Goal: Task Accomplishment & Management: Complete application form

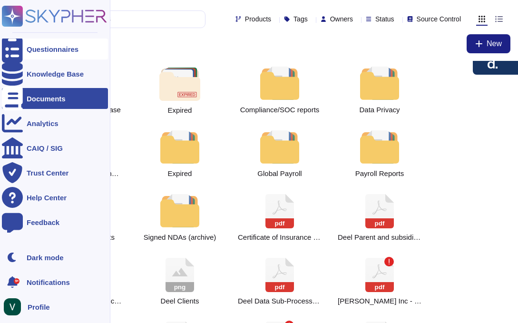
click at [77, 51] on div "Questionnaires" at bounding box center [53, 49] width 52 height 7
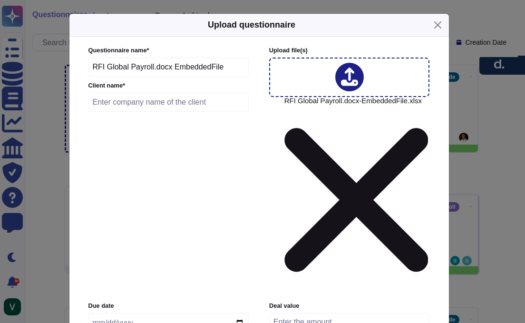
click at [131, 112] on input "text" at bounding box center [168, 102] width 161 height 19
paste input "RSD-27977"
type input "RSD-27977 GBG"
click at [107, 313] on input "date" at bounding box center [168, 323] width 160 height 20
type input "[DATE]"
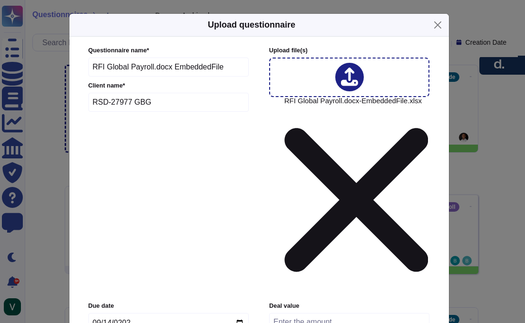
click at [298, 313] on input "number" at bounding box center [349, 322] width 160 height 18
type input "0"
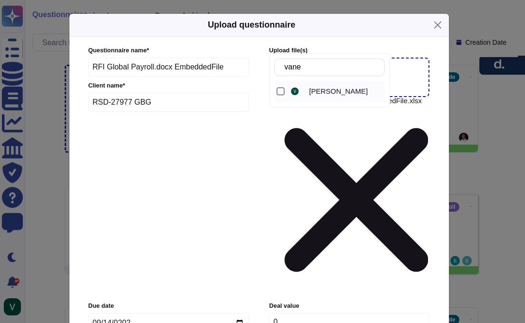
click at [279, 94] on div at bounding box center [281, 91] width 8 height 8
click at [322, 69] on input "vane" at bounding box center [331, 67] width 105 height 17
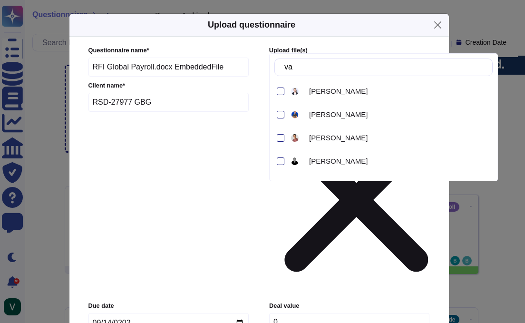
type input "v"
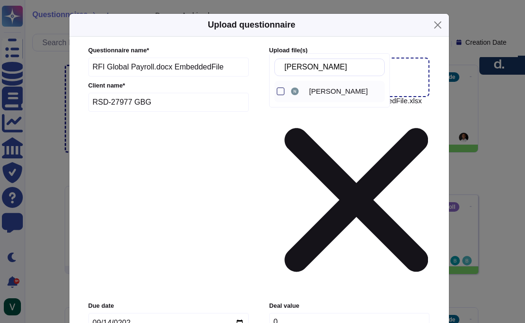
click at [280, 92] on div at bounding box center [281, 91] width 8 height 8
click at [324, 62] on input "nave" at bounding box center [331, 67] width 105 height 17
click at [323, 66] on input "nave" at bounding box center [331, 67] width 105 height 17
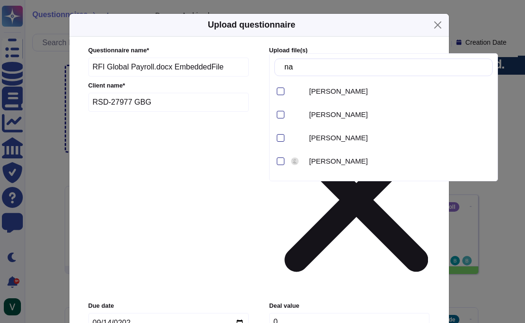
type input "n"
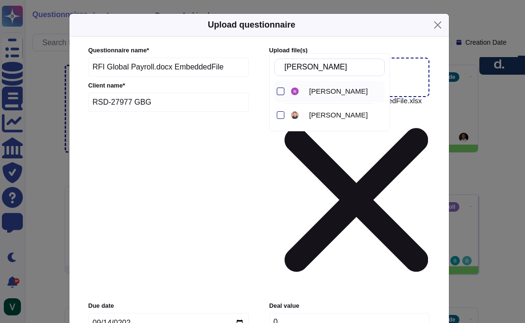
click at [280, 91] on div at bounding box center [281, 91] width 8 height 8
click at [333, 63] on input "nichol" at bounding box center [331, 67] width 105 height 17
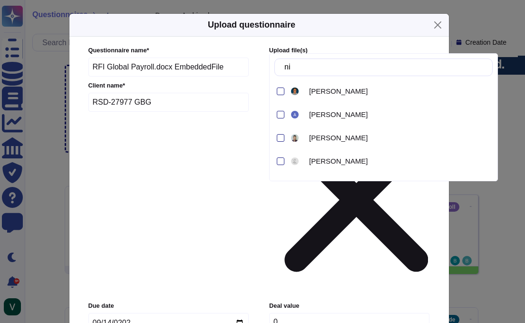
type input "n"
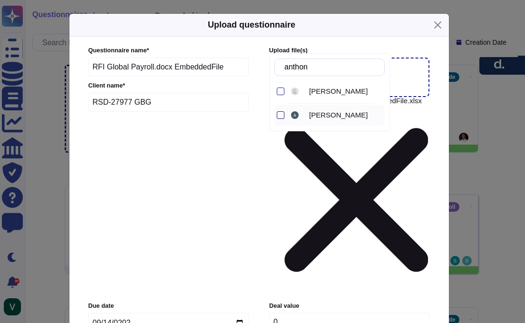
click at [278, 117] on div at bounding box center [281, 115] width 8 height 8
click at [331, 67] on input "anthon" at bounding box center [331, 67] width 105 height 17
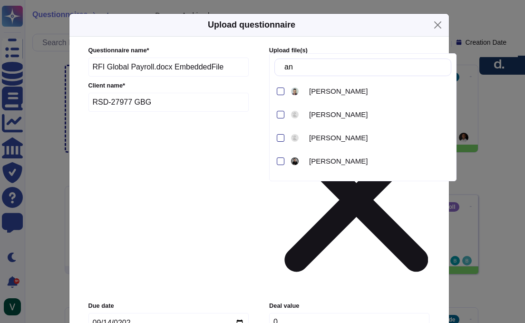
type input "a"
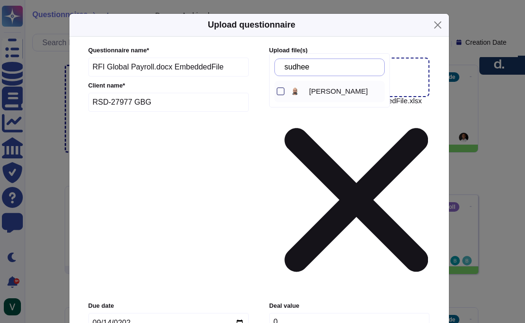
click at [281, 91] on div at bounding box center [281, 91] width 8 height 8
click at [339, 69] on input "sudhee" at bounding box center [331, 67] width 105 height 17
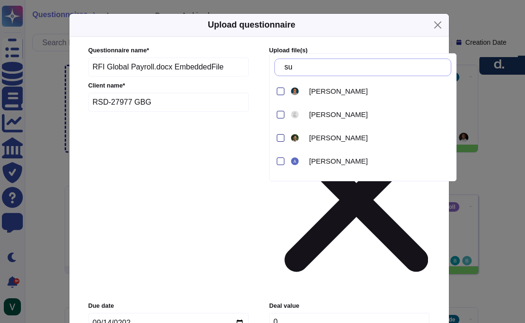
type input "s"
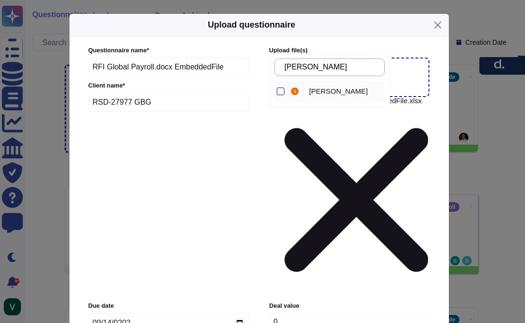
click at [282, 91] on div at bounding box center [281, 91] width 8 height 8
click at [335, 72] on input "susan" at bounding box center [331, 67] width 105 height 17
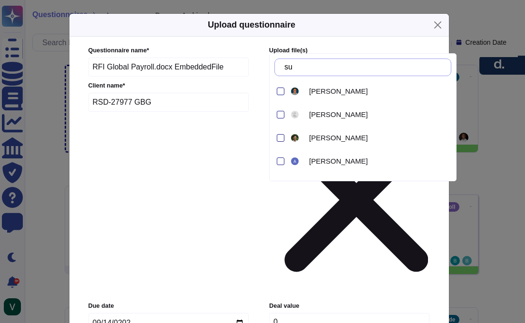
type input "s"
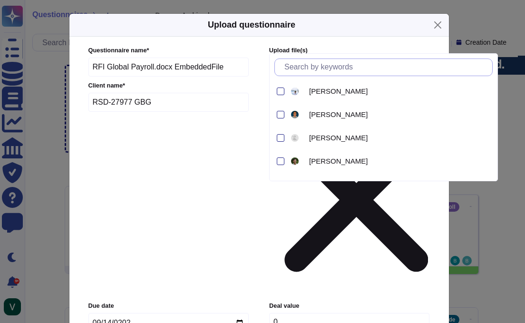
click at [329, 72] on input "text" at bounding box center [385, 67] width 212 height 17
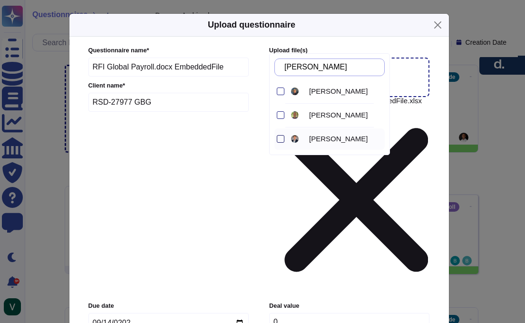
click at [278, 139] on div at bounding box center [281, 139] width 8 height 8
click at [351, 68] on input "mike" at bounding box center [331, 67] width 105 height 17
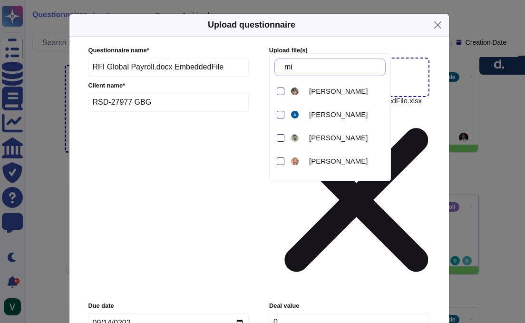
type input "m"
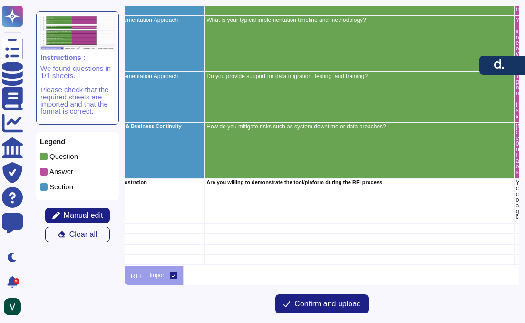
scroll to position [1408, 0]
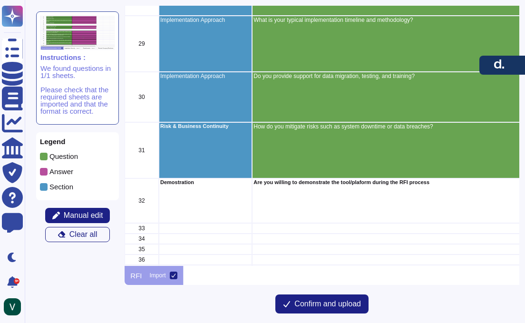
click at [205, 205] on div "Demostration" at bounding box center [205, 200] width 93 height 45
click at [190, 201] on div "Demostration" at bounding box center [205, 200] width 93 height 45
click at [148, 210] on div "32" at bounding box center [142, 200] width 34 height 45
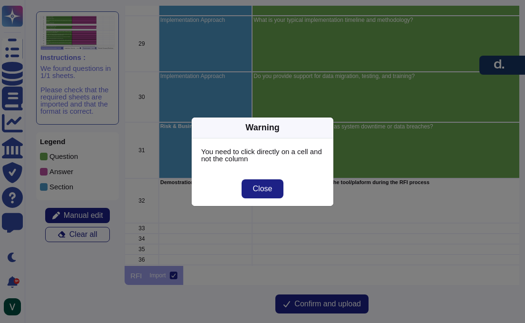
click at [208, 204] on div "Warning You need to click directly on a cell and not the column Close" at bounding box center [262, 161] width 525 height 323
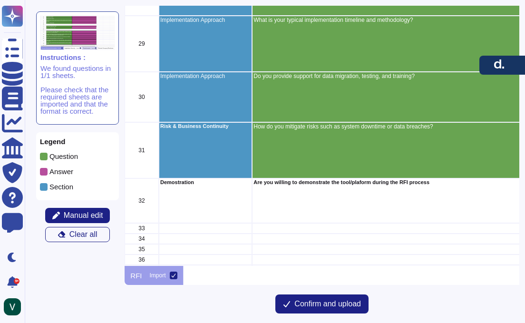
click at [216, 199] on div "Demostration" at bounding box center [205, 200] width 93 height 45
click at [172, 207] on div "Demostration" at bounding box center [205, 200] width 93 height 45
click at [142, 204] on div "32" at bounding box center [142, 200] width 34 height 45
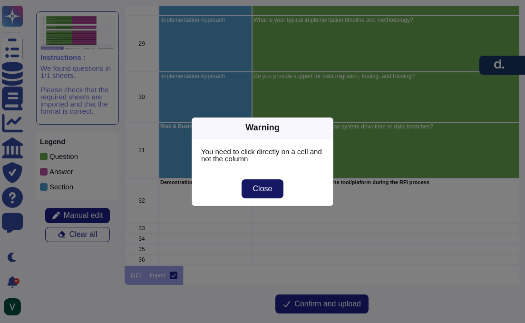
click at [256, 187] on span "Close" at bounding box center [262, 189] width 19 height 8
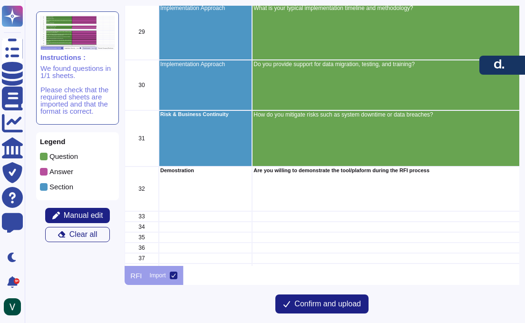
scroll to position [1488, 0]
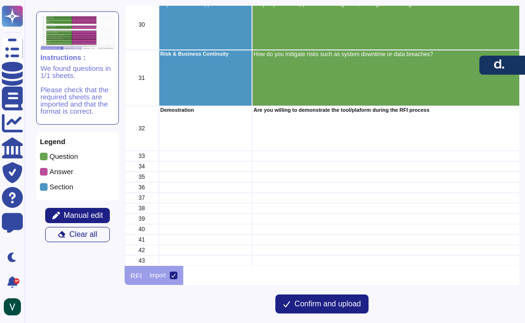
click at [66, 186] on p "Section" at bounding box center [61, 186] width 24 height 7
click at [43, 188] on span at bounding box center [44, 187] width 8 height 8
click at [200, 120] on div "Demostration" at bounding box center [205, 128] width 93 height 45
click at [43, 184] on span at bounding box center [44, 187] width 8 height 8
click at [211, 86] on div "Risk & Business Continuity" at bounding box center [205, 78] width 93 height 56
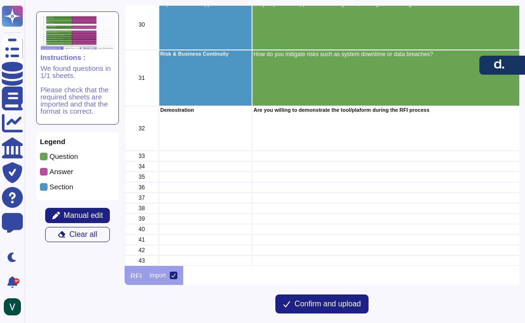
click at [219, 115] on div "Demostration" at bounding box center [205, 128] width 93 height 45
click at [303, 121] on div "Are you willing to demonstrate the tool/plaform during the RFI process" at bounding box center [406, 128] width 309 height 45
click at [211, 122] on div "Demostration" at bounding box center [205, 128] width 93 height 45
click at [133, 127] on div "20 Integration Capabilities What third-party systems can you integrate with (e.…" at bounding box center [322, 136] width 394 height 260
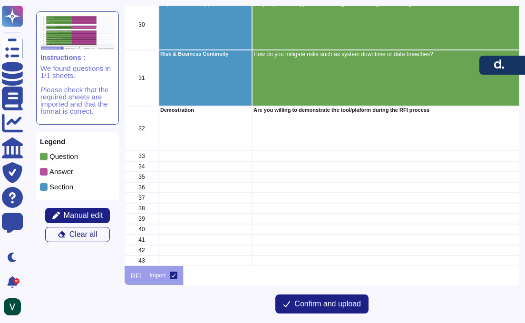
click at [204, 131] on div "Demostration" at bounding box center [205, 128] width 93 height 45
click at [134, 130] on div "32" at bounding box center [142, 128] width 34 height 45
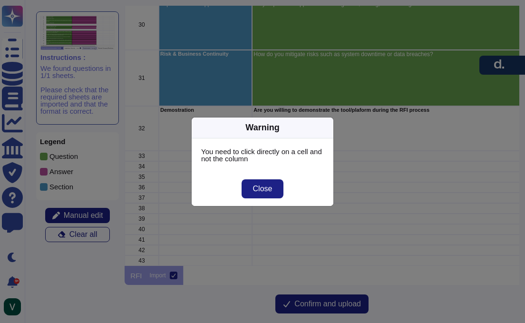
drag, startPoint x: 275, startPoint y: 187, endPoint x: 221, endPoint y: 171, distance: 56.4
click at [264, 183] on button "Close" at bounding box center [262, 188] width 42 height 19
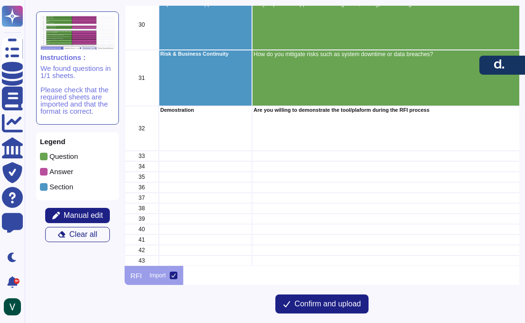
click at [140, 131] on div "32" at bounding box center [142, 128] width 34 height 45
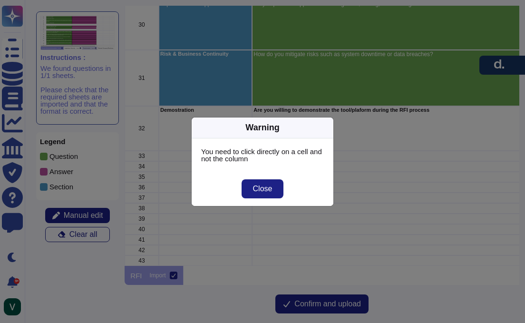
drag, startPoint x: 267, startPoint y: 189, endPoint x: 224, endPoint y: 158, distance: 53.1
click at [263, 186] on span "Close" at bounding box center [262, 189] width 19 height 8
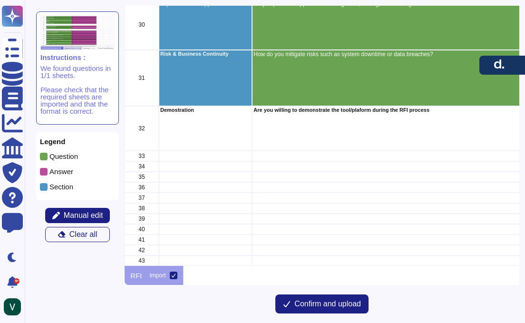
click at [192, 118] on div "Demostration" at bounding box center [205, 128] width 93 height 45
click at [321, 139] on div "Are you willing to demonstrate the tool/plaform during the RFI process" at bounding box center [406, 128] width 309 height 45
click at [231, 145] on div "Demostration" at bounding box center [205, 128] width 93 height 45
click at [319, 144] on div "Are you willing to demonstrate the tool/plaform during the RFI process" at bounding box center [406, 128] width 309 height 45
click at [248, 145] on div "Demostration" at bounding box center [205, 128] width 93 height 45
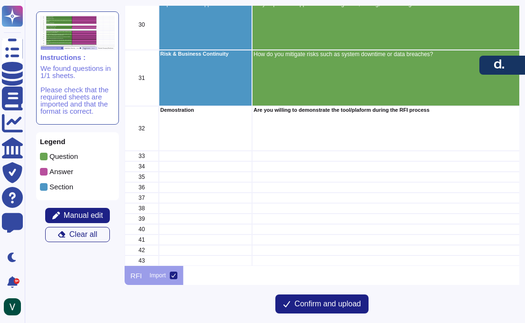
click at [215, 123] on div "Demostration" at bounding box center [205, 128] width 93 height 45
click at [85, 216] on span "Manual edit" at bounding box center [83, 215] width 39 height 8
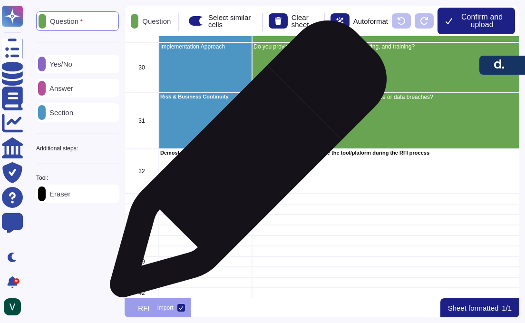
scroll to position [1474, 0]
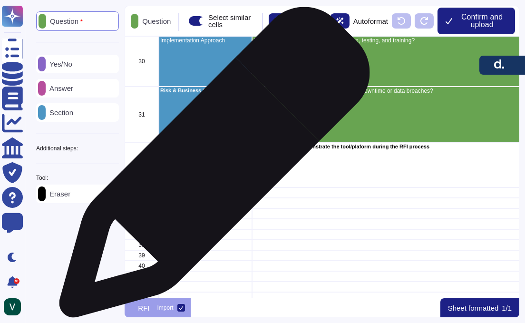
click at [211, 167] on div "Demostration" at bounding box center [205, 165] width 93 height 45
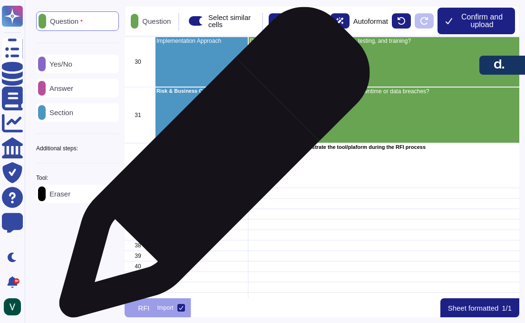
scroll to position [1474, 5]
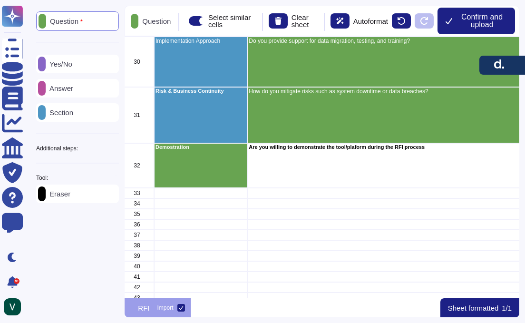
click at [79, 22] on p "Question" at bounding box center [64, 22] width 37 height 8
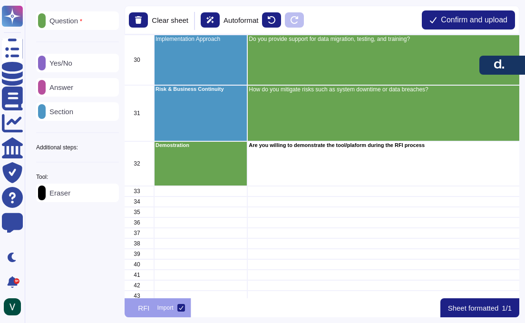
click at [75, 22] on p "Question" at bounding box center [64, 21] width 37 height 8
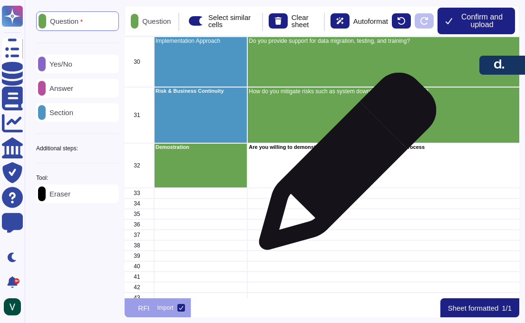
click at [344, 166] on div "Are you willing to demonstrate the tool/plaform during the RFI process" at bounding box center [402, 165] width 309 height 45
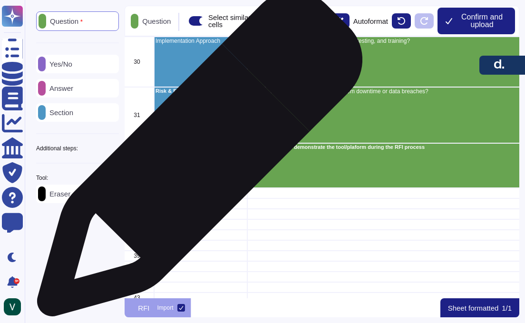
click at [196, 158] on div "Demostration" at bounding box center [200, 165] width 93 height 45
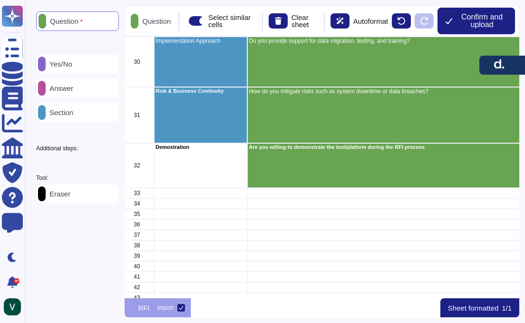
click at [166, 24] on p "Question" at bounding box center [154, 21] width 32 height 7
click at [72, 113] on p "Section" at bounding box center [60, 112] width 28 height 7
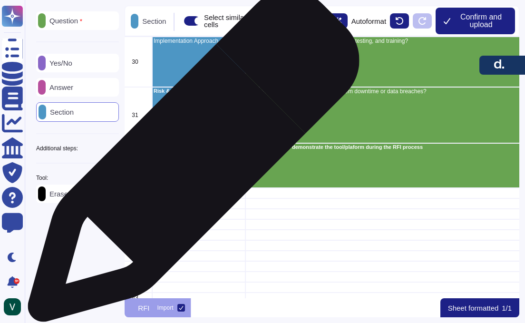
scroll to position [1474, 7]
click at [190, 161] on div "19 Integration Capabilities Do you support RESTful APIs and secure file transfe…" at bounding box center [322, 167] width 394 height 262
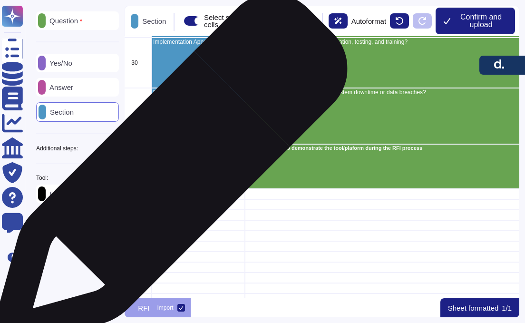
click at [166, 176] on div "19 Integration Capabilities Do you support RESTful APIs and secure file transfe…" at bounding box center [322, 167] width 394 height 262
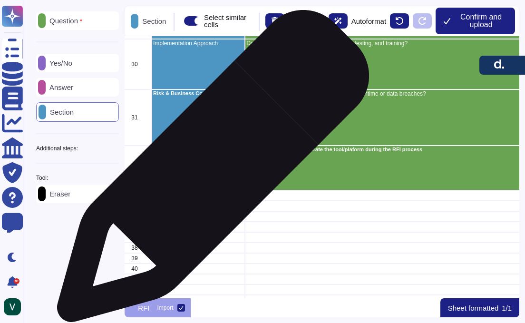
click at [209, 171] on div "Demostration" at bounding box center [198, 167] width 93 height 45
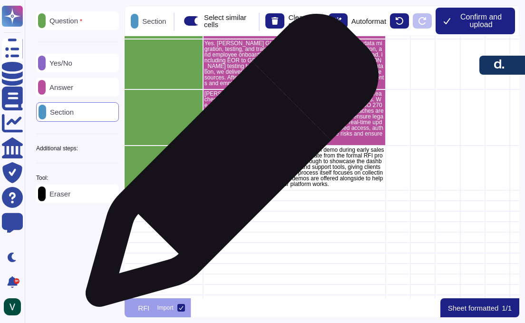
scroll to position [1471, 360]
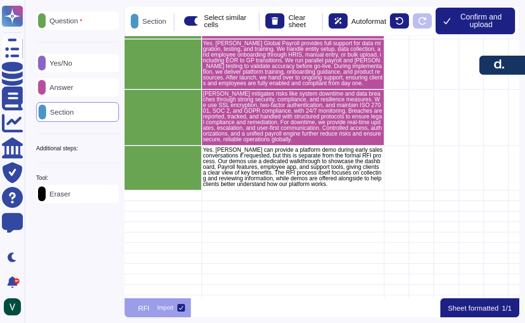
click at [46, 84] on div at bounding box center [42, 87] width 8 height 15
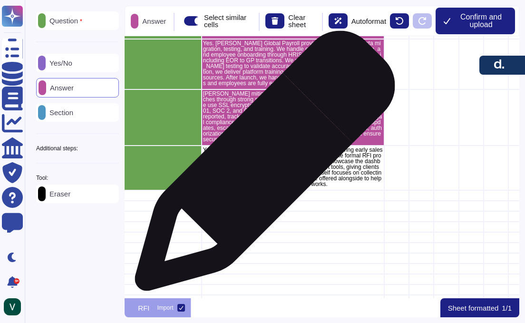
click at [261, 168] on p "Yes. Deel can provide a platform demo during early sales conversations if reque…" at bounding box center [293, 167] width 180 height 40
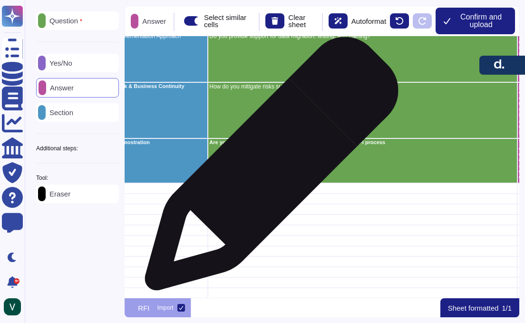
scroll to position [1486, 0]
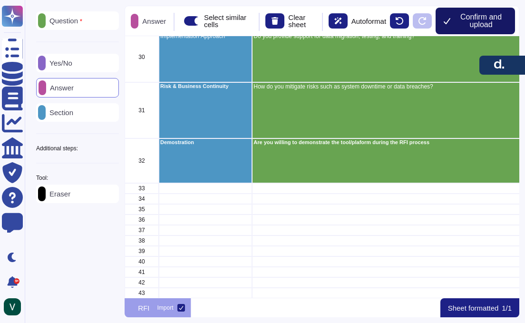
click at [474, 17] on span "Confirm and upload" at bounding box center [480, 20] width 53 height 15
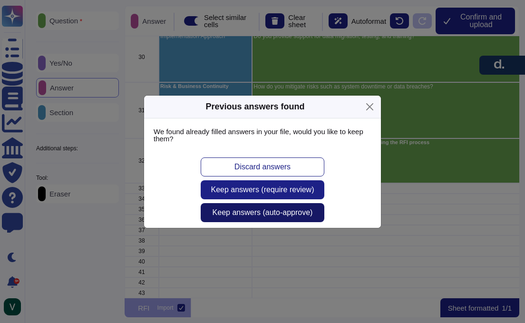
click at [262, 214] on span "Keep answers (auto-approve)" at bounding box center [262, 213] width 100 height 8
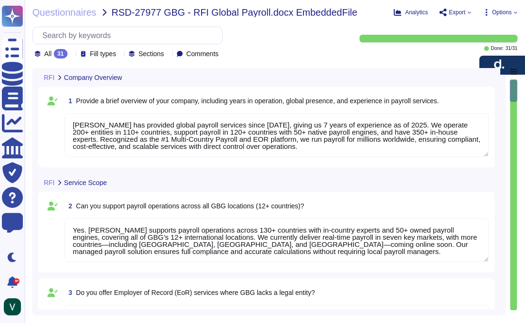
type textarea "Deel has provided global payroll services since 2018, giving us 7 years of expe…"
type textarea "Yes. Deel supports payroll operations across 130+ countries with in-country exp…"
type textarea "Yes. Deel offers Employer of Record (EoR) services in countries where clients, …"
type textarea "Deel supports full-time, part-time, contractors, and executives through flexibl…"
type textarea "Deel’s payroll platform is powered by advanced AI that detects compliance risks…"
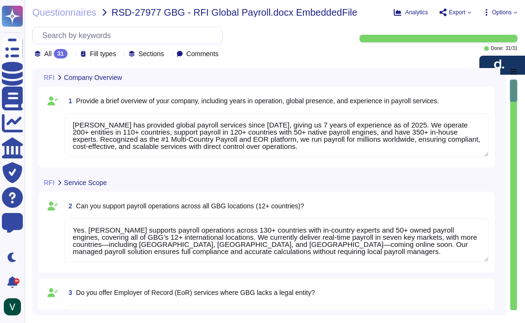
click at [105, 129] on textarea "Deel has provided global payroll services since 2018, giving us 7 years of expe…" at bounding box center [277, 135] width 424 height 44
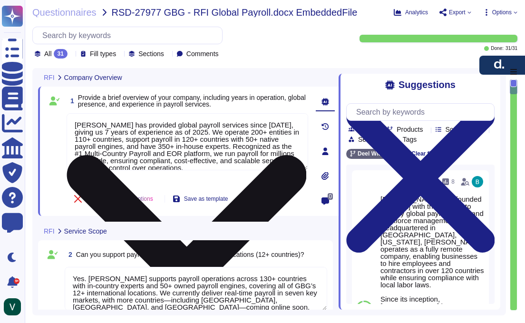
scroll to position [9, 0]
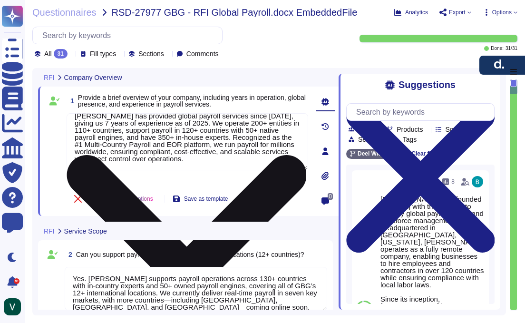
drag, startPoint x: 73, startPoint y: 123, endPoint x: 280, endPoint y: 178, distance: 214.4
click at [280, 178] on div "Deel has provided global payroll services since 2018, giving us 7 years of expe…" at bounding box center [187, 148] width 241 height 70
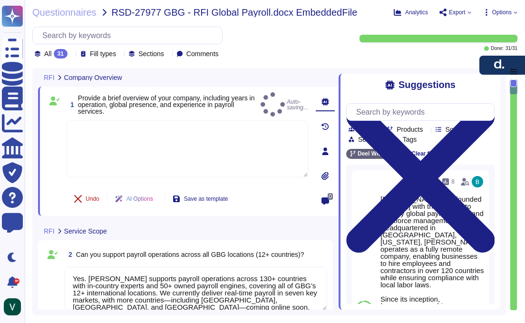
click at [95, 202] on span "Undo" at bounding box center [93, 199] width 14 height 6
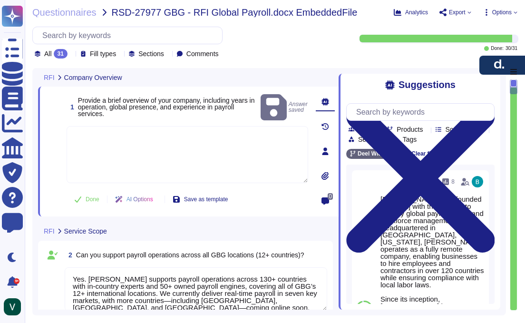
click at [108, 158] on textarea at bounding box center [187, 154] width 241 height 57
paste textarea "Deel has provided global payroll services since 2018, giving us 7 years of expe…"
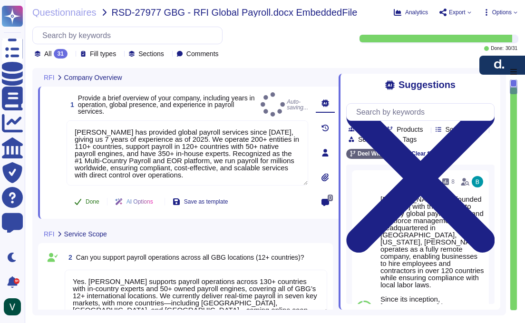
type textarea "Deel has provided global payroll services since 2018, giving us 7 years of expe…"
click at [89, 200] on span "Done" at bounding box center [93, 202] width 14 height 6
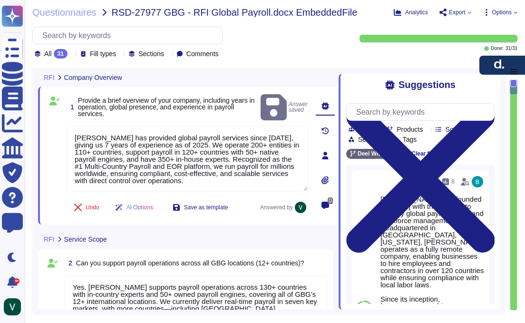
click at [55, 177] on span at bounding box center [54, 159] width 17 height 66
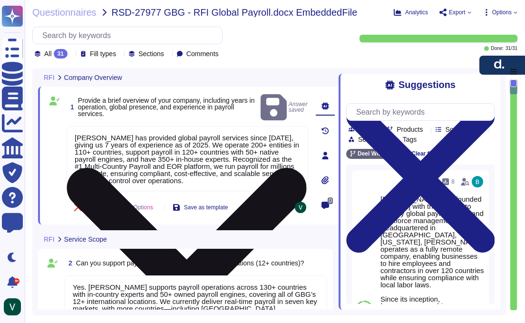
drag, startPoint x: 131, startPoint y: 157, endPoint x: 139, endPoint y: 157, distance: 8.1
click at [131, 157] on textarea "Deel has provided global payroll services since 2018, giving us 7 years of expe…" at bounding box center [187, 158] width 241 height 65
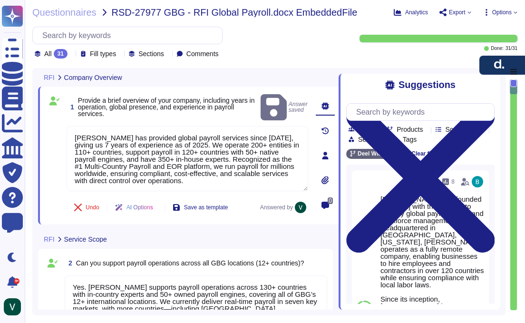
drag, startPoint x: 488, startPoint y: 86, endPoint x: 461, endPoint y: 97, distance: 29.2
click at [488, 86] on icon at bounding box center [420, 178] width 148 height 198
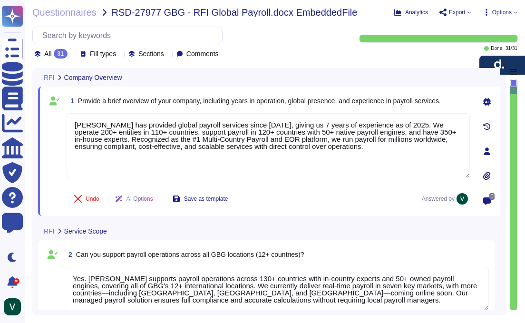
click at [329, 202] on div "Undo AI Options Save as template Answered by" at bounding box center [268, 198] width 403 height 23
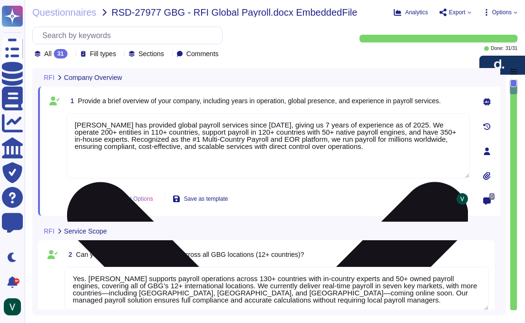
click at [262, 160] on textarea "Deel has provided global payroll services since 2018, giving us 7 years of expe…" at bounding box center [268, 145] width 403 height 65
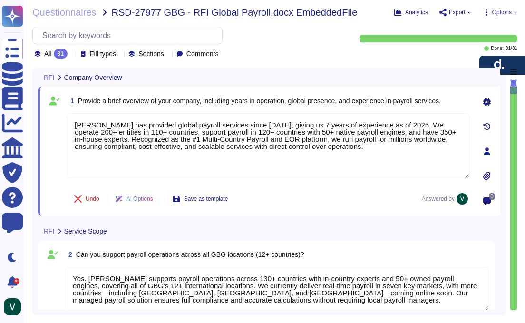
click at [330, 211] on div "1 Provide a brief overview of your company, including years in operation, globa…" at bounding box center [269, 150] width 462 height 129
click at [485, 127] on icon at bounding box center [487, 127] width 8 height 8
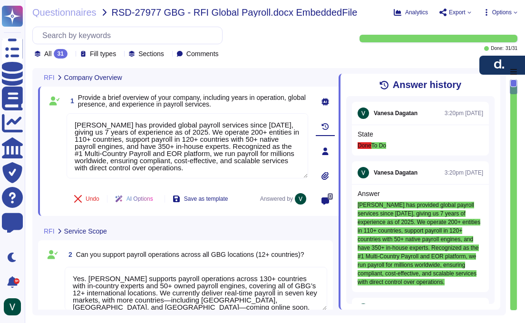
scroll to position [69, 0]
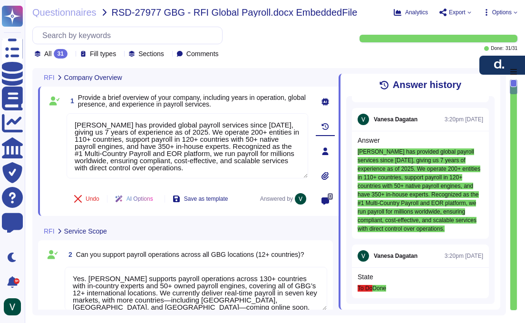
click at [374, 285] on span "Done" at bounding box center [379, 288] width 14 height 7
drag, startPoint x: 490, startPoint y: 83, endPoint x: 492, endPoint y: 87, distance: 4.9
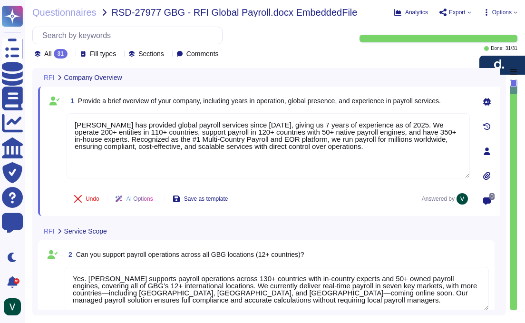
click at [487, 104] on icon at bounding box center [487, 102] width 8 height 8
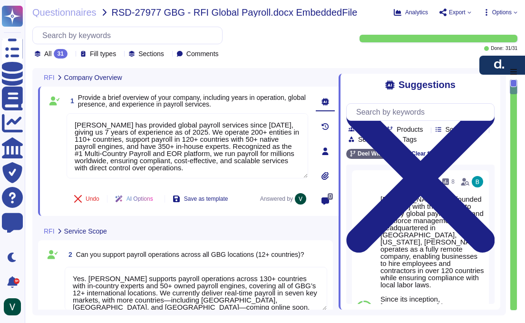
click at [490, 89] on div "Suggestions" at bounding box center [420, 84] width 148 height 11
click at [486, 84] on icon at bounding box center [420, 178] width 148 height 198
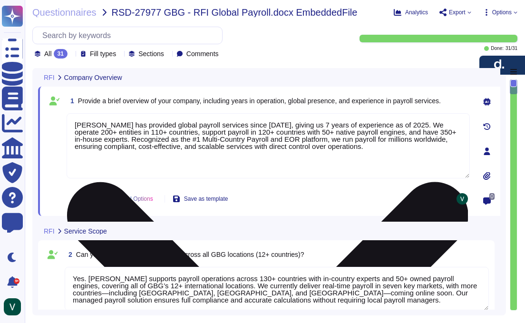
drag, startPoint x: 320, startPoint y: 192, endPoint x: 322, endPoint y: 178, distance: 14.4
click at [320, 189] on div "Undo AI Options Save as template Answered by" at bounding box center [268, 198] width 403 height 23
click at [324, 153] on textarea "Deel has provided global payroll services since 2018, giving us 7 years of expe…" at bounding box center [268, 145] width 403 height 65
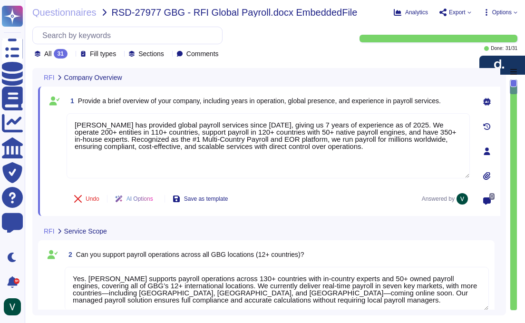
click at [348, 194] on div "Undo AI Options Save as template Answered by" at bounding box center [268, 198] width 403 height 23
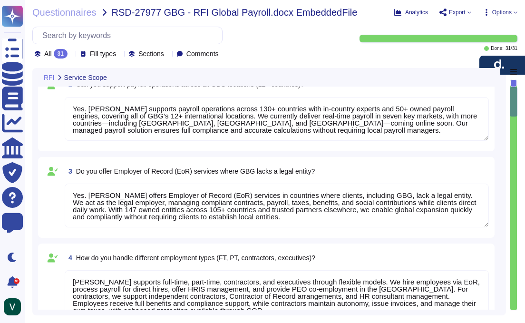
type textarea "Deel’s payroll platform is powered by advanced AI that detects compliance risks…"
type textarea "Deel ensures automation and error reduction in payroll through AI-powered intel…"
type textarea "Yes. Deel offers real-time payroll processing and analytics powered by a native…"
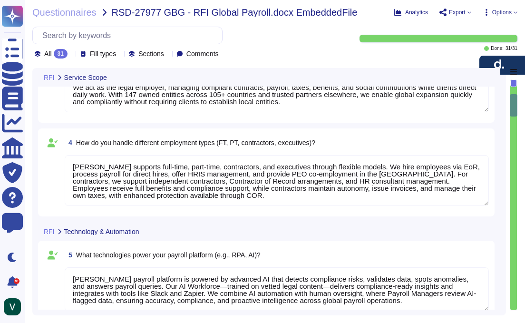
type textarea "Yes. Deel ensures compliance with local payroll, tax, and employment laws throu…"
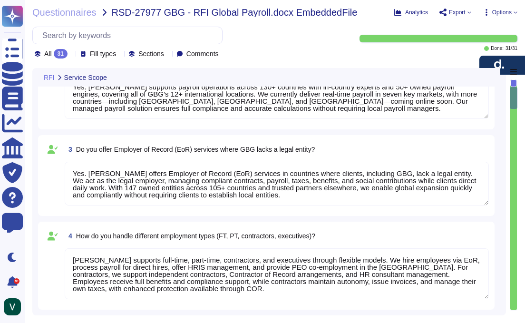
scroll to position [0, 0]
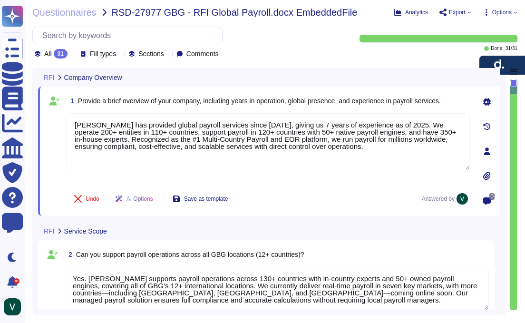
type textarea "Deel has provided global payroll services since 2018, giving us 7 years of expe…"
click at [86, 285] on textarea "Yes. Deel supports payroll operations across 130+ countries with in-country exp…" at bounding box center [277, 289] width 424 height 44
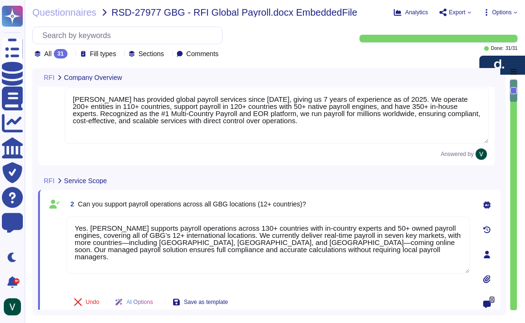
type textarea "Deel’s payroll platform is powered by advanced AI that detects compliance risks…"
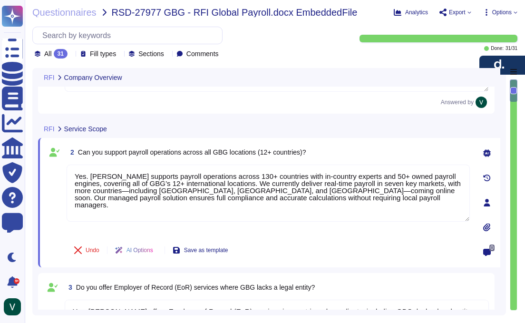
scroll to position [83, 0]
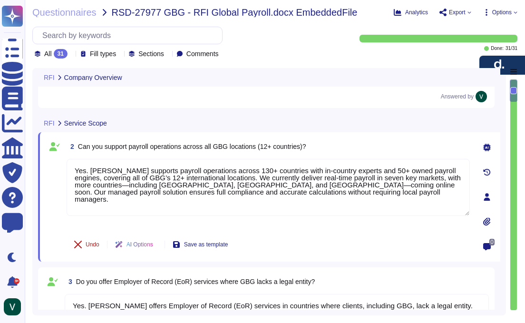
click at [77, 243] on icon at bounding box center [78, 244] width 8 height 8
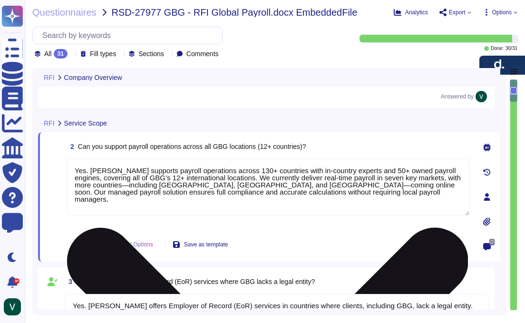
drag, startPoint x: 328, startPoint y: 195, endPoint x: 388, endPoint y: 190, distance: 60.6
click at [328, 195] on textarea "Yes. Deel supports payroll operations across 130+ countries with in-country exp…" at bounding box center [268, 187] width 403 height 57
click at [461, 168] on textarea "Yes. Deel supports payroll operations across 130+ countries with in-country exp…" at bounding box center [268, 187] width 403 height 57
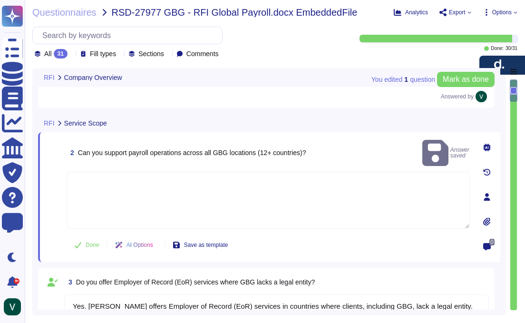
click at [320, 181] on textarea at bounding box center [268, 200] width 403 height 57
click at [268, 183] on textarea at bounding box center [268, 200] width 403 height 57
paste textarea "Yes. Deel supports payroll operations across 130+ countries with in-country exp…"
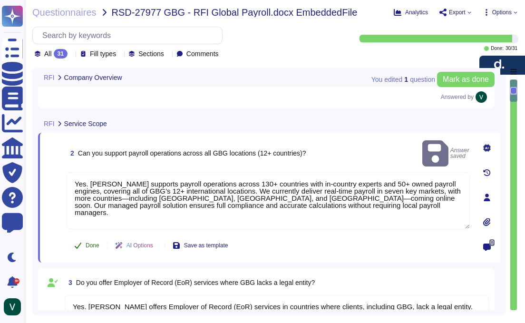
type textarea "Yes. Deel supports payroll operations across 130+ countries with in-country exp…"
click at [85, 244] on button "Done" at bounding box center [87, 245] width 40 height 19
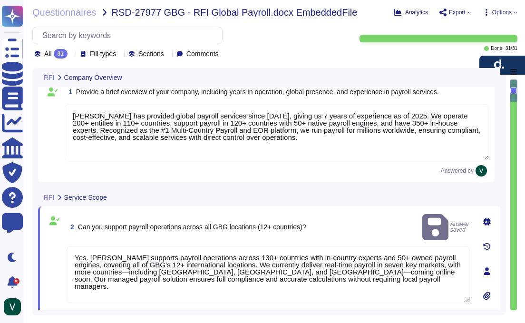
scroll to position [0, 0]
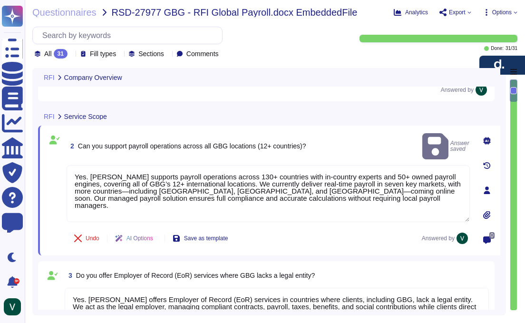
type textarea "Deel’s payroll platform is powered by advanced AI that detects compliance risks…"
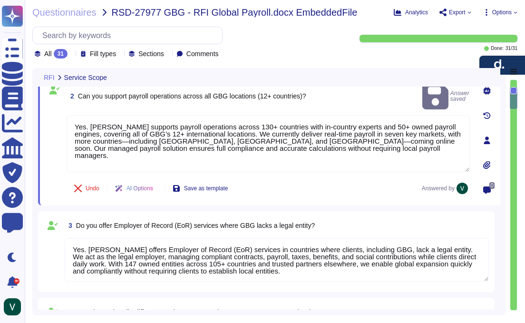
type textarea "Deel ensures automation and error reduction in payroll through AI-powered intel…"
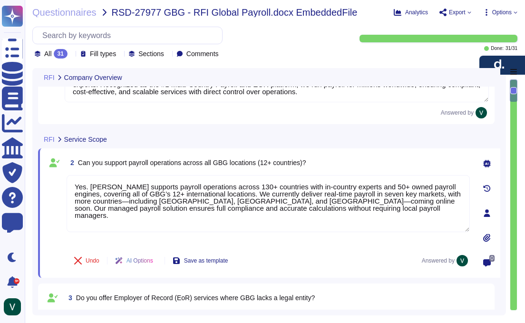
type textarea "Deel has provided global payroll services since 2018, giving us 7 years of expe…"
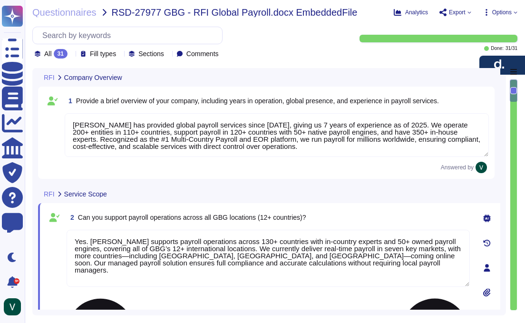
type textarea "Deel’s payroll platform is powered by advanced AI that detects compliance risks…"
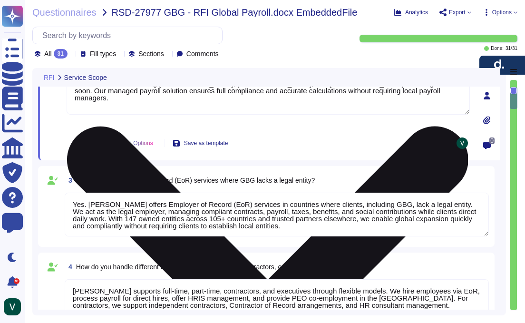
type textarea "Deel ensures automation and error reduction in payroll through AI-powered intel…"
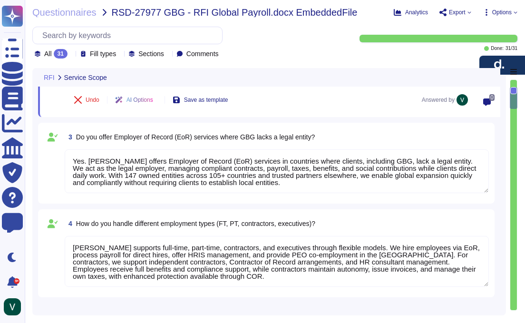
scroll to position [211, 0]
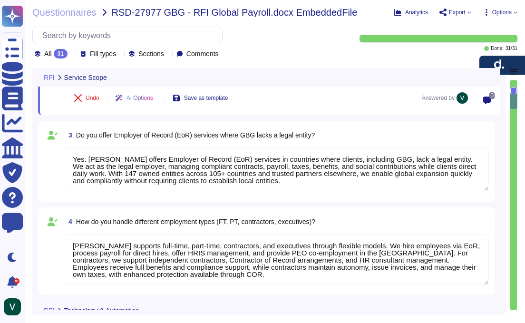
type textarea "Yes. Deel offers real-time payroll processing and analytics powered by a native…"
click at [191, 180] on textarea "Yes. Deel offers Employer of Record (EoR) services in countries where clients, …" at bounding box center [277, 169] width 424 height 44
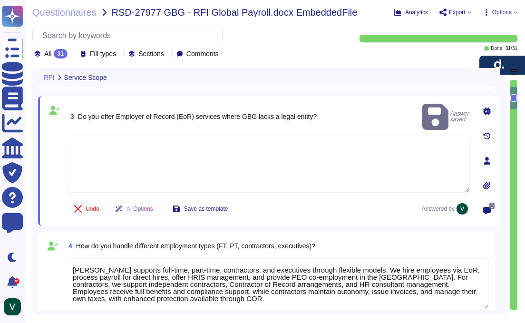
click at [173, 150] on textarea at bounding box center [268, 163] width 403 height 57
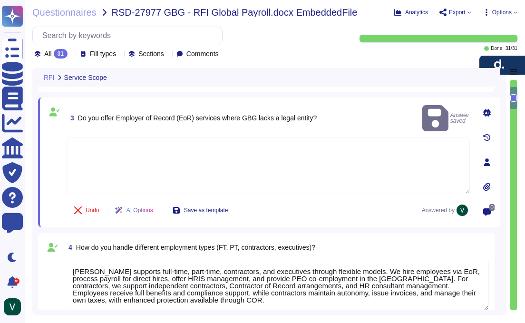
click at [385, 273] on textarea "Deel supports full-time, part-time, contractors, and executives through flexibl…" at bounding box center [277, 284] width 424 height 51
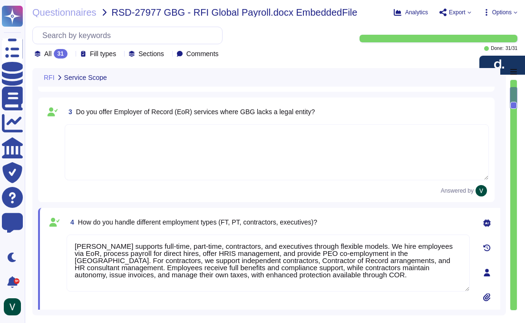
click at [190, 150] on textarea at bounding box center [277, 152] width 424 height 56
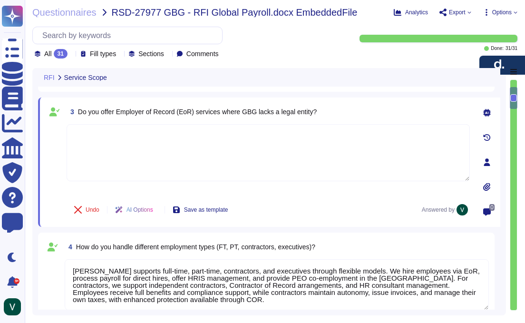
type textarea "Yes. Deel offers real-time payroll processing and analytics powered by a native…"
click at [173, 158] on textarea at bounding box center [268, 152] width 403 height 57
paste textarea "Yes. Deel offers Employer of Record (EoR) services in countries where clients, …"
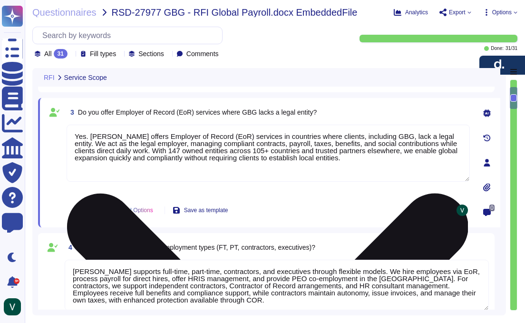
click at [126, 154] on textarea "Yes. Deel offers Employer of Record (EoR) services in countries where clients, …" at bounding box center [268, 153] width 403 height 57
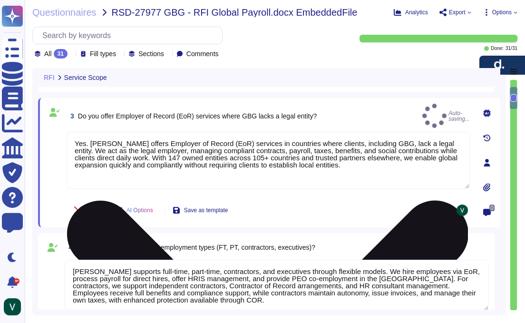
type textarea "Yes. Deel offers Employer of Record (EoR) services in countries where clients, …"
click at [330, 192] on div "Yes. Deel offers Employer of Record (EoR) services in countries where clients, …" at bounding box center [268, 163] width 403 height 63
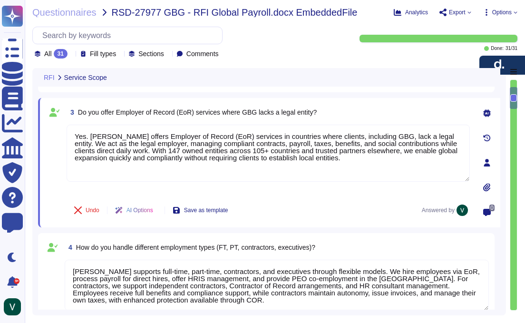
click at [220, 238] on div "4 How do you handle different employment types (FT, PT, contractors, executives…" at bounding box center [266, 277] width 456 height 88
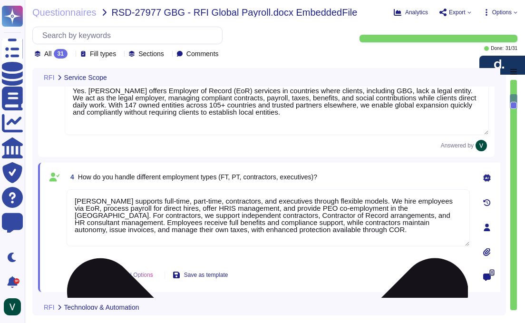
type textarea "Yes. Deel offers real-time payroll processing and analytics powered by a native…"
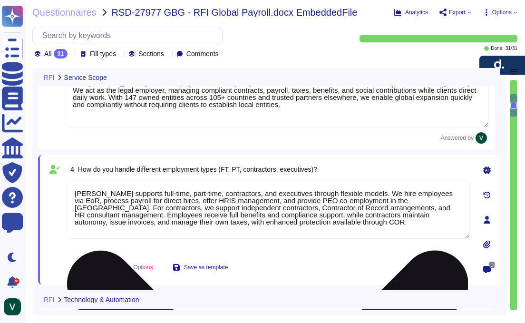
scroll to position [264, 0]
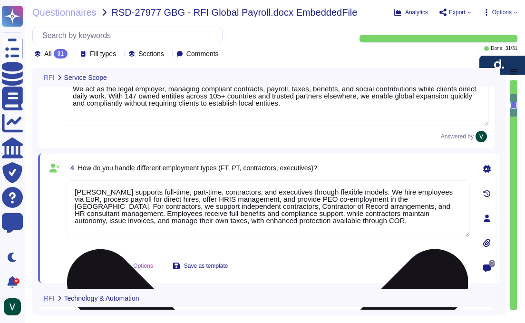
click at [124, 190] on textarea "Deel supports full-time, part-time, contractors, and executives through flexibl…" at bounding box center [268, 208] width 403 height 57
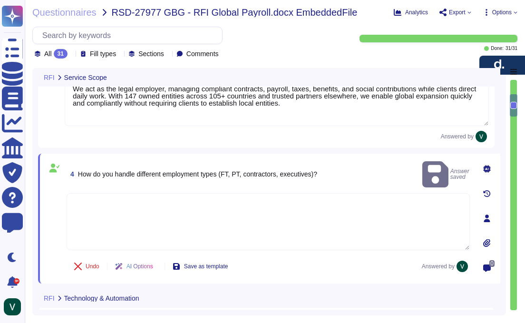
click at [197, 220] on textarea at bounding box center [268, 221] width 403 height 57
paste textarea "Deel supports full-time, part-time, contractors, and executives through flexibl…"
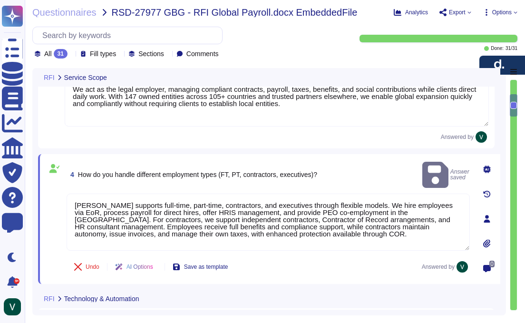
type textarea "Deel supports full-time, part-time, contractors, and executives through flexibl…"
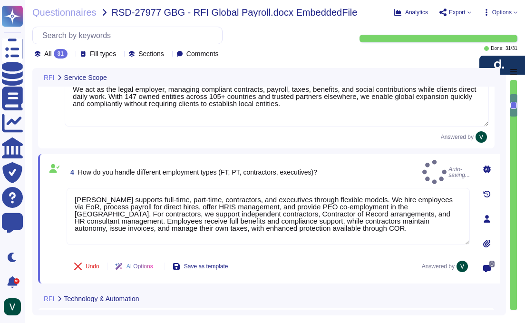
click at [302, 271] on div "Undo AI Options Save as template Answered by" at bounding box center [268, 266] width 403 height 23
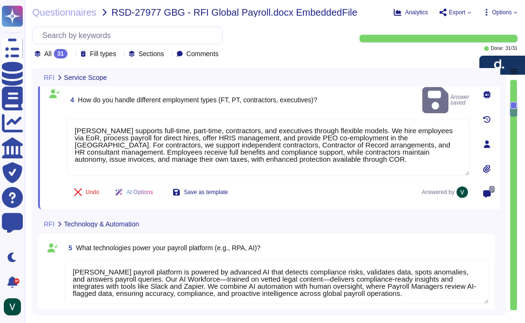
type textarea "Yes. Deel ensures compliance with local payroll, tax, and employment laws throu…"
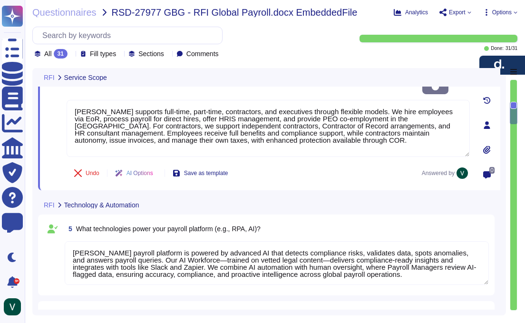
scroll to position [1, 0]
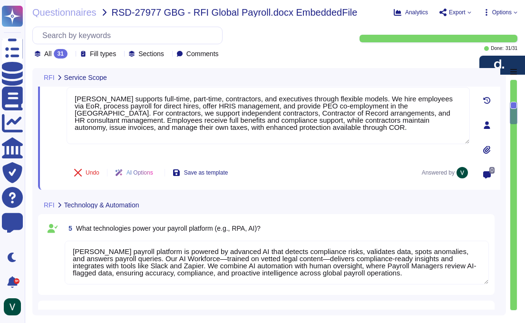
click at [282, 268] on textarea "Deel’s payroll platform is powered by advanced AI that detects compliance risks…" at bounding box center [277, 262] width 424 height 44
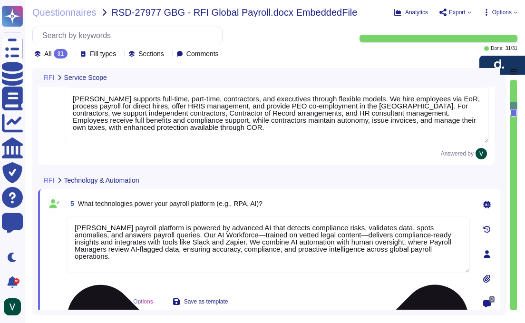
type textarea "Yes. Deel ensures compliance with local payroll, tax, and employment laws throu…"
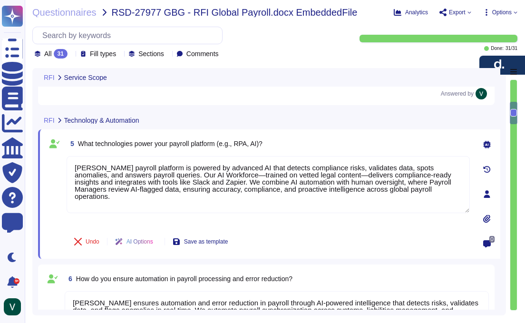
scroll to position [418, 0]
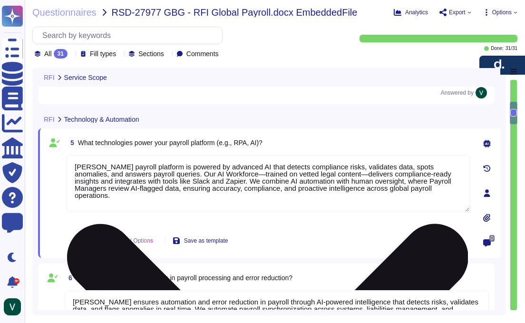
click at [248, 192] on textarea "Deel’s payroll platform is powered by advanced AI that detects compliance risks…" at bounding box center [268, 183] width 403 height 57
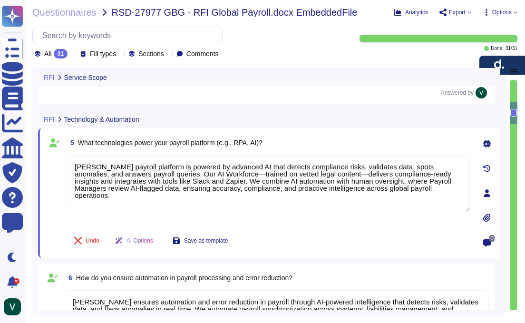
click at [330, 240] on div "Undo AI Options Save as template" at bounding box center [268, 240] width 403 height 23
click at [377, 252] on div "5 What technologies power your payroll platform (e.g., RPA, AI)? Deel’s payroll…" at bounding box center [269, 193] width 462 height 129
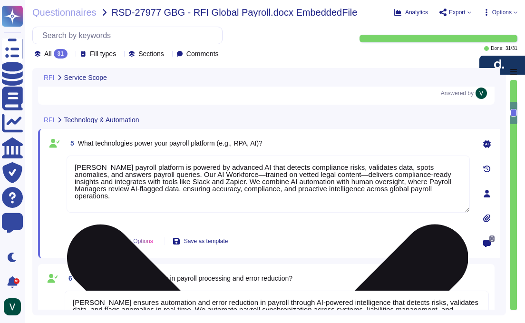
click at [359, 207] on textarea "Deel’s payroll platform is powered by advanced AI that detects compliance risks…" at bounding box center [268, 183] width 403 height 57
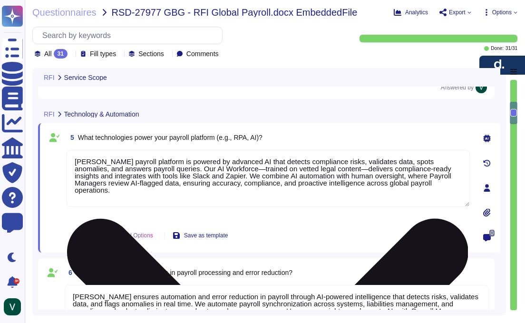
click at [465, 159] on textarea "Deel’s payroll platform is powered by advanced AI that detects compliance risks…" at bounding box center [268, 178] width 403 height 57
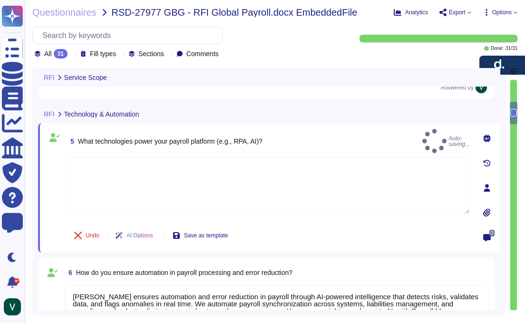
click at [380, 177] on textarea at bounding box center [268, 185] width 403 height 57
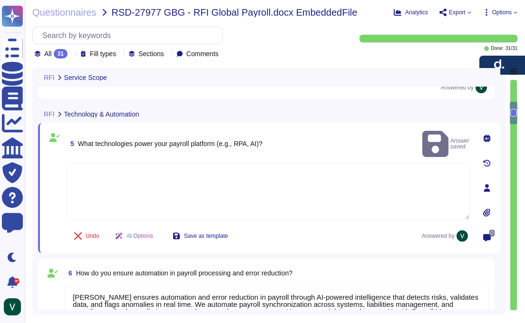
paste textarea "Deel’s payroll platform is powered by advanced AI that detects compliance risks…"
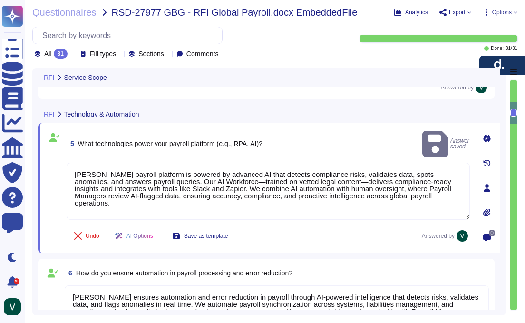
type textarea "Deel’s payroll platform is powered by advanced AI that detects compliance risks…"
click at [373, 223] on div "5 What technologies power your payroll platform (e.g., RPA, AI)? Answer saved D…" at bounding box center [258, 188] width 424 height 118
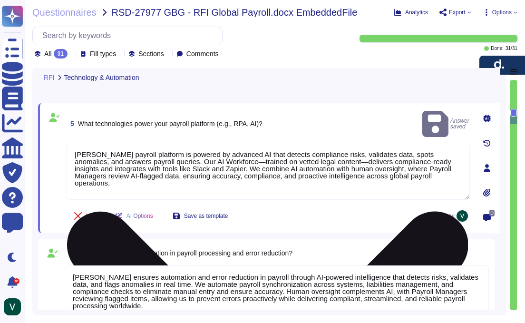
scroll to position [447, 0]
type textarea "Deel holds globally recognized certifications that demonstrate our commitment t…"
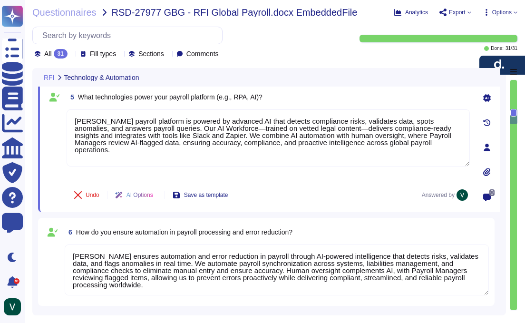
scroll to position [1, 0]
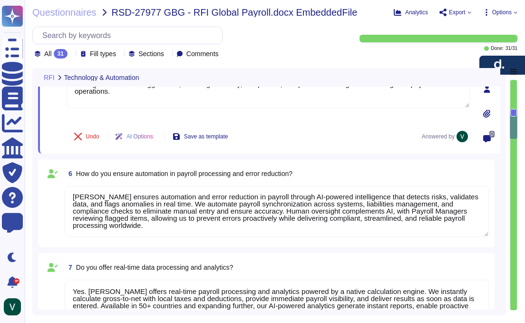
type textarea "Deel is fully GDPR and CCPA compliant, applying strict data privacy standards g…"
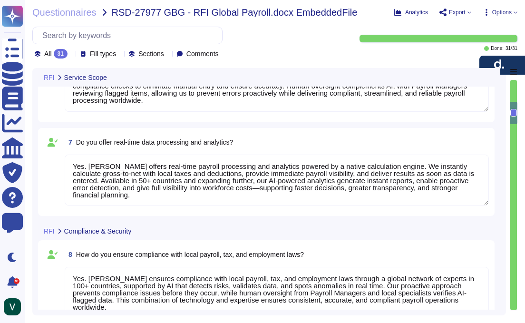
type textarea "Yes. Deel supports payroll operations across 130+ countries with in-country exp…"
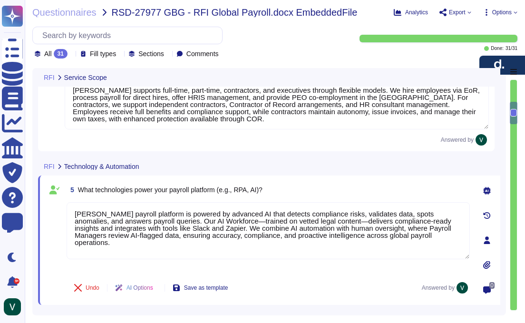
type textarea "Yes. Deel offers Employer of Record (EoR) services in countries where clients, …"
type textarea "Deel supports full-time, part-time, contractors, and executives through flexibl…"
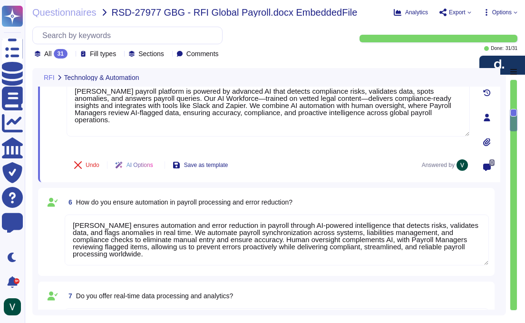
type textarea "Yes. Deel ensures compliance with local payroll, tax, and employment laws throu…"
type textarea "Deel holds globally recognized certifications that demonstrate our commitment t…"
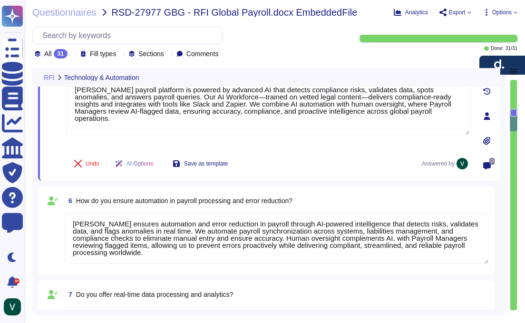
click at [335, 239] on textarea "Deel ensures automation and error reduction in payroll through AI-powered intel…" at bounding box center [277, 238] width 424 height 51
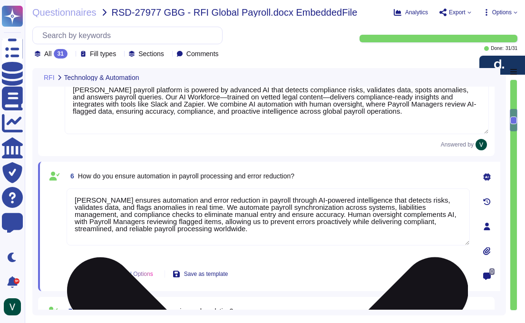
scroll to position [0, 0]
click at [341, 236] on textarea "Deel ensures automation and error reduction in payroll through AI-powered intel…" at bounding box center [268, 216] width 403 height 57
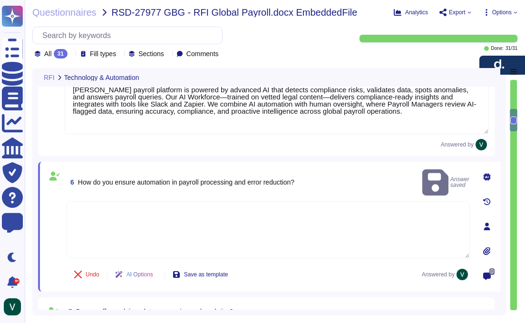
click at [389, 211] on textarea at bounding box center [268, 229] width 403 height 57
paste textarea "Deel ensures automation and error reduction in payroll through AI-powered intel…"
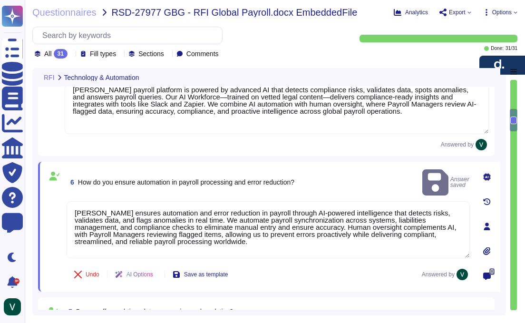
type textarea "Deel ensures automation and error reduction in payroll through AI-powered intel…"
click at [387, 264] on div "Undo AI Options Save as template Answered by" at bounding box center [268, 274] width 403 height 23
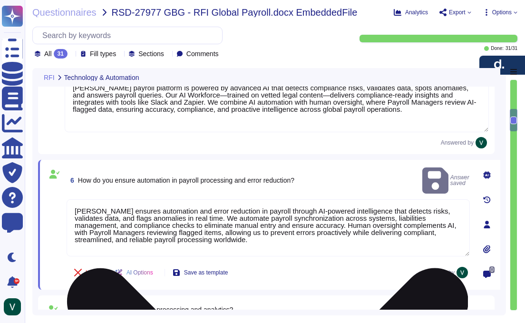
scroll to position [434, 0]
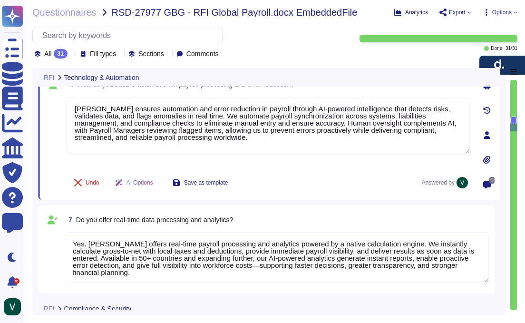
type textarea "Deel is fully GDPR and CCPA compliant, applying strict data privacy standards g…"
click at [280, 248] on textarea "Yes. Deel offers real-time payroll processing and analytics powered by a native…" at bounding box center [277, 256] width 424 height 51
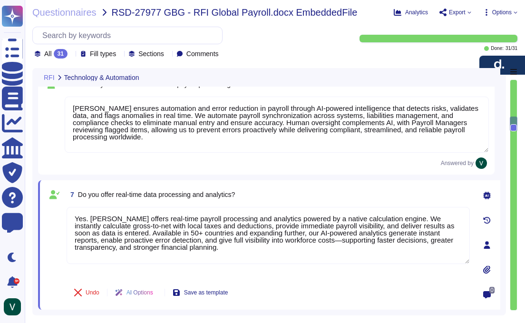
click at [376, 297] on div "Undo AI Options Save as template" at bounding box center [268, 292] width 403 height 23
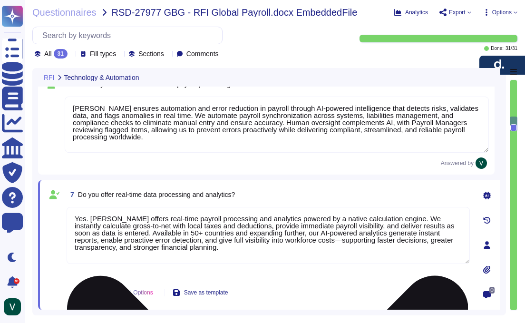
drag, startPoint x: 416, startPoint y: 222, endPoint x: 400, endPoint y: 198, distance: 28.9
click at [415, 221] on textarea "Yes. Deel offers real-time payroll processing and analytics powered by a native…" at bounding box center [268, 235] width 403 height 57
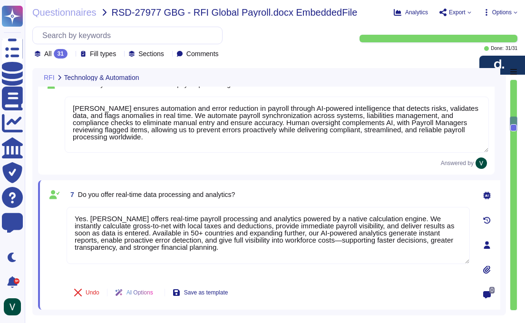
click at [400, 198] on div "7 Do you offer real-time data processing and analytics?" at bounding box center [268, 194] width 403 height 17
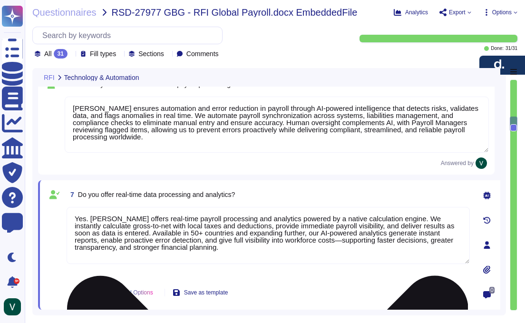
drag, startPoint x: 460, startPoint y: 215, endPoint x: 419, endPoint y: 228, distance: 43.0
click at [459, 215] on div "Yes. Deel offers real-time payroll processing and analytics powered by a native…" at bounding box center [268, 242] width 403 height 70
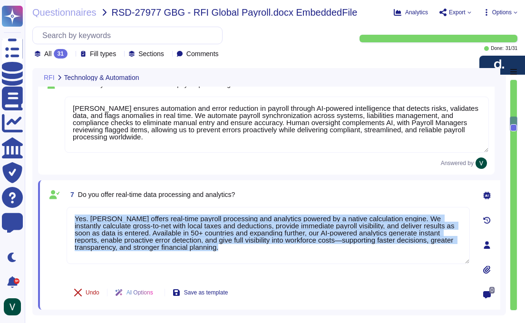
click at [85, 292] on button "Undo" at bounding box center [87, 292] width 40 height 19
click at [86, 291] on span "Done" at bounding box center [93, 292] width 14 height 6
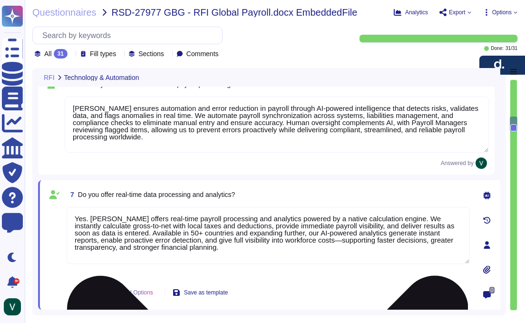
click at [197, 244] on textarea "Yes. Deel offers real-time payroll processing and analytics powered by a native…" at bounding box center [268, 235] width 403 height 57
drag, startPoint x: 464, startPoint y: 212, endPoint x: 409, endPoint y: 218, distance: 55.0
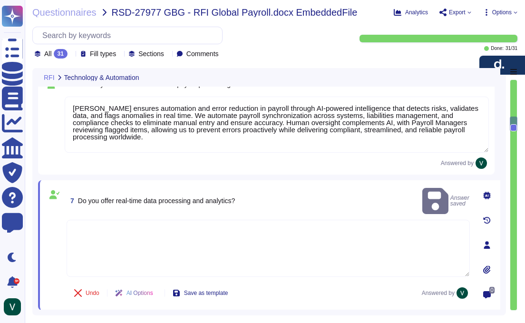
click at [263, 230] on textarea at bounding box center [268, 248] width 403 height 57
paste textarea "Yes. Deel offers real-time payroll processing and analytics powered by a native…"
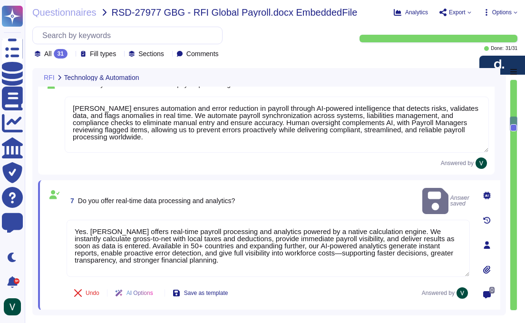
type textarea "Yes. Deel offers real-time payroll processing and analytics powered by a native…"
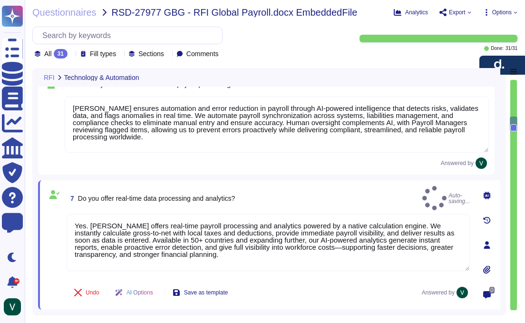
click at [333, 289] on div "Undo AI Options Save as template Answered by" at bounding box center [268, 292] width 403 height 23
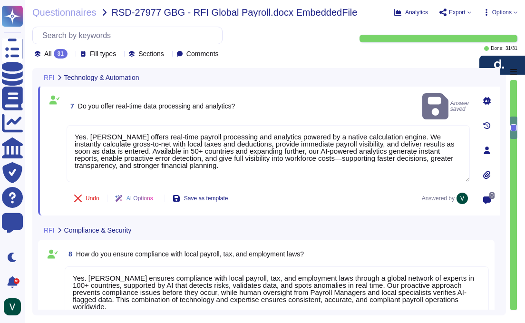
scroll to position [639, 0]
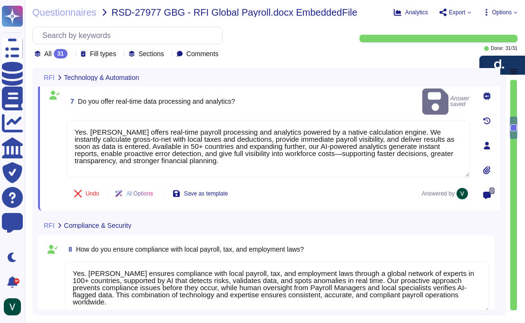
type textarea "Yes. Deel provides consolidated global payroll reports in both local and report…"
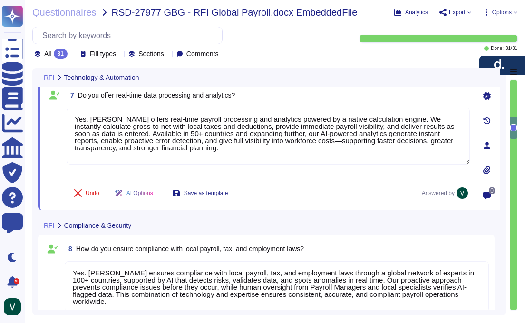
scroll to position [1, 0]
click at [330, 272] on textarea "Yes. Deel ensures compliance with local payroll, tax, and employment laws throu…" at bounding box center [277, 286] width 424 height 51
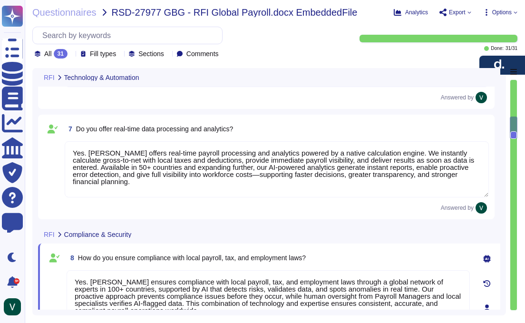
scroll to position [605, 0]
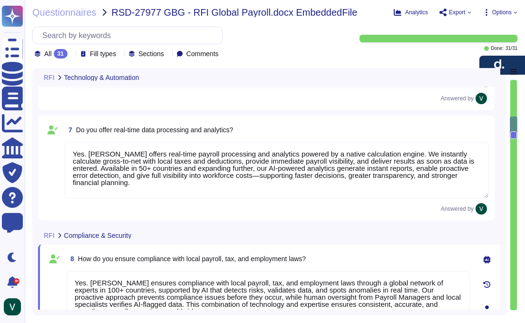
click at [386, 226] on div "RFI Compliance & Security" at bounding box center [269, 235] width 462 height 19
click at [59, 54] on div "31" at bounding box center [61, 54] width 14 height 10
click at [92, 81] on div "All 31" at bounding box center [82, 78] width 77 height 10
click at [68, 57] on div "All 31" at bounding box center [53, 54] width 37 height 10
click at [73, 104] on div "Done 31" at bounding box center [82, 101] width 77 height 10
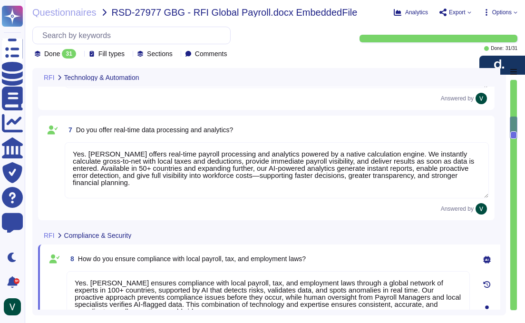
click at [79, 60] on div "Questionnaires RSD-27977 GBG - RFI Global Payroll.docx EmbeddedFile Analytics E…" at bounding box center [275, 161] width 500 height 323
click at [287, 215] on div "7 Do you offer real-time data processing and analytics? Yes. Deel offers real-t…" at bounding box center [266, 167] width 456 height 105
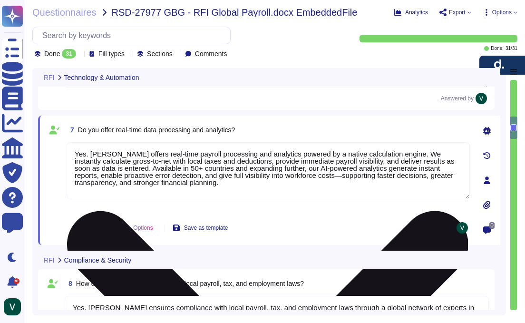
type textarea "Yes. Deel provides consolidated global payroll reports in both local and report…"
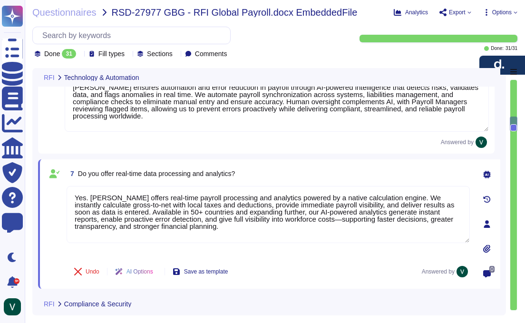
type textarea "Deel is fully GDPR and CCPA compliant, applying strict data privacy standards g…"
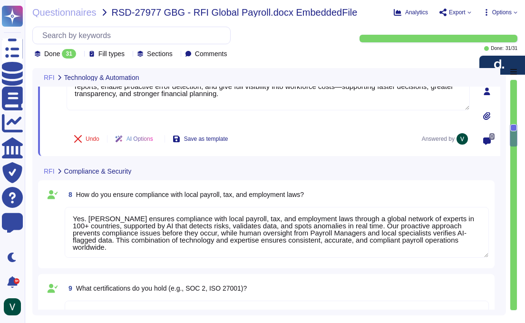
type textarea "Yes. Deel provides consolidated global payroll reports in both local and report…"
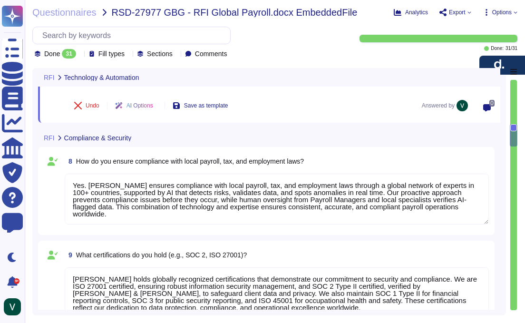
scroll to position [0, 0]
click at [281, 184] on textarea "Yes. Deel ensures compliance with local payroll, tax, and employment laws throu…" at bounding box center [277, 198] width 424 height 51
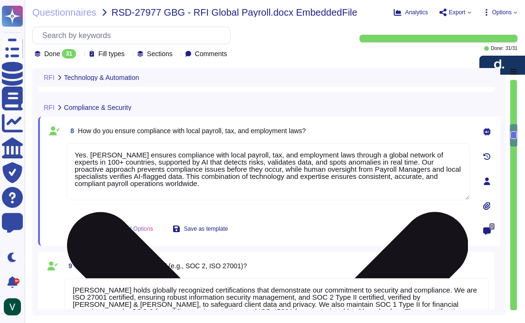
type textarea "Yes. Deel provides consolidated global payroll reports in both local and report…"
click at [464, 153] on textarea "Yes. Deel ensures compliance with local payroll, tax, and employment laws throu…" at bounding box center [268, 171] width 403 height 57
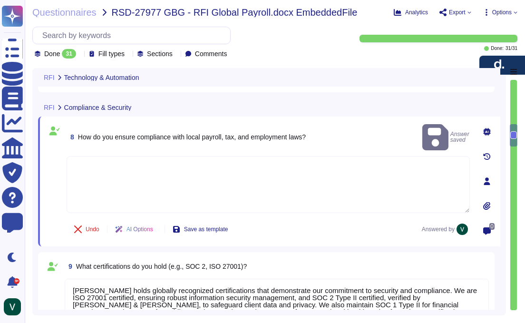
click at [396, 163] on textarea at bounding box center [268, 184] width 403 height 57
paste textarea "Yes. Deel ensures compliance with local payroll, tax, and employment laws throu…"
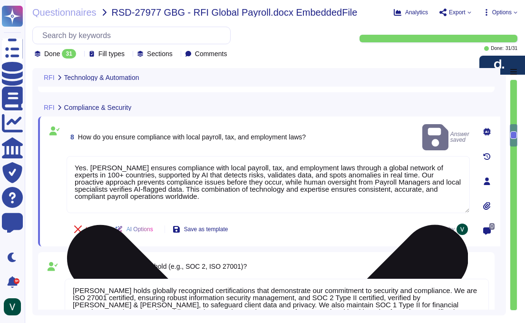
scroll to position [729, 0]
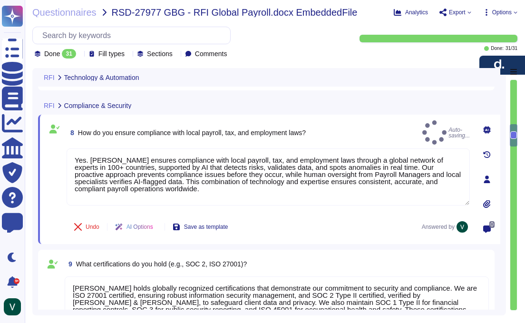
type textarea "Yes. Deel ensures compliance with local payroll, tax, and employment laws throu…"
click at [332, 267] on div "9 What certifications do you hold (e.g., SOC 2, ISO 27001)?" at bounding box center [277, 263] width 424 height 17
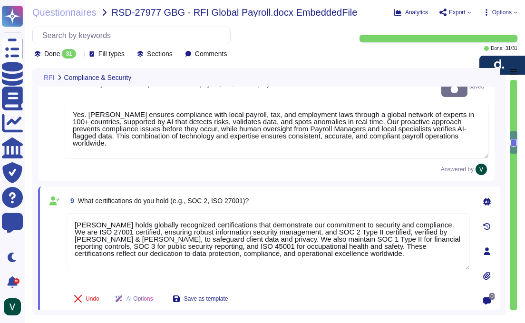
type textarea "Yes. Deel supports multi-currency and multi-language reporting by unifying payr…"
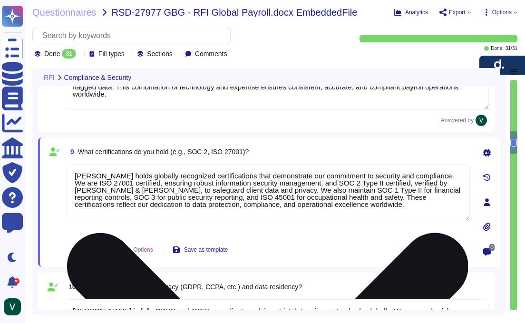
click at [191, 185] on textarea "Deel holds globally recognized certifications that demonstrate our commitment t…" at bounding box center [268, 192] width 403 height 57
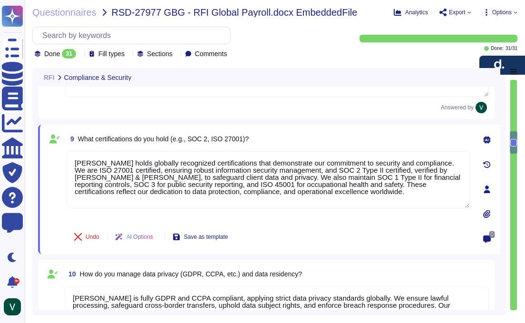
click at [335, 243] on div "Undo AI Options Save as template" at bounding box center [268, 236] width 403 height 23
drag, startPoint x: 362, startPoint y: 268, endPoint x: 352, endPoint y: 261, distance: 12.4
click at [362, 268] on div "10 How do you manage data privacy (GDPR, CCPA, etc.) and data residency?" at bounding box center [277, 273] width 424 height 17
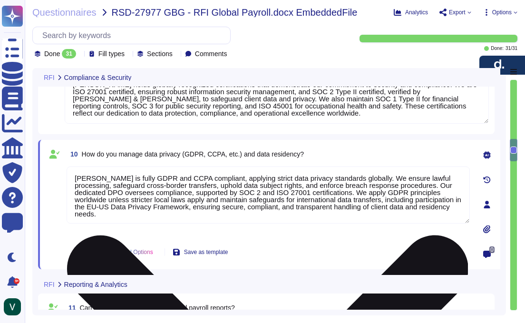
type textarea "Deel offers dynamic dashboards and data visualization tools that provide real-t…"
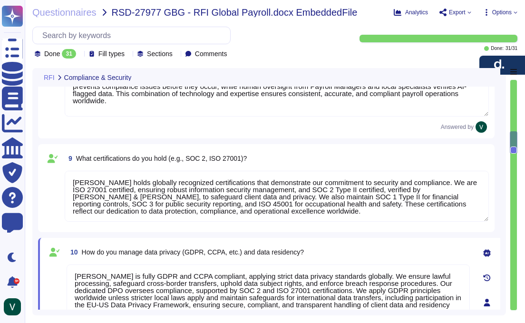
scroll to position [797, 0]
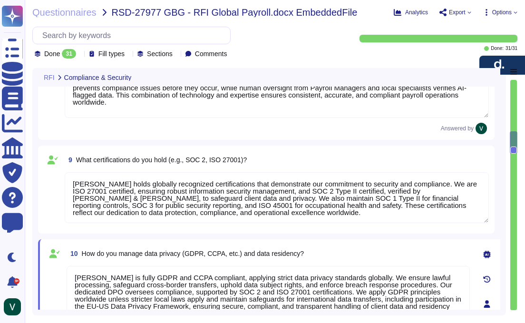
click at [347, 192] on textarea "Deel holds globally recognized certifications that demonstrate our commitment t…" at bounding box center [277, 197] width 424 height 51
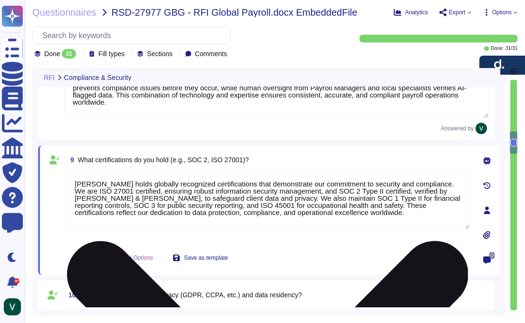
drag, startPoint x: 463, startPoint y: 177, endPoint x: 455, endPoint y: 179, distance: 8.9
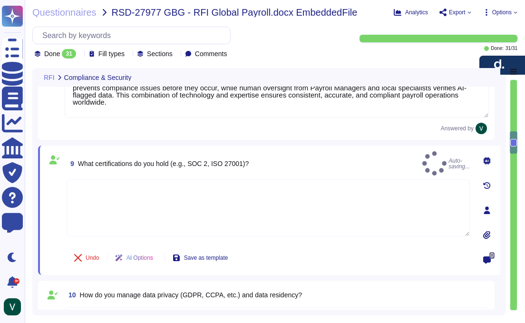
drag, startPoint x: 325, startPoint y: 243, endPoint x: 297, endPoint y: 225, distance: 34.0
click at [321, 240] on div "9 What certifications do you hold (e.g., SOC 2, ISO 27001)? Auto-saving... Undo…" at bounding box center [258, 210] width 424 height 118
click at [86, 257] on span "Undo" at bounding box center [93, 258] width 14 height 6
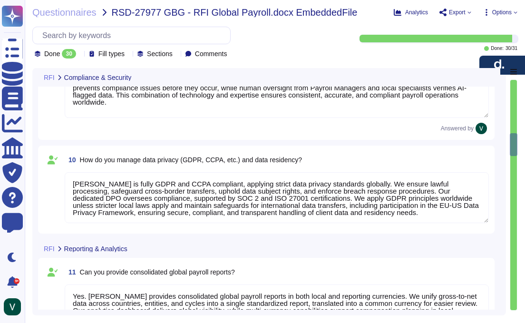
type textarea "Deel is fully GDPR and CCPA compliant, applying strict data privacy standards g…"
type textarea "Yes. Deel provides consolidated global payroll reports in both local and report…"
type textarea "Yes. Deel supports multi-currency and multi-language reporting by unifying payr…"
type textarea "Deel offers dynamic dashboards and data visualization tools that provide real-t…"
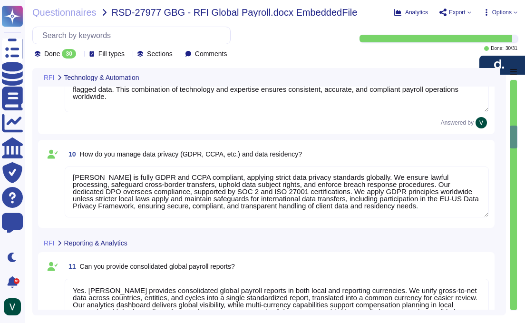
type textarea "Deel’s payroll platform is powered by advanced AI that detects compliance risks…"
type textarea "Deel ensures automation and error reduction in payroll through AI-powered intel…"
type textarea "Yes. Deel offers real-time payroll processing and analytics powered by a native…"
type textarea "Deel offers dynamic dashboards and data visualization tools that provide real-t…"
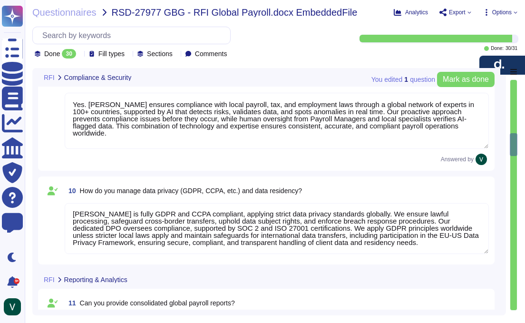
scroll to position [0, 0]
drag, startPoint x: 84, startPoint y: 54, endPoint x: 79, endPoint y: 57, distance: 5.3
click at [80, 55] on icon at bounding box center [80, 55] width 0 height 0
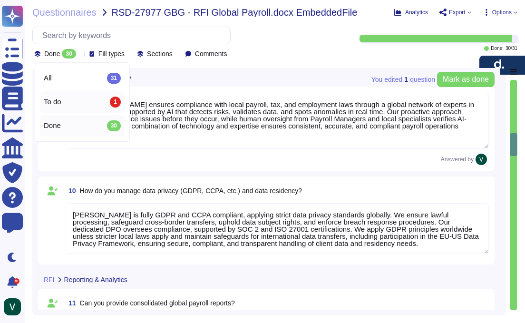
click at [98, 102] on div "To do 1" at bounding box center [82, 101] width 77 height 10
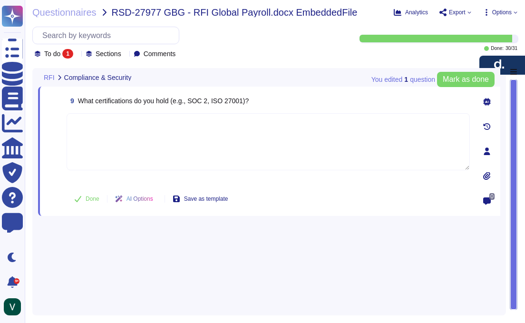
click at [179, 153] on textarea at bounding box center [268, 141] width 403 height 57
click at [179, 141] on textarea at bounding box center [268, 141] width 403 height 57
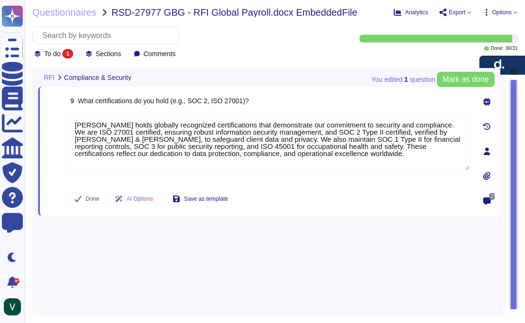
type textarea "Deel holds globally recognized certifications that demonstrate our commitment t…"
click at [83, 203] on button "Done" at bounding box center [87, 198] width 40 height 19
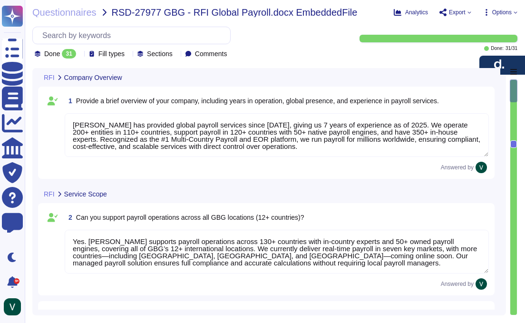
type textarea "Deel has provided global payroll services since 2018, giving us 7 years of expe…"
type textarea "Yes. Deel supports payroll operations across 130+ countries with in-country exp…"
type textarea "Yes. Deel offers Employer of Record (EoR) services in countries where clients, …"
type textarea "Deel supports full-time, part-time, contractors, and executives through flexibl…"
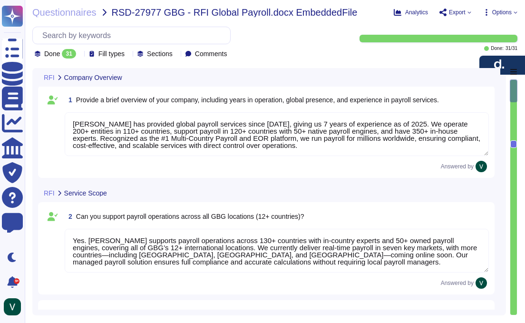
type textarea "Deel’s payroll platform is powered by advanced AI that detects compliance risks…"
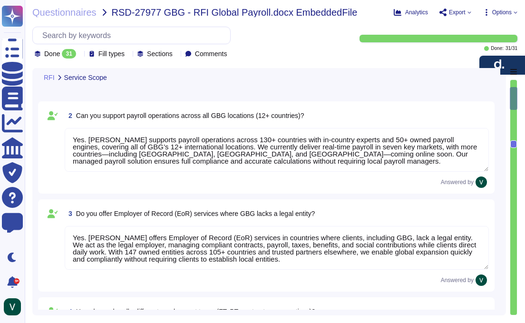
type textarea "Deel ensures automation and error reduction in payroll through AI-powered intel…"
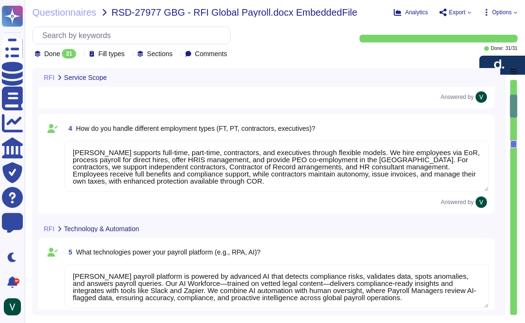
type textarea "Yes. Deel offers real-time payroll processing and analytics powered by a native…"
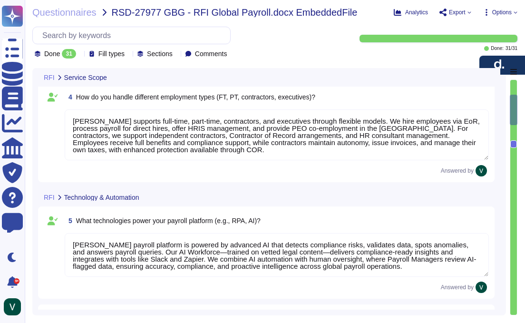
type textarea "Yes. Deel ensures compliance with local payroll, tax, and employment laws throu…"
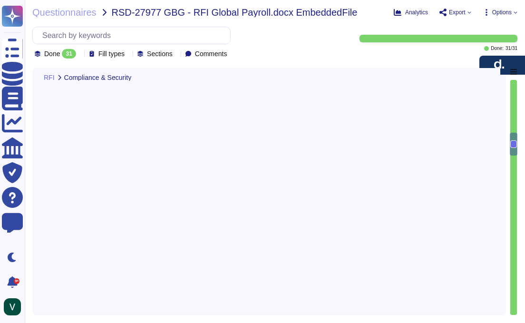
type textarea "Deel holds globally recognized certifications that demonstrate our commitment t…"
type textarea "Deel is fully GDPR and CCPA compliant, applying strict data privacy standards g…"
type textarea "Yes. Deel provides consolidated global payroll reports in both local and report…"
type textarea "Yes. Deel supports multi-currency and multi-language reporting by unifying payr…"
type textarea "Deel offers dynamic dashboards and data visualization tools that provide real-t…"
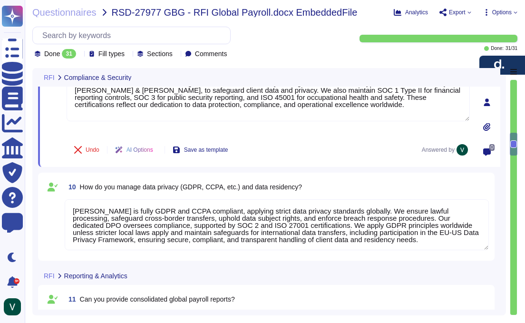
scroll to position [1027, 0]
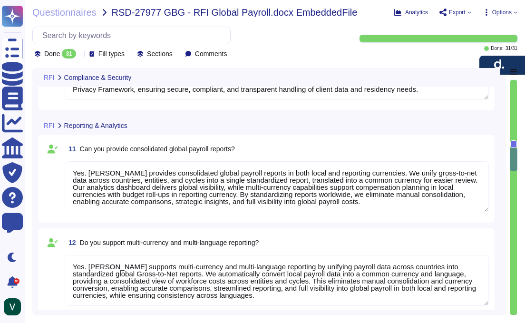
type textarea "Yes. Deel currently operates in 120+ countries, delivering active global payrol…"
type textarea "Yes. Deel has in-house payroll, HR, tax, and legal experts in 100+ countries, n…"
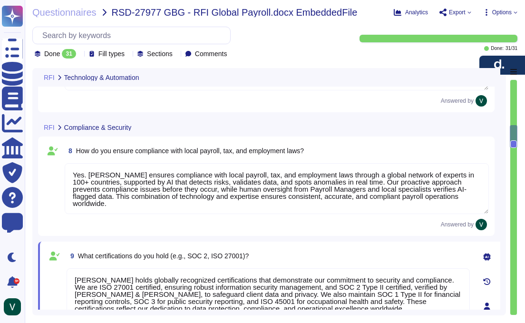
type textarea "Deel’s payroll platform is powered by advanced AI that detects compliance risks…"
type textarea "Deel ensures automation and error reduction in payroll through AI-powered intel…"
type textarea "Yes. Deel offers real-time payroll processing and analytics powered by a native…"
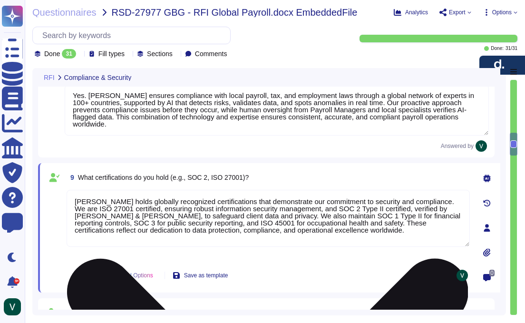
type textarea "Yes. Deel supports multi-currency and multi-language reporting by unifying payr…"
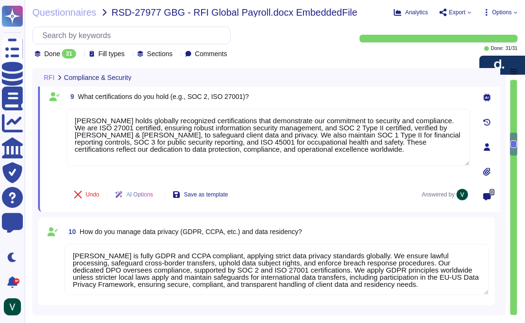
type textarea "Deel offers dynamic dashboards and data visualization tools that provide real-t…"
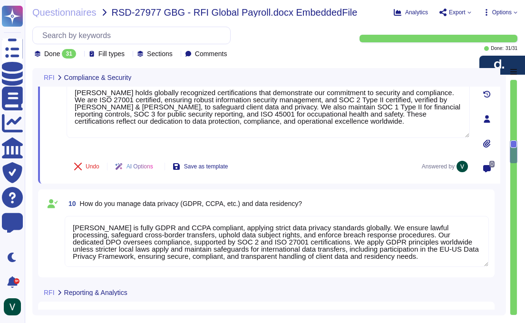
scroll to position [867, 0]
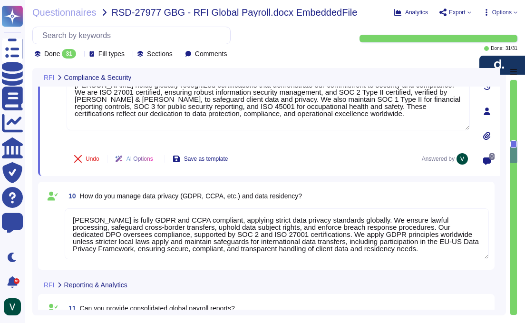
click at [167, 227] on textarea "Deel is fully GDPR and CCPA compliant, applying strict data privacy standards g…" at bounding box center [277, 233] width 424 height 51
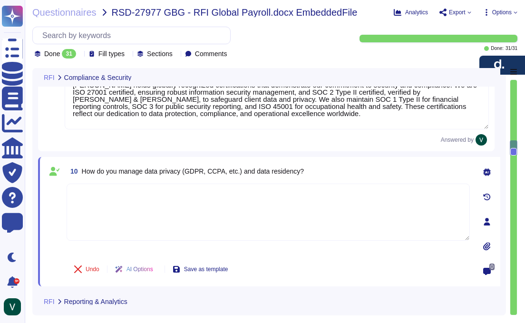
click at [355, 204] on textarea at bounding box center [268, 211] width 403 height 57
paste textarea "Deel is fully GDPR and CCPA compliant, applying strict data privacy standards g…"
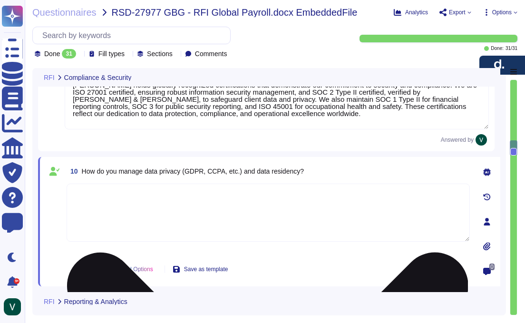
type textarea "Deel is fully GDPR and CCPA compliant, applying strict data privacy standards g…"
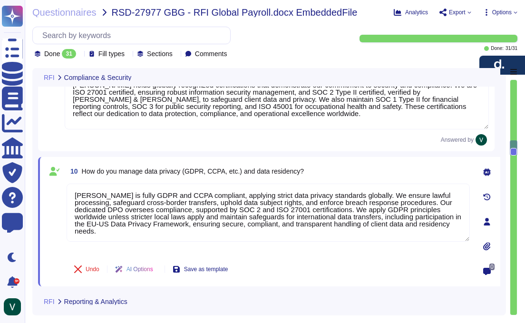
click at [340, 264] on div "Undo AI Options Save as template" at bounding box center [268, 269] width 403 height 23
click at [345, 272] on div "Undo AI Options Save as template" at bounding box center [268, 269] width 403 height 23
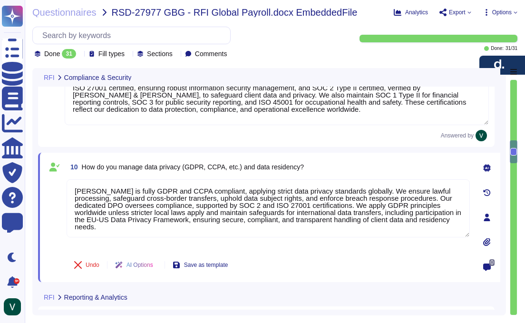
click at [38, 213] on div "RFI Compliance & Security 8 How do you ensure compliance with local payroll, ta…" at bounding box center [268, 191] width 473 height 247
click at [353, 136] on div "Answered by" at bounding box center [277, 135] width 424 height 11
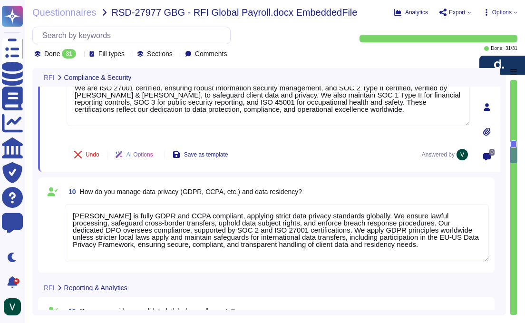
click at [282, 261] on div "Deel is fully GDPR and CCPA compliant, applying strict data privacy standards g…" at bounding box center [277, 233] width 424 height 59
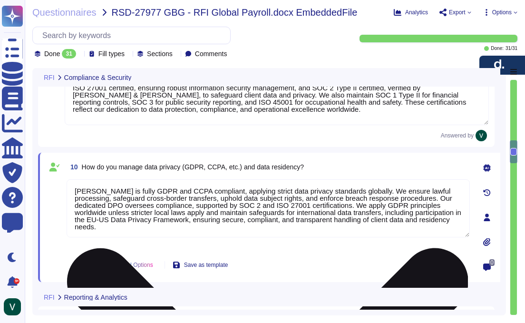
click at [320, 214] on textarea "Deel is fully GDPR and CCPA compliant, applying strict data privacy standards g…" at bounding box center [268, 208] width 403 height 58
click at [451, 208] on textarea "Deel is fully GDPR and CCPA compliant, applying strict data privacy standards g…" at bounding box center [268, 208] width 403 height 58
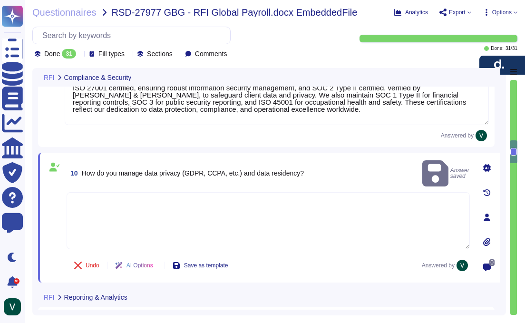
click at [363, 201] on textarea at bounding box center [268, 220] width 403 height 57
paste textarea "Deel is fully GDPR and CCPA compliant, applying strict data privacy standards g…"
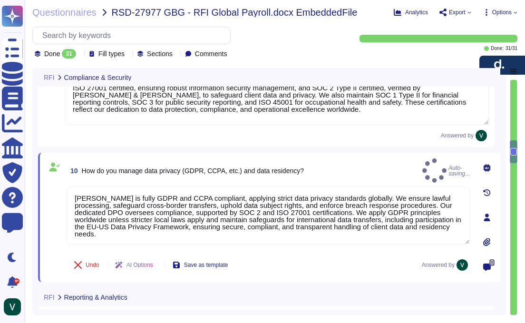
type textarea "Deel is fully GDPR and CCPA compliant, applying strict data privacy standards g…"
click at [347, 253] on div "Undo AI Options Save as template Answered by" at bounding box center [268, 264] width 403 height 23
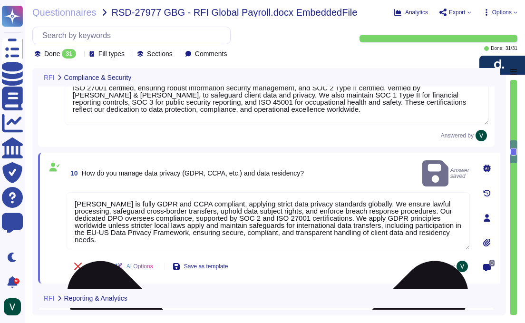
scroll to position [1, 0]
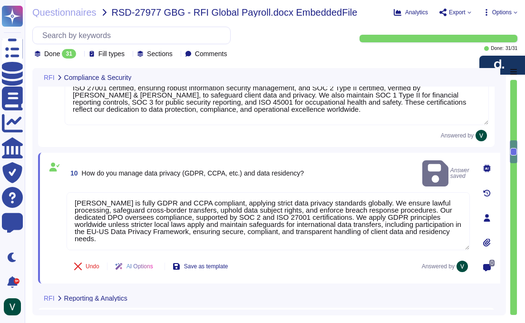
click at [380, 143] on div "9 What certifications do you hold (e.g., SOC 2, ISO 27001)? Deel holds globally…" at bounding box center [266, 94] width 456 height 105
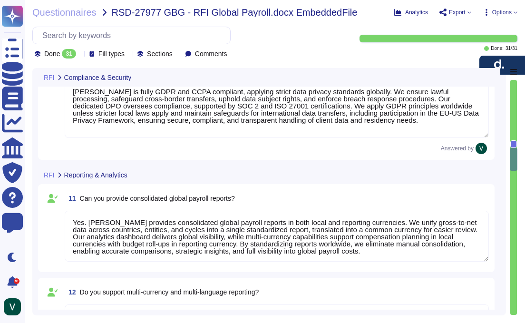
scroll to position [1007, 0]
type textarea "Yes. Deel currently operates in 120+ countries, delivering active global payrol…"
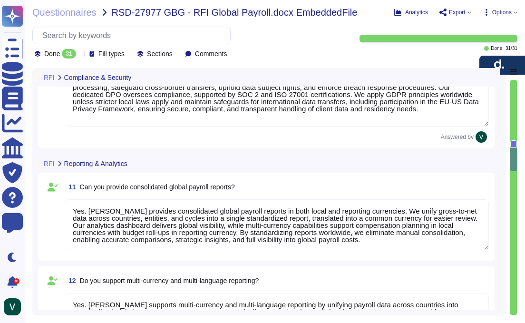
scroll to position [0, 0]
click at [357, 217] on textarea "Yes. Deel provides consolidated global payroll reports in both local and report…" at bounding box center [277, 224] width 424 height 51
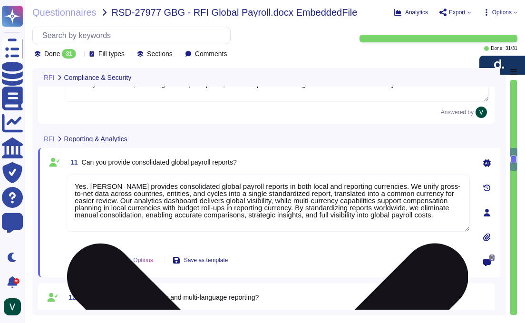
type textarea "Yes. Deel currently operates in 120+ countries, delivering active global payrol…"
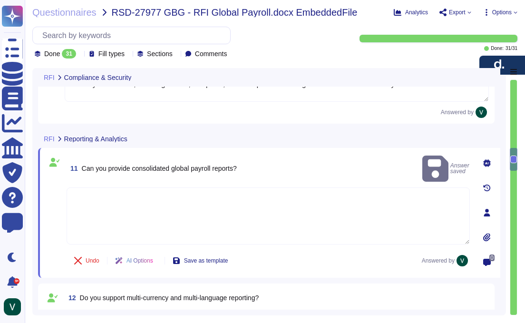
click at [388, 195] on textarea at bounding box center [268, 215] width 403 height 57
paste textarea "Yes. Deel provides consolidated global payroll reports in both local and report…"
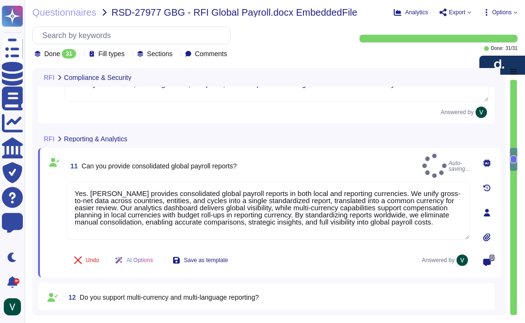
type textarea "Yes. Deel provides consolidated global payroll reports in both local and report…"
click at [379, 158] on div "11 Can you provide consolidated global payroll reports? Auto-saving..." at bounding box center [268, 166] width 403 height 24
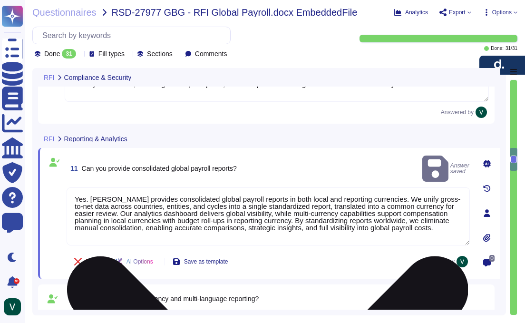
scroll to position [1, 0]
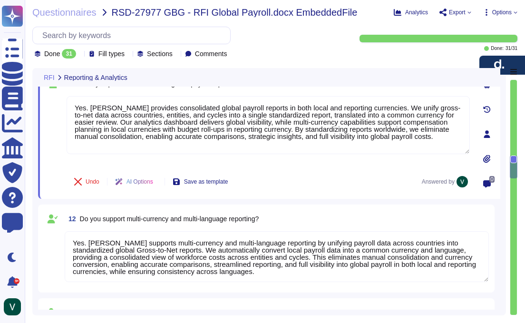
type textarea "Yes. Deel has in-house payroll, HR, tax, and legal experts in 100+ countries, n…"
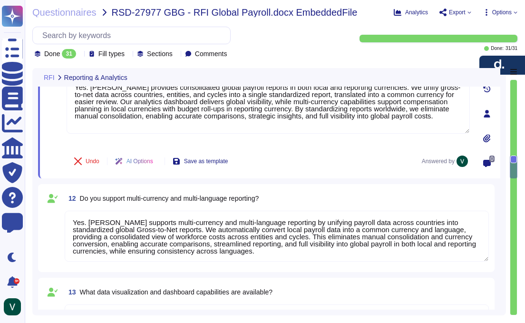
scroll to position [1099, 0]
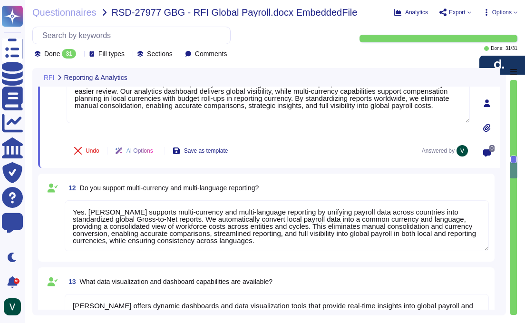
click at [308, 222] on textarea "Yes. Deel supports multi-currency and multi-language reporting by unifying payr…" at bounding box center [277, 225] width 424 height 51
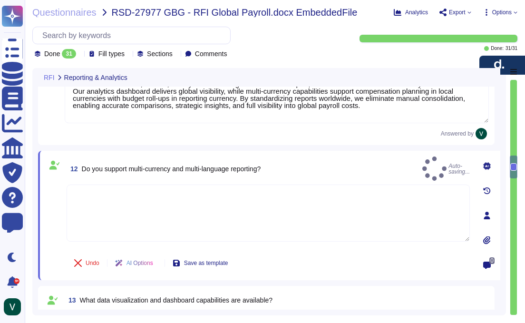
click at [381, 160] on div "12 Do you support multi-currency and multi-language reporting? Auto-saving..." at bounding box center [268, 168] width 403 height 24
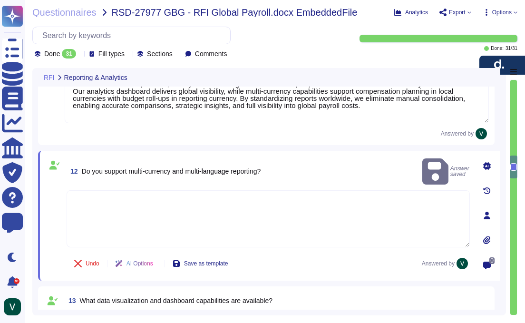
click at [388, 200] on textarea at bounding box center [268, 218] width 403 height 57
paste textarea "Yes. Deel supports multi-currency and multi-language reporting by unifying payr…"
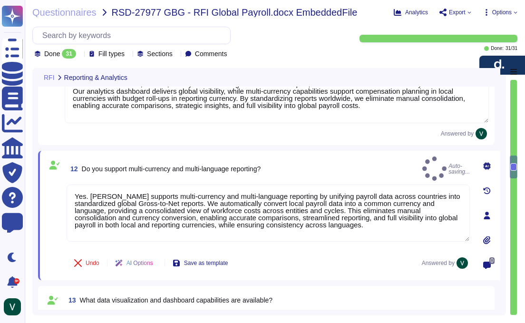
type textarea "Yes. Deel supports multi-currency and multi-language reporting by unifying payr…"
click at [396, 252] on div "Undo AI Options Save as template Answered by" at bounding box center [268, 262] width 403 height 23
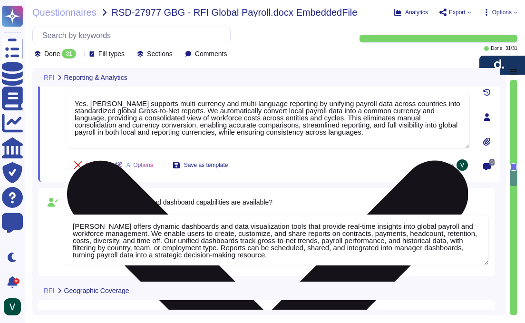
type textarea "Yes. Deel’s onboarding process for new countries is built on owned entities and…"
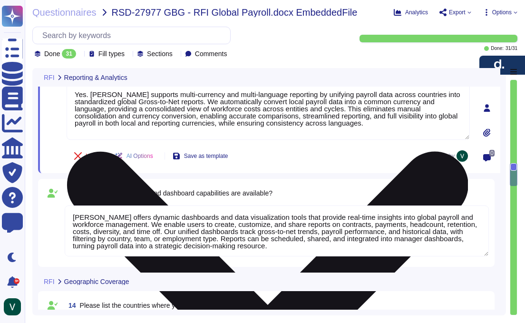
scroll to position [1209, 0]
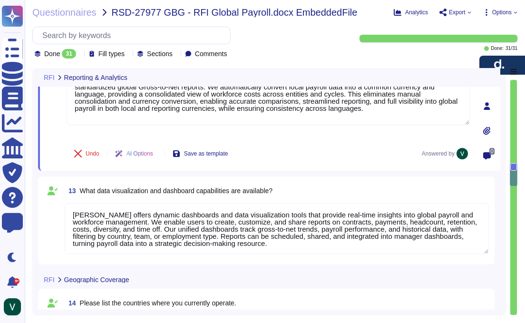
click at [293, 224] on textarea "Deel offers dynamic dashboards and data visualization tools that provide real-t…" at bounding box center [277, 228] width 424 height 51
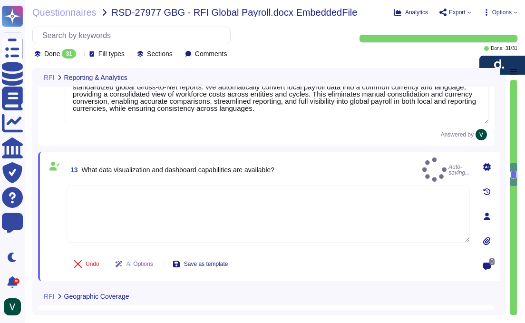
click at [345, 154] on div "13 What data visualization and dashboard capabilities are available? Auto-savin…" at bounding box center [269, 216] width 462 height 129
click at [344, 161] on div "13 What data visualization and dashboard capabilities are available? Auto-savin…" at bounding box center [268, 169] width 403 height 24
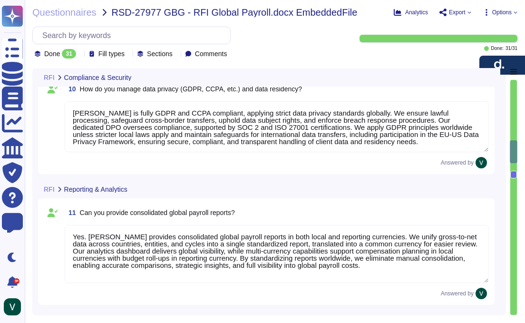
type textarea "Yes. Deel ensures compliance with local payroll, tax, and employment laws throu…"
type textarea "Deel holds globally recognized certifications that demonstrate our commitment t…"
type textarea "Deel is fully GDPR and CCPA compliant, applying strict data privacy standards g…"
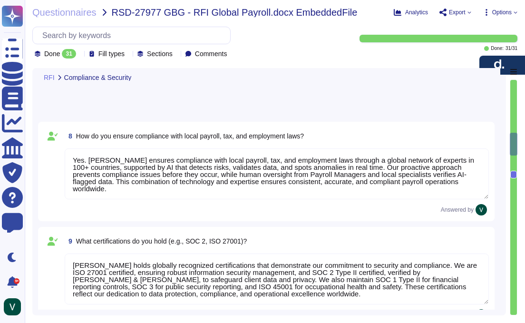
type textarea "Yes. Deel supports multi-currency and multi-language reporting by unifying payr…"
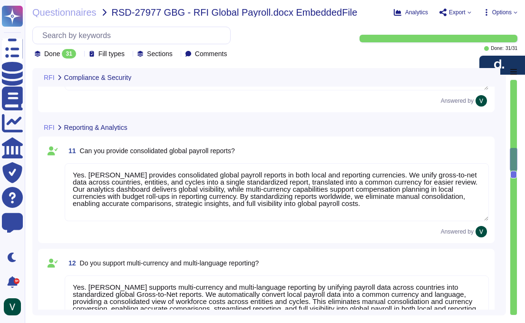
type textarea "Yes. Deel currently operates in 120+ countries, delivering active global payrol…"
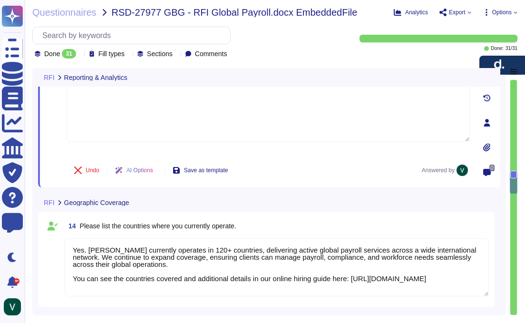
type textarea "Yes. Deel has in-house payroll, HR, tax, and legal experts in 100+ countries, n…"
type textarea "Yes. Deel’s onboarding process for new countries is built on owned entities and…"
type textarea "Yes. Deel integrates seamlessly with mid-tier HRIS platforms, including Access …"
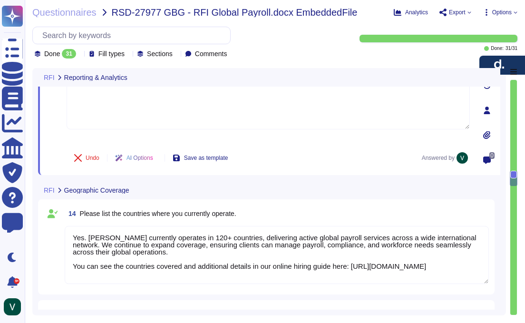
scroll to position [1152, 0]
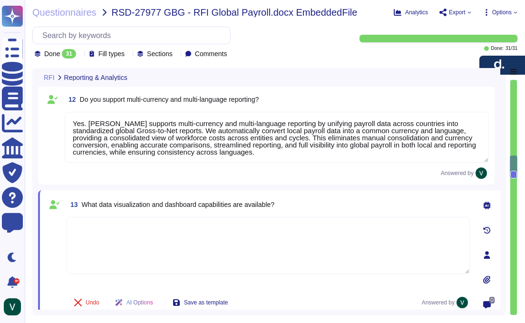
click at [223, 229] on textarea at bounding box center [268, 245] width 403 height 57
paste textarea "Deel offers dynamic dashboards and data visualization tools that provide real-t…"
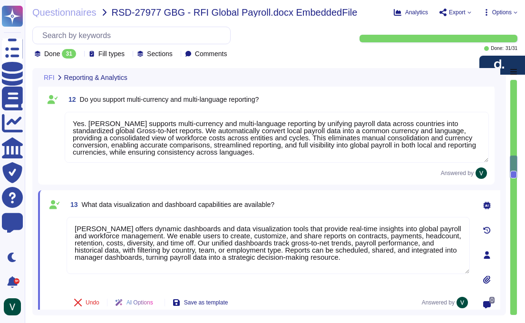
type textarea "Deel offers dynamic dashboards and data visualization tools that provide real-t…"
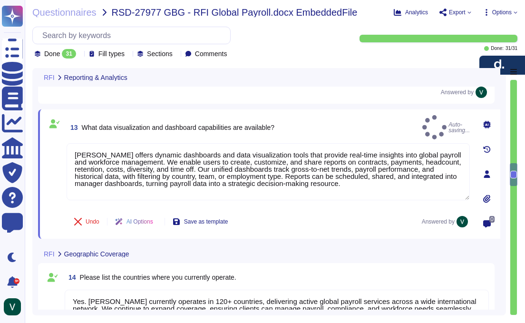
type textarea "Yes. Deel’s onboarding process for new countries is built on owned entities and…"
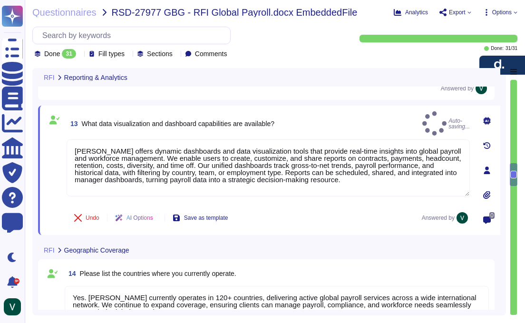
scroll to position [1235, 0]
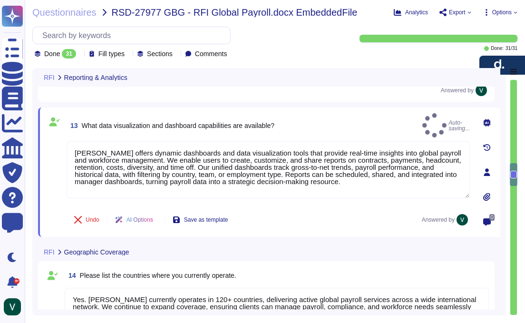
click at [284, 256] on div "RFI Geographic Coverage" at bounding box center [202, 251] width 329 height 19
click at [319, 276] on div "14 Please list the countries where you currently operate." at bounding box center [277, 275] width 424 height 17
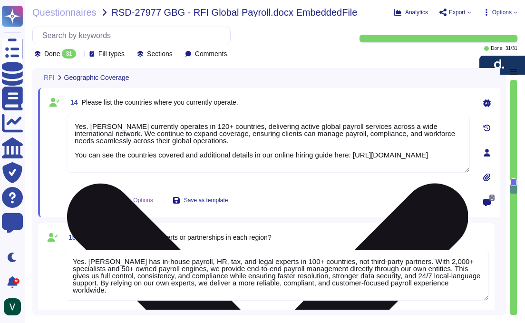
type textarea "Yes. Deel’s onboarding process for new countries is built on owned entities and…"
type textarea "Yes. Deel integrates seamlessly with mid-tier HRIS platforms, including Access …"
type textarea "Yes. Deel supports both RESTful APIs and secure file transfers (SFTP). Our REST…"
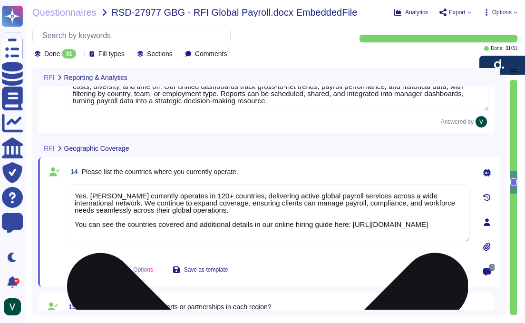
type textarea "Yes. Deel provides consolidated global payroll reports in both local and report…"
type textarea "Yes. Deel supports multi-currency and multi-language reporting by unifying payr…"
type textarea "Deel offers dynamic dashboards and data visualization tools that provide real-t…"
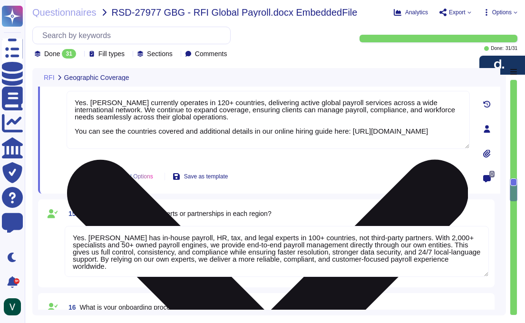
type textarea "Yes. Deel supports both RESTful APIs and secure file transfers (SFTP). Our REST…"
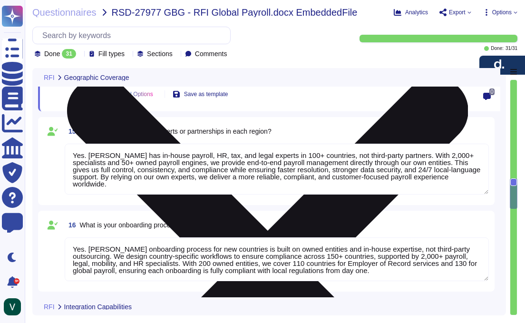
type textarea "Deel integrates with a wide range of third-party systems, including banks, fina…"
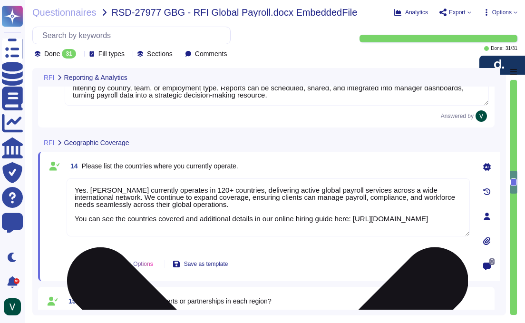
type textarea "Yes. Deel provides consolidated global payroll reports in both local and report…"
type textarea "Yes. Deel supports multi-currency and multi-language reporting by unifying payr…"
type textarea "Deel offers dynamic dashboards and data visualization tools that provide real-t…"
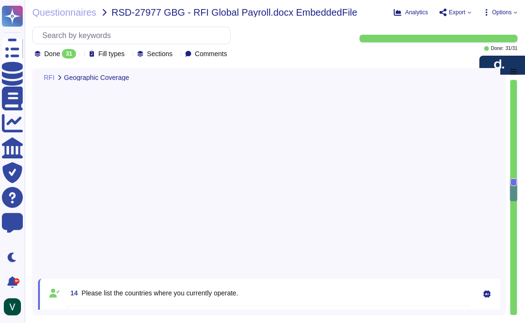
type textarea "Yes. Deel’s onboarding process for new countries is built on owned entities and…"
type textarea "Yes. Deel integrates seamlessly with mid-tier HRIS platforms, including Access …"
type textarea "Yes. Deel supports both RESTful APIs and secure file transfers (SFTP). Our REST…"
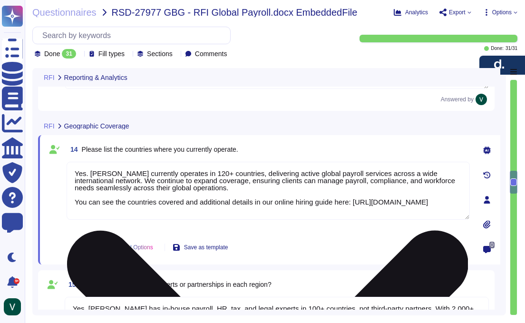
type textarea "Yes. Deel provides consolidated global payroll reports in both local and report…"
type textarea "Yes. Deel supports multi-currency and multi-language reporting by unifying payr…"
type textarea "Deel offers dynamic dashboards and data visualization tools that provide real-t…"
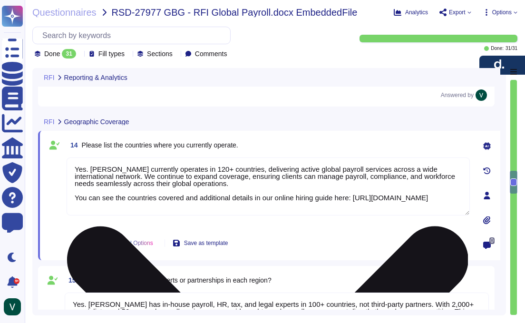
scroll to position [1, 0]
click at [395, 201] on textarea "Yes. Deel currently operates in 120+ countries, delivering active global payrol…" at bounding box center [268, 186] width 403 height 58
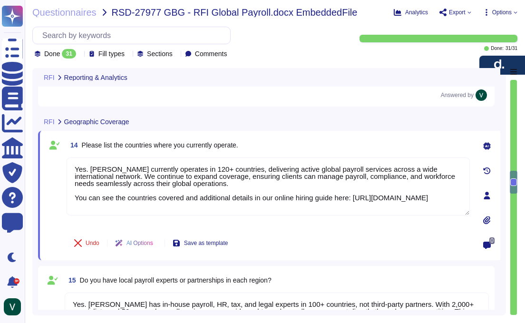
click at [318, 140] on div "14 Please list the countries where you currently operate." at bounding box center [268, 144] width 403 height 17
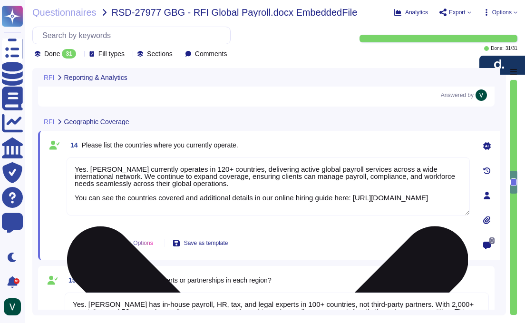
drag, startPoint x: 402, startPoint y: 197, endPoint x: 406, endPoint y: 194, distance: 5.1
click at [403, 196] on textarea "Yes. Deel currently operates in 120+ countries, delivering active global payrol…" at bounding box center [268, 186] width 403 height 58
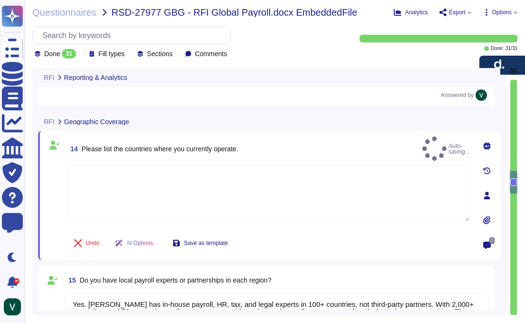
click at [349, 178] on textarea at bounding box center [268, 192] width 403 height 57
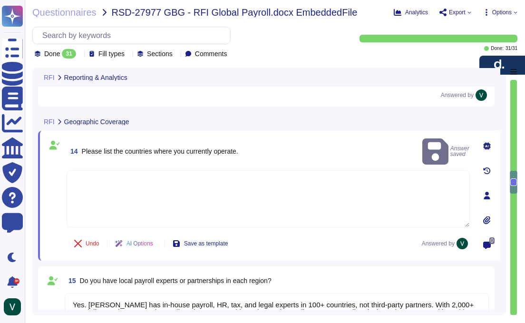
click at [313, 181] on textarea at bounding box center [268, 198] width 403 height 57
paste textarea "Yes. Deel currently operates in 120+ countries, delivering active global payrol…"
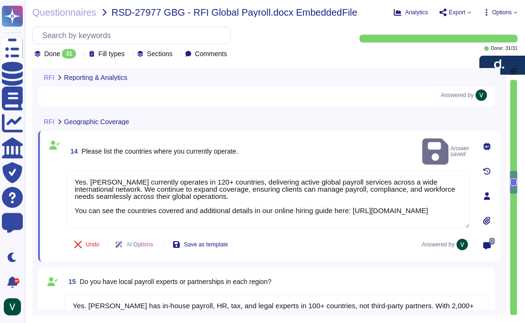
type textarea "Yes. Deel currently operates in 120+ countries, delivering active global payrol…"
click at [350, 250] on div "Undo AI Options Save as template Answered by" at bounding box center [268, 244] width 403 height 23
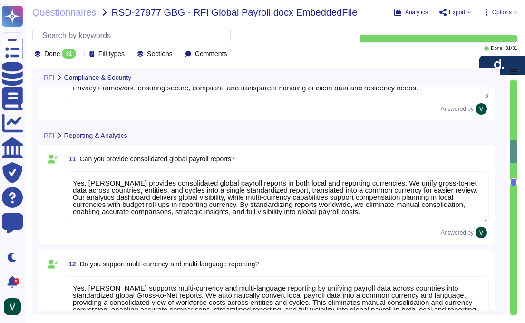
type textarea "Yes. Deel ensures compliance with local payroll, tax, and employment laws throu…"
type textarea "Deel holds globally recognized certifications that demonstrate our commitment t…"
type textarea "Deel is fully GDPR and CCPA compliant, applying strict data privacy standards g…"
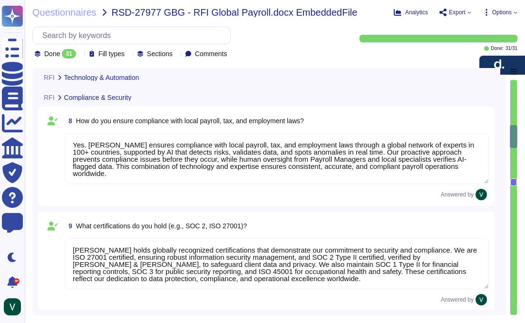
type textarea "Deel ensures automation and error reduction in payroll through AI-powered intel…"
type textarea "Yes. Deel offers real-time payroll processing and analytics powered by a native…"
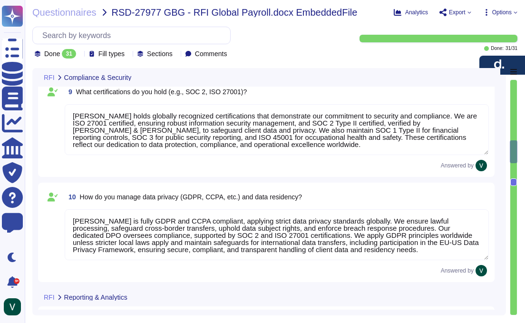
type textarea "Yes. Deel supports multi-currency and multi-language reporting by unifying payr…"
type textarea "Deel offers dynamic dashboards and data visualization tools that provide real-t…"
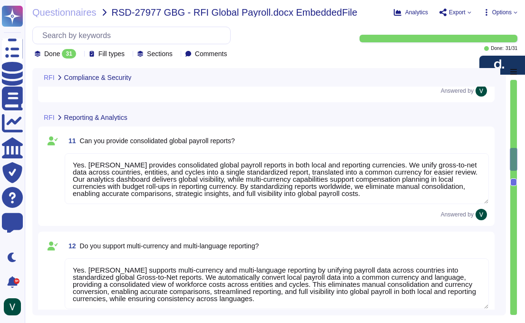
type textarea "Yes. Deel currently operates in 120+ countries, delivering active global payrol…"
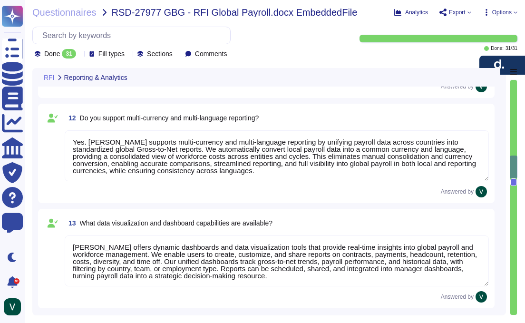
type textarea "Yes. Deel has in-house payroll, HR, tax, and legal experts in 100+ countries, n…"
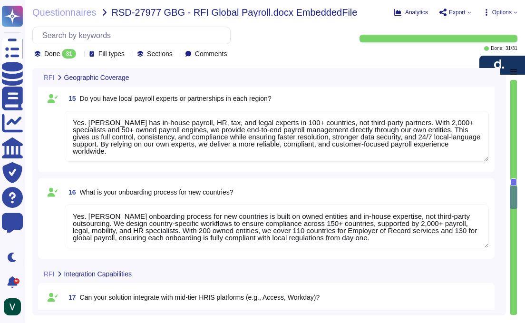
type textarea "Yes. Deel’s onboarding process for new countries is built on owned entities and…"
type textarea "Yes. Deel integrates seamlessly with mid-tier HRIS platforms, including Access …"
type textarea "Yes. Deel supports both RESTful APIs and secure file transfers (SFTP). Our REST…"
type textarea "Deel integrates with a wide range of third-party systems, including banks, fina…"
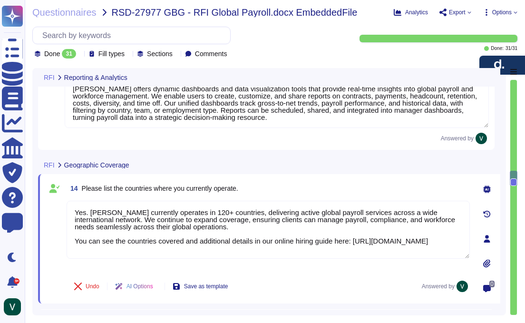
type textarea "Yes. Deel provides consolidated global payroll reports in both local and report…"
type textarea "Yes. Deel supports multi-currency and multi-language reporting by unifying payr…"
type textarea "Deel offers dynamic dashboards and data visualization tools that provide real-t…"
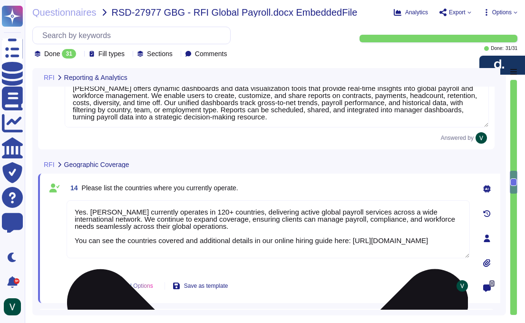
scroll to position [1, 0]
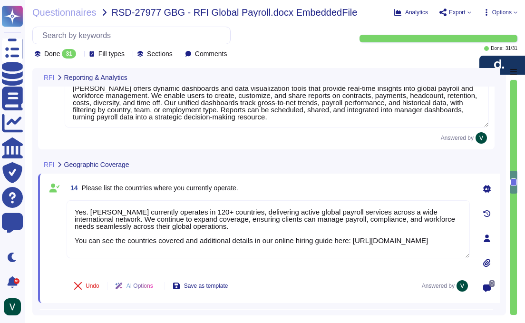
click at [337, 277] on div "Undo AI Options Save as template Answered by" at bounding box center [268, 285] width 403 height 23
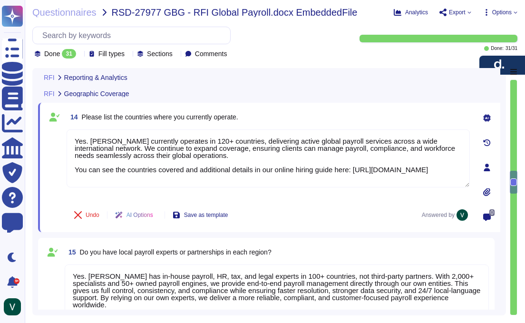
scroll to position [1357, 0]
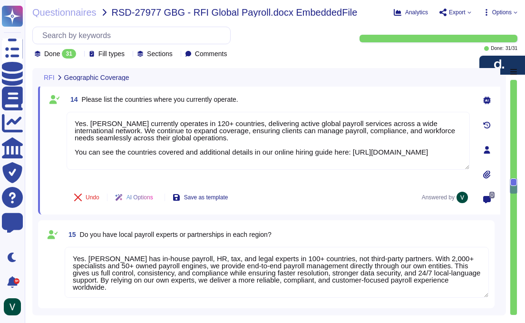
type textarea "Yes. Deel supports both RESTful APIs and secure file transfers (SFTP). Our REST…"
click at [341, 276] on textarea "Yes. Deel has in-house payroll, HR, tax, and legal experts in 100+ countries, n…" at bounding box center [277, 272] width 424 height 51
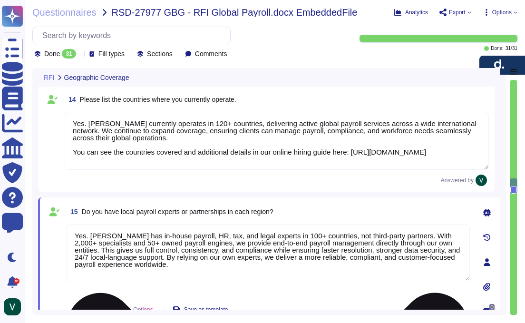
click at [288, 242] on textarea "Yes. Deel has in-house payroll, HR, tax, and legal experts in 100+ countries, n…" at bounding box center [268, 252] width 403 height 57
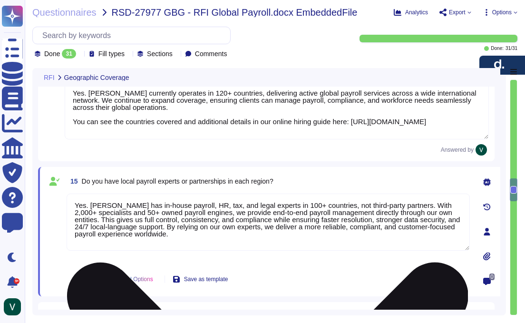
type textarea "Yes. Deel supports both RESTful APIs and secure file transfers (SFTP). Our REST…"
click at [460, 205] on textarea "Yes. Deel has in-house payroll, HR, tax, and legal experts in 100+ countries, n…" at bounding box center [268, 221] width 403 height 57
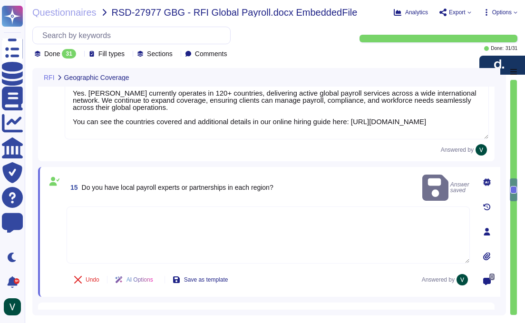
click at [337, 218] on textarea at bounding box center [268, 234] width 403 height 57
paste textarea "Yes. Deel has in-house payroll, HR, tax, and legal experts in 100+ countries, n…"
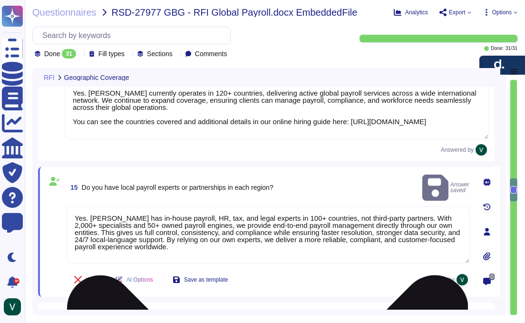
type textarea "Yes. Deel has in-house payroll, HR, tax, and legal experts in 100+ countries, n…"
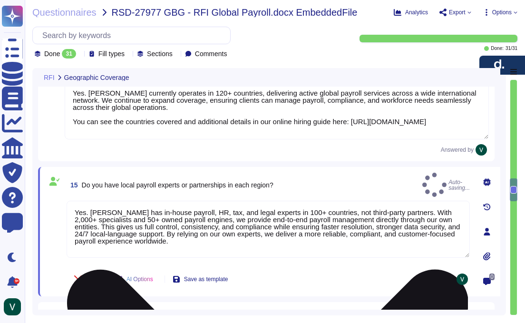
drag, startPoint x: 356, startPoint y: 260, endPoint x: 341, endPoint y: 252, distance: 17.2
click at [355, 259] on div "Yes. Deel has in-house payroll, HR, tax, and legal experts in 100+ countries, n…" at bounding box center [268, 232] width 403 height 63
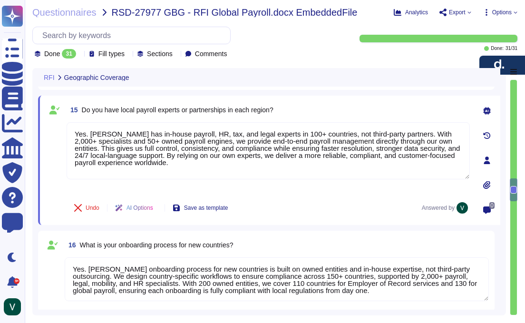
type textarea "Deel integrates with a wide range of third-party systems, including banks, fina…"
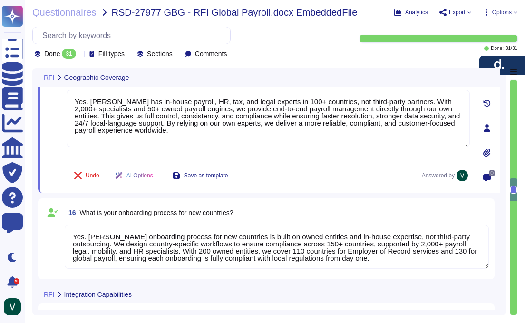
scroll to position [1503, 0]
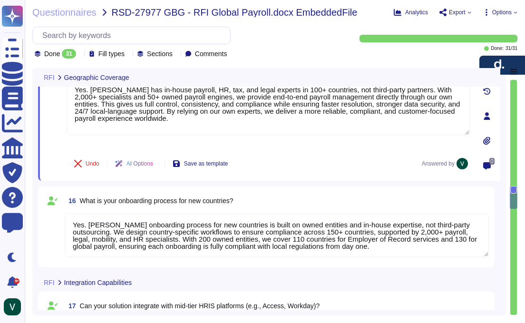
click at [292, 237] on textarea "Yes. Deel’s onboarding process for new countries is built on owned entities and…" at bounding box center [277, 235] width 424 height 44
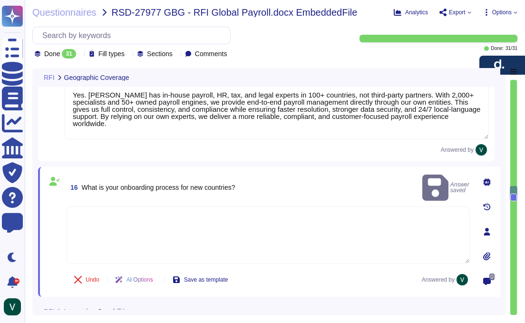
scroll to position [1497, 0]
click at [268, 209] on textarea at bounding box center [268, 235] width 403 height 57
paste textarea "Yes. Deel’s onboarding process for new countries is built on owned entities and…"
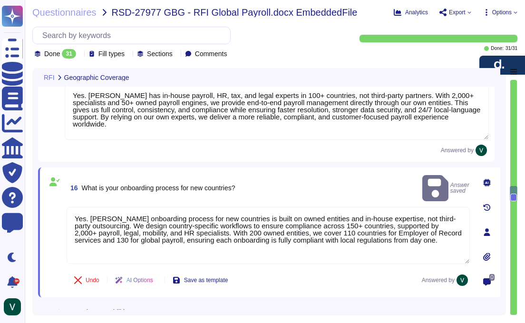
type textarea "Yes. Deel’s onboarding process for new countries is built on owned entities and…"
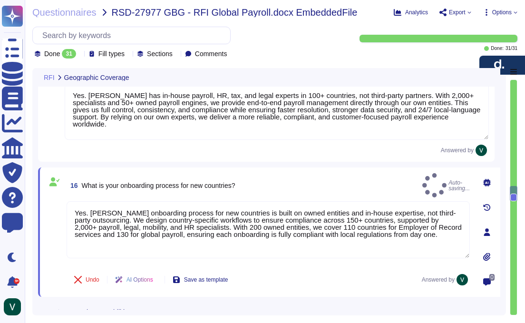
click at [342, 268] on div "Undo AI Options Save as template Answered by" at bounding box center [268, 279] width 403 height 23
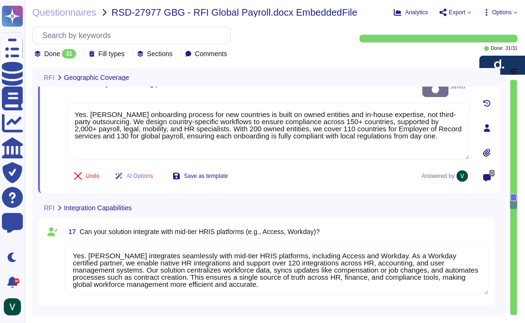
type textarea "Deel’s Global Payroll pricing starts at $29 USD per employee per month when we …"
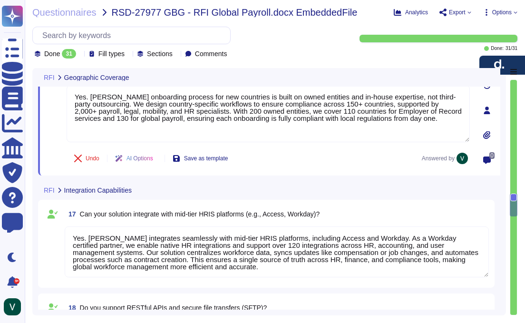
scroll to position [1, 0]
click at [313, 238] on textarea "Yes. Deel integrates seamlessly with mid-tier HRIS platforms, including Access …" at bounding box center [277, 251] width 424 height 51
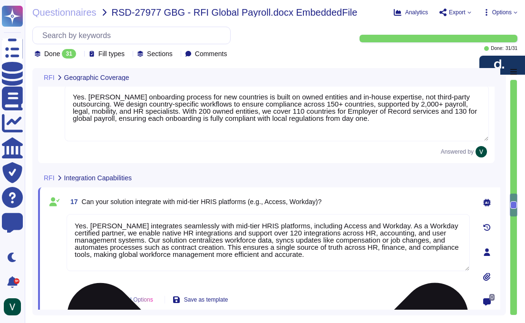
scroll to position [0, 0]
type textarea "Deel’s Global Payroll pricing starts at $29 USD per employee per month when we …"
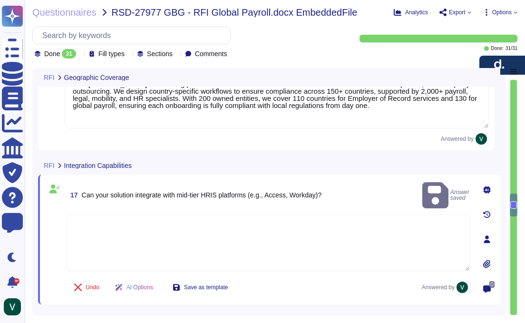
click at [344, 226] on textarea at bounding box center [268, 242] width 403 height 57
paste textarea "Yes. Deel integrates seamlessly with mid-tier HRIS platforms, including Access …"
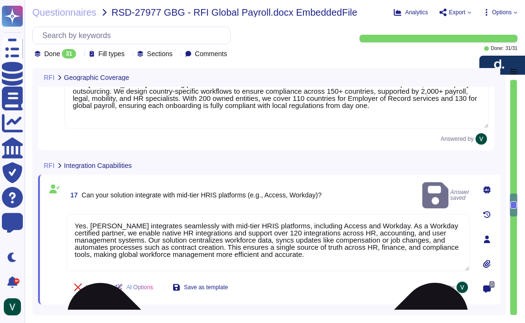
type textarea "Yes. Deel integrates seamlessly with mid-tier HRIS platforms, including Access …"
click at [361, 269] on div "Yes. Deel integrates seamlessly with mid-tier HRIS platforms, including Access …" at bounding box center [268, 243] width 403 height 58
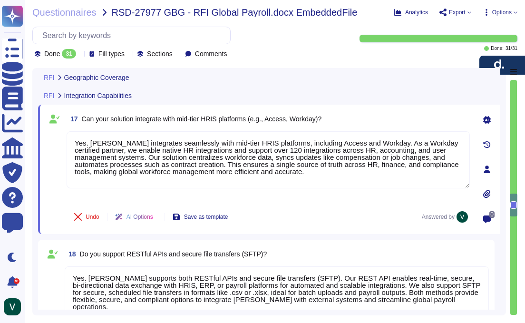
type textarea "Deel charges setup and implementation fees for Global Payroll. These include an…"
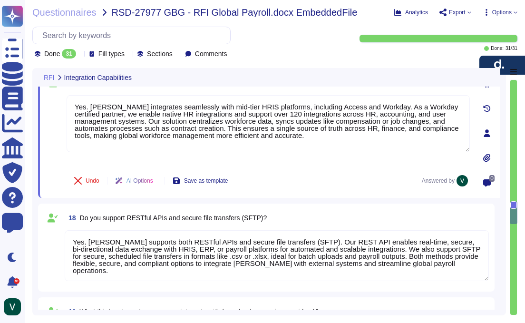
scroll to position [1708, 0]
click at [329, 256] on textarea "Yes. Deel supports both RESTful APIs and secure file transfers (SFTP). Our REST…" at bounding box center [277, 255] width 424 height 51
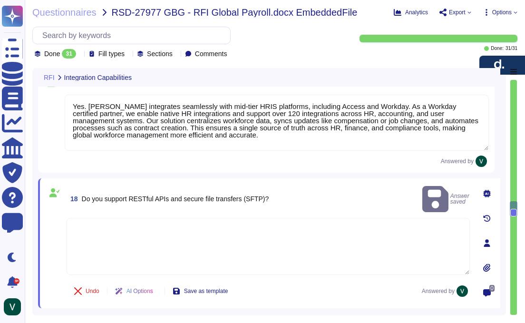
click at [351, 227] on textarea at bounding box center [268, 246] width 403 height 57
click at [365, 187] on div "18 Do you support RESTful APIs and secure file transfers (SFTP)? Answer saved" at bounding box center [268, 199] width 403 height 30
click at [342, 232] on textarea at bounding box center [268, 246] width 403 height 57
paste textarea "Yes. Deel supports both RESTful APIs and secure file transfers (SFTP). Our REST…"
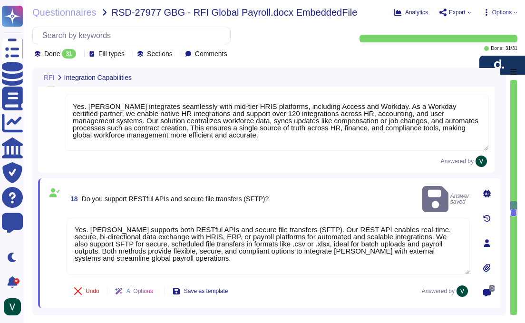
type textarea "Yes. Deel supports both RESTful APIs and secure file transfers (SFTP). Our REST…"
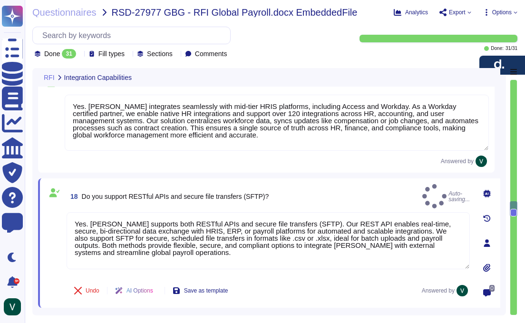
click at [360, 279] on div "Undo AI Options Save as template Answered by" at bounding box center [268, 290] width 403 height 23
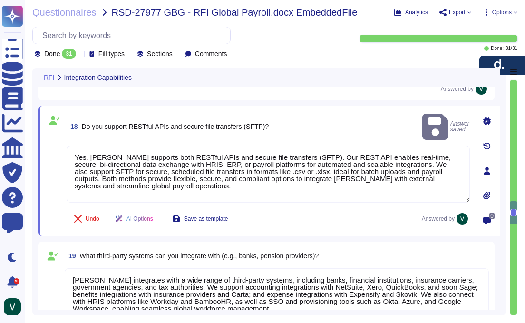
scroll to position [1785, 0]
type textarea "Yes. Deel offers scalable, volume-based pricing that lowers the per-employee co…"
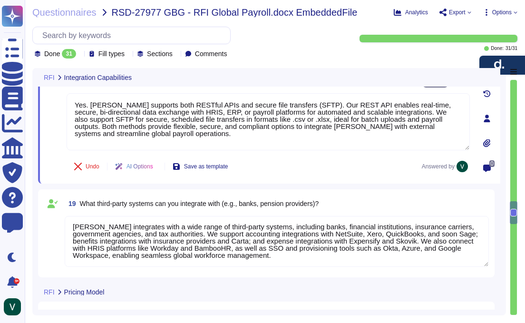
scroll to position [1837, 0]
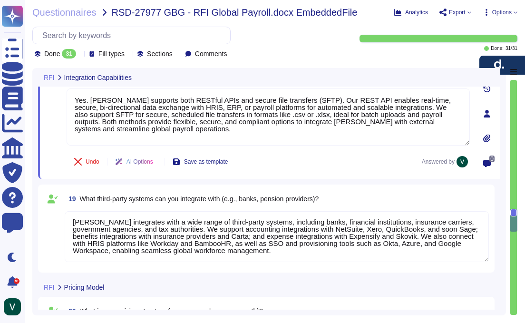
click at [343, 238] on textarea "Deel integrates with a wide range of third-party systems, including banks, fina…" at bounding box center [277, 236] width 424 height 51
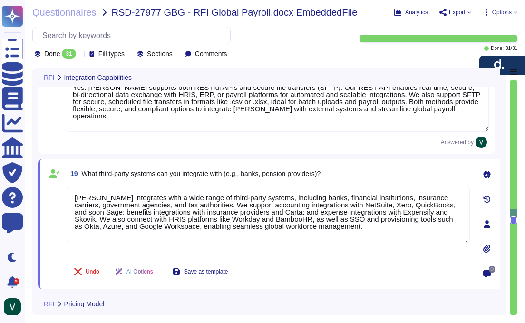
click at [394, 175] on div "19 What third-party systems can you integrate with (e.g., banks, pension provid…" at bounding box center [268, 173] width 403 height 17
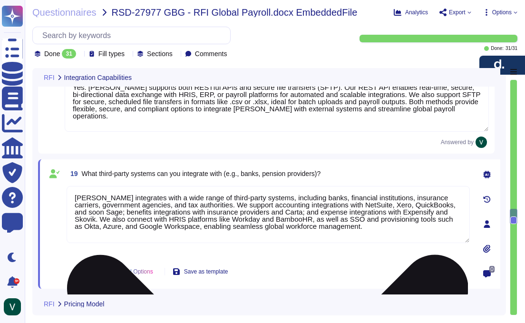
drag, startPoint x: 411, startPoint y: 251, endPoint x: 451, endPoint y: 202, distance: 62.5
click at [413, 249] on div "Deel integrates with a wide range of third-party systems, including banks, fina…" at bounding box center [268, 221] width 403 height 70
drag, startPoint x: 434, startPoint y: 183, endPoint x: 439, endPoint y: 186, distance: 5.1
click at [436, 184] on div "19 What third-party systems can you integrate with (e.g., banks, pension provid…" at bounding box center [258, 224] width 424 height 118
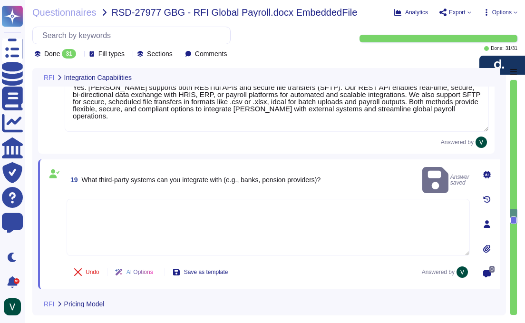
click at [367, 199] on textarea at bounding box center [268, 227] width 403 height 57
paste textarea "Deel integrates with a wide range of third-party systems, including banks, fina…"
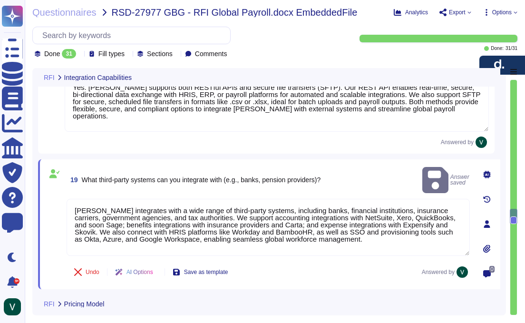
type textarea "Deel integrates with a wide range of third-party systems, including banks, fina…"
click at [382, 260] on div "Undo AI Options Save as template Answered by" at bounding box center [268, 271] width 403 height 23
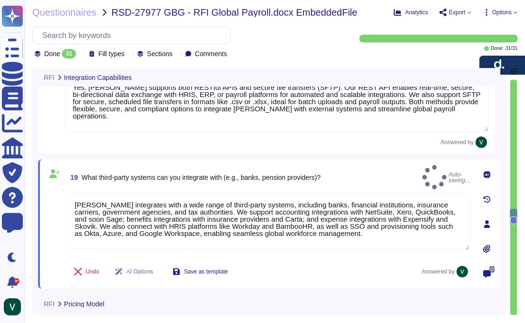
scroll to position [1838, 0]
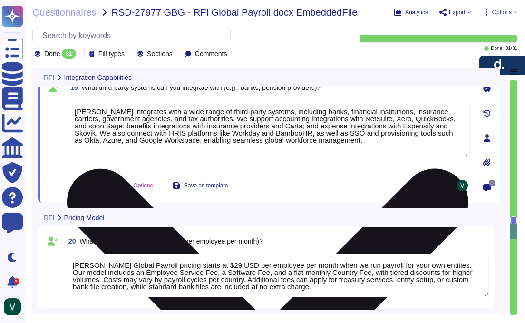
type textarea "Deel provides employees with a self-service portal to manage key tasks independ…"
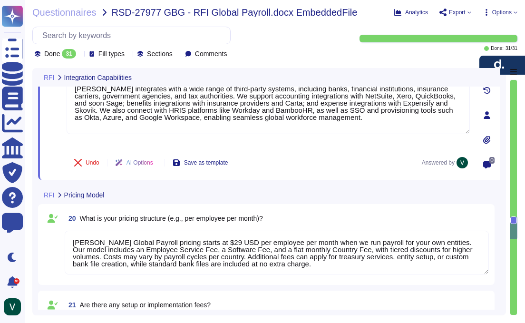
scroll to position [1, 0]
click at [345, 248] on textarea "Deel’s Global Payroll pricing starts at $29 USD per employee per month when we …" at bounding box center [277, 252] width 424 height 44
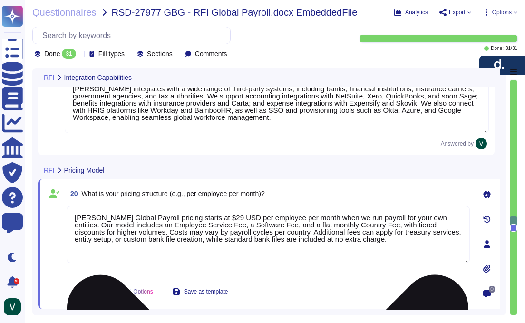
type textarea "Deel provides employees with a self-service portal to manage key tasks independ…"
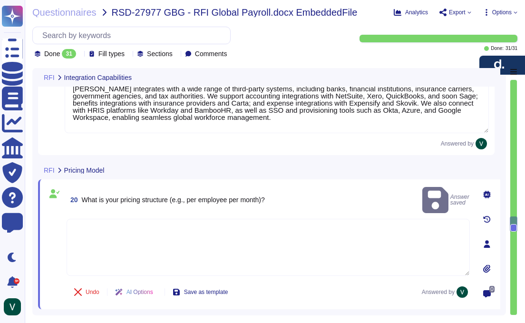
click at [370, 229] on textarea at bounding box center [268, 247] width 403 height 57
paste textarea "Deel’s Global Payroll pricing starts at $29 USD per employee per month when we …"
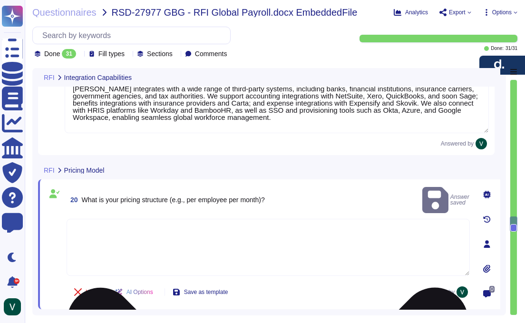
type textarea "Deel’s Global Payroll pricing starts at $29 USD per employee per month when we …"
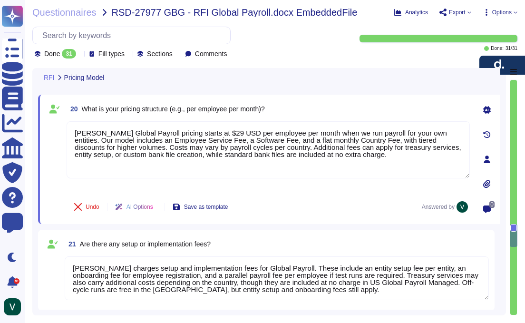
type textarea "Yes. Deel’s platform is fully mobile-accessible through our iOS and Android app…"
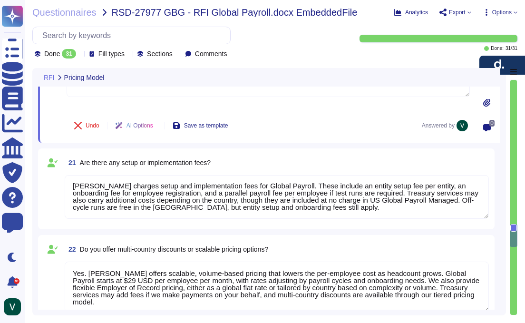
scroll to position [2102, 0]
type textarea "Deel’s Global Payroll solution supports employees in multiple languages to ensu…"
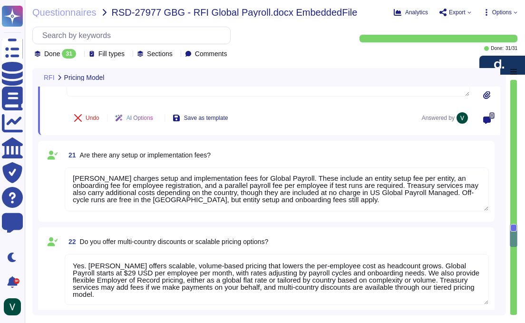
type textarea "Deel’s Global Payroll pricing starts at $29 USD per employee per month when we …"
click at [347, 197] on textarea "Deel charges setup and implementation fees for Global Payroll. These include an…" at bounding box center [277, 189] width 424 height 44
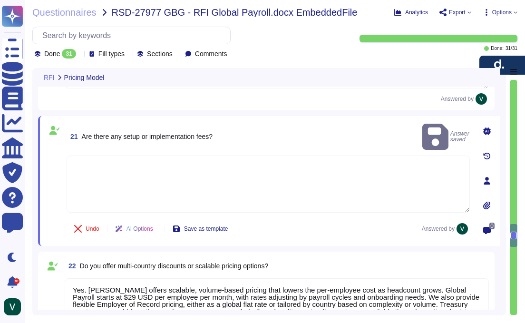
click at [348, 163] on textarea at bounding box center [268, 183] width 403 height 57
click at [302, 166] on textarea at bounding box center [268, 183] width 403 height 57
paste textarea "Deel charges setup and implementation fees for Global Payroll. These include an…"
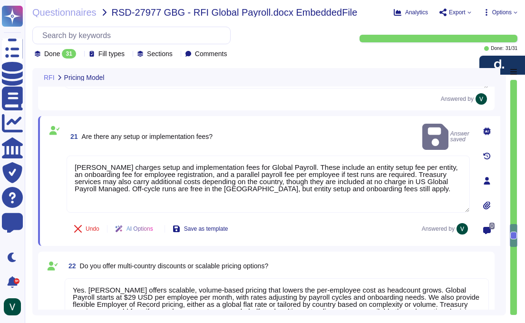
type textarea "Deel charges setup and implementation fees for Global Payroll. These include an…"
click at [312, 124] on div "21 Are there any setup or implementation fees? Answer saved" at bounding box center [268, 137] width 403 height 30
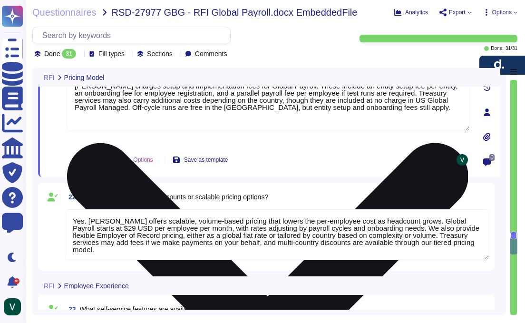
type textarea "Deel’s Global Payroll solution supports employees in multiple languages to ensu…"
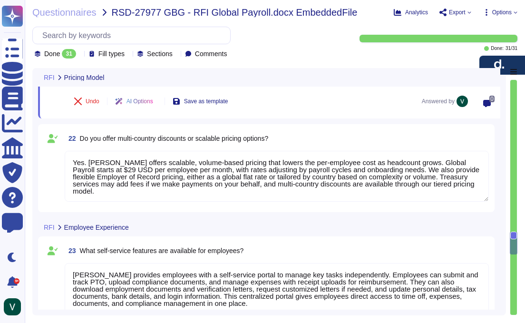
click at [309, 180] on textarea "Yes. Deel offers scalable, volume-based pricing that lowers the per-employee co…" at bounding box center [277, 176] width 424 height 51
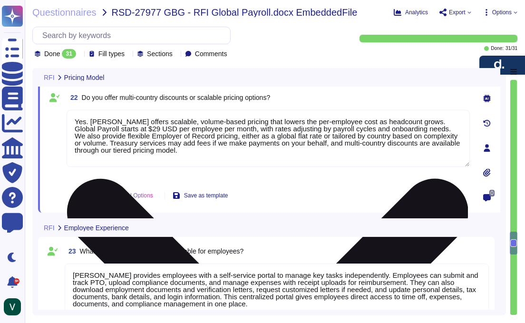
drag, startPoint x: 463, startPoint y: 113, endPoint x: 457, endPoint y: 115, distance: 6.5
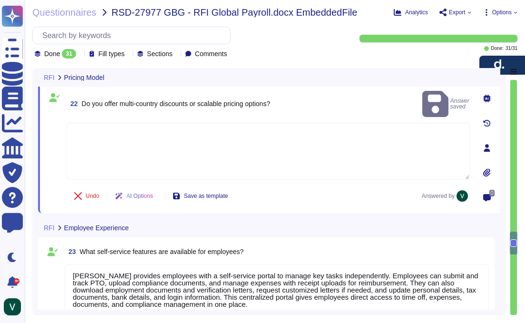
click at [339, 132] on textarea at bounding box center [268, 151] width 403 height 57
click at [341, 132] on textarea at bounding box center [268, 151] width 403 height 57
click at [352, 100] on div "22 Do you offer multi-country discounts or scalable pricing options? Answer sav…" at bounding box center [268, 104] width 403 height 30
click at [340, 138] on textarea at bounding box center [268, 151] width 403 height 57
paste textarea "Yes. Deel offers scalable, volume-based pricing that lowers the per-employee co…"
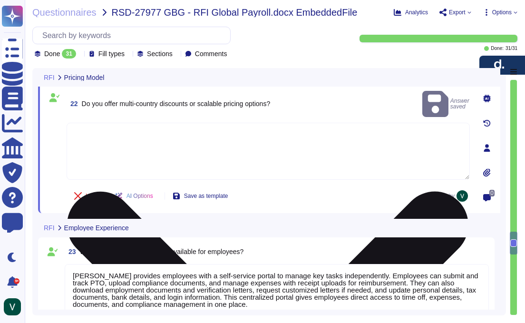
type textarea "Yes. Deel offers scalable, volume-based pricing that lowers the per-employee co…"
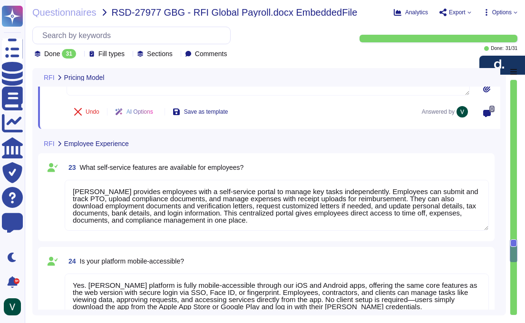
type textarea "Deel’s Global Payroll manages compliance by leveraging in-country experts in 10…"
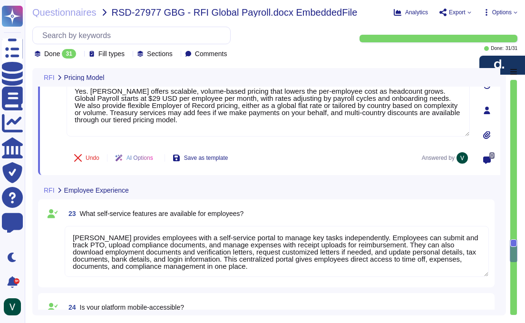
type textarea "Yes. Deel offers scalable, volume-based pricing that lowers the per-employee co…"
click at [342, 148] on div "Undo AI Options Save as template Answered by" at bounding box center [268, 157] width 403 height 23
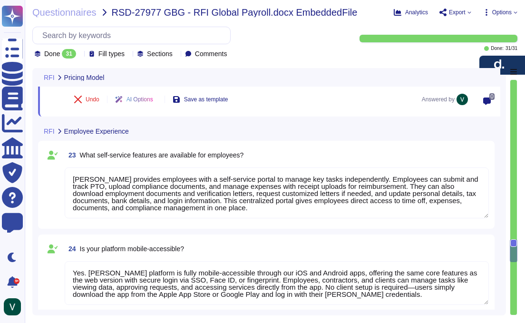
scroll to position [2352, 0]
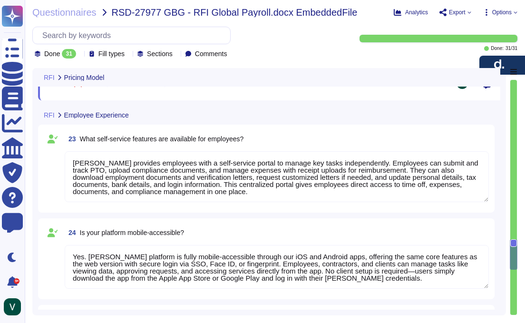
type textarea "Yes. Deel’s Global Payroll manages local payroll calculations and statutory con…"
click at [357, 165] on textarea "Deel provides employees with a self-service portal to manage key tasks independ…" at bounding box center [277, 176] width 424 height 51
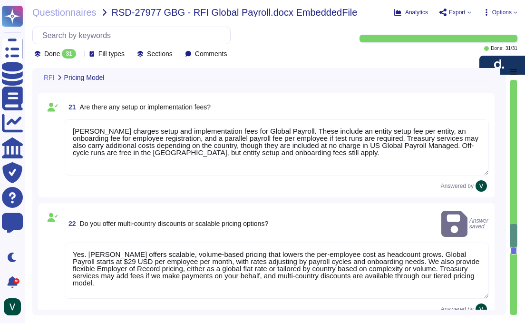
type textarea "Deel’s Global Payroll pricing starts at $29 USD per employee per month when we …"
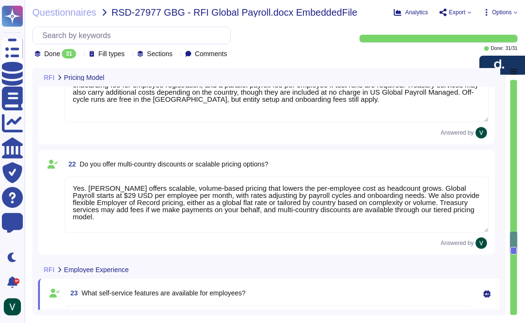
type textarea "Deel’s Global Payroll solution supports employees in multiple languages to ensu…"
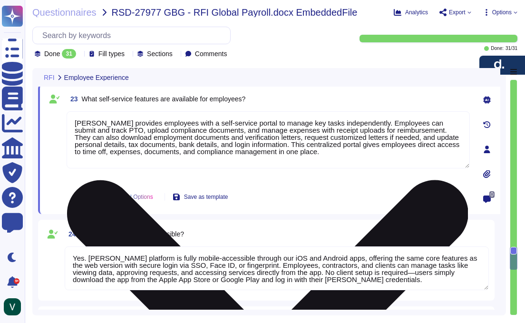
type textarea "Deel’s Global Payroll manages compliance by leveraging in-country experts in 10…"
type textarea "Yes. Deel’s Global Payroll manages local payroll calculations and statutory con…"
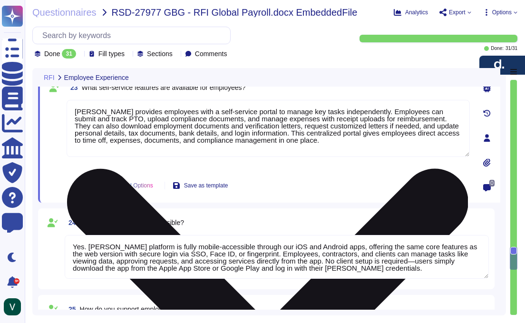
scroll to position [2358, 0]
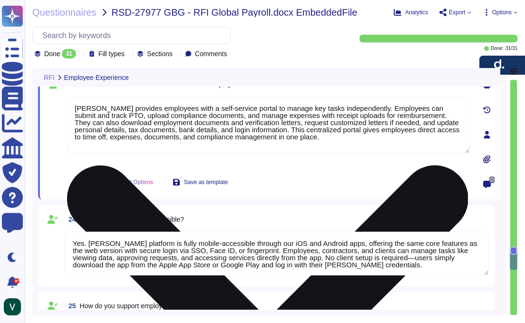
click at [463, 106] on textarea "Deel provides employees with a self-service portal to manage key tasks independ…" at bounding box center [268, 124] width 403 height 57
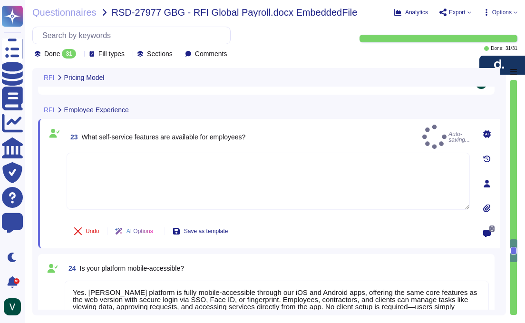
type textarea "Deel’s Global Payroll pricing starts at $29 USD per employee per month when we …"
type textarea "Deel charges setup and implementation fees for Global Payroll. These include an…"
type textarea "Yes. Deel offers scalable, volume-based pricing that lowers the per-employee co…"
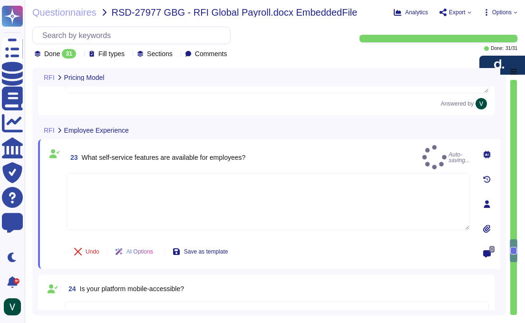
click at [268, 192] on textarea at bounding box center [268, 201] width 403 height 57
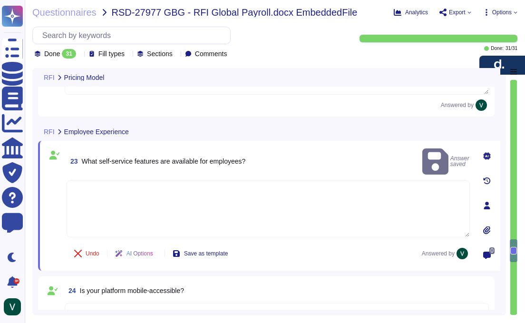
click at [241, 185] on textarea at bounding box center [268, 208] width 403 height 57
paste textarea "Deel provides employees with a self-service portal to manage key tasks independ…"
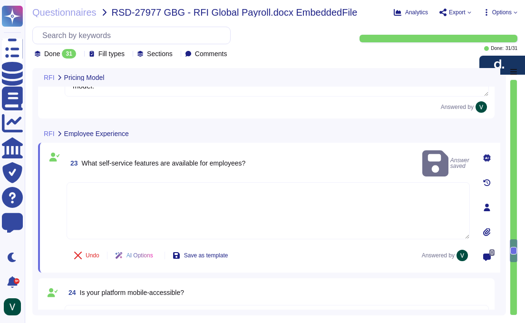
type textarea "Deel provides employees with a self-service portal to manage key tasks independ…"
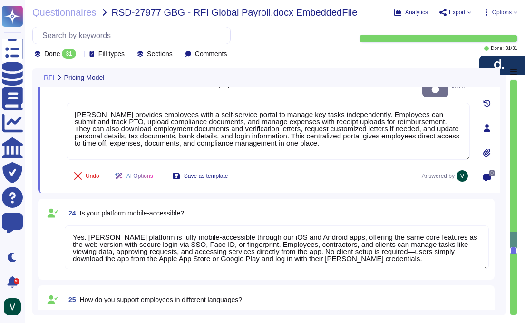
scroll to position [2386, 0]
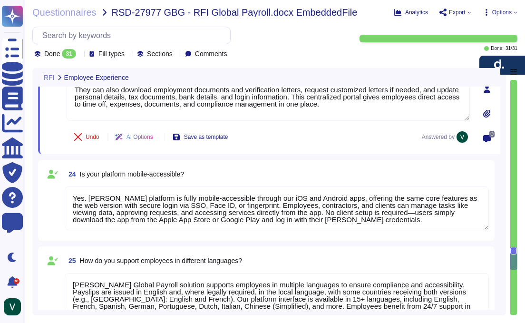
type textarea "Yes. Deel’s Global Payroll manages local payroll calculations and statutory con…"
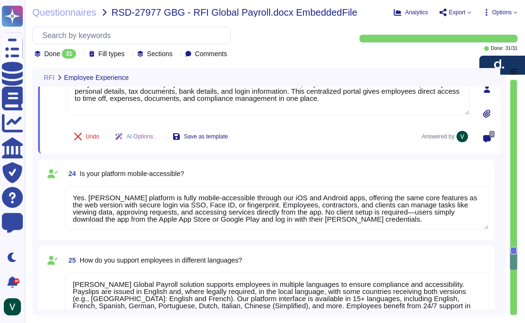
type textarea "Deel provides employees with a self-service portal to manage key tasks independ…"
click at [299, 142] on div "Undo AI Options Save as template Answered by" at bounding box center [268, 136] width 403 height 23
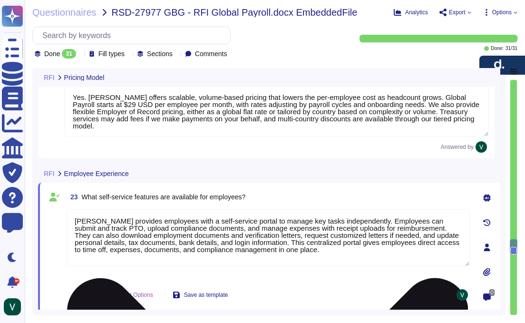
type textarea "Deel’s Global Payroll pricing starts at $29 USD per employee per month when we …"
type textarea "Deel charges setup and implementation fees for Global Payroll. These include an…"
type textarea "Yes. Deel offers scalable, volume-based pricing that lowers the per-employee co…"
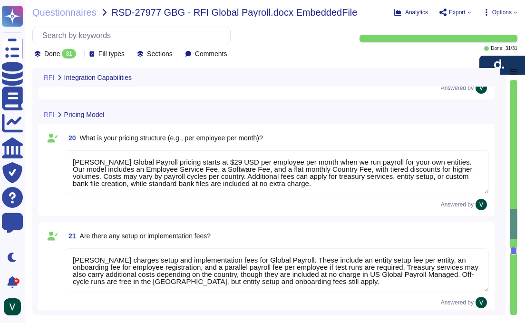
type textarea "Yes. Deel integrates seamlessly with mid-tier HRIS platforms, including Access …"
type textarea "Yes. Deel supports both RESTful APIs and secure file transfers (SFTP). Our REST…"
type textarea "Deel integrates with a wide range of third-party systems, including banks, fina…"
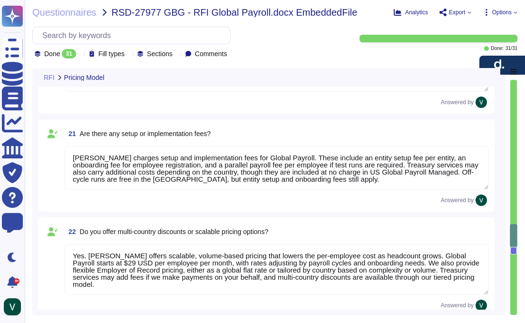
type textarea "Yes. Deel’s platform is fully mobile-accessible through our iOS and Android app…"
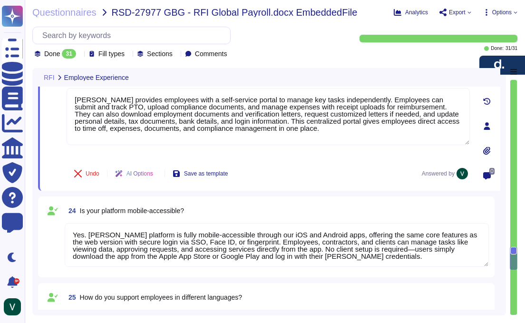
type textarea "Deel’s Global Payroll solution supports employees in multiple languages to ensu…"
type textarea "Deel’s Global Payroll manages compliance by leveraging in-country experts in 10…"
type textarea "Yes. Deel’s Global Payroll manages local payroll calculations and statutory con…"
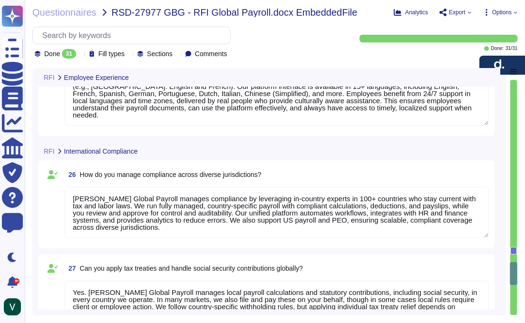
type textarea "Yes. Deel’s Global Payroll implementation typically takes 1–3 months, far faste…"
type textarea "Yes. Deel’s Global Payroll provides full support for data migration, testing, a…"
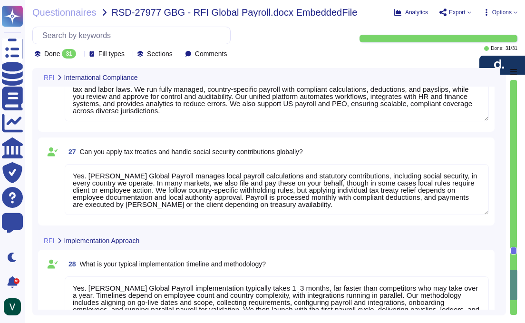
type textarea "Deel mitigates risks like system downtime and data breaches through strong secu…"
type textarea "Yes. Deel can provide a platform demo during early sales conversations if reque…"
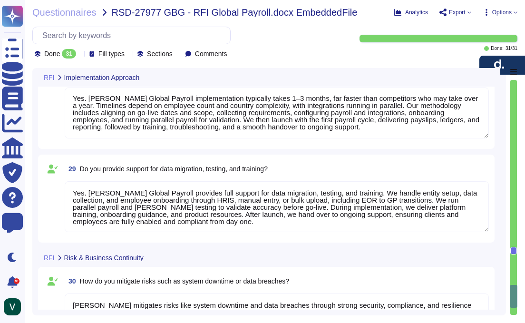
scroll to position [0, 0]
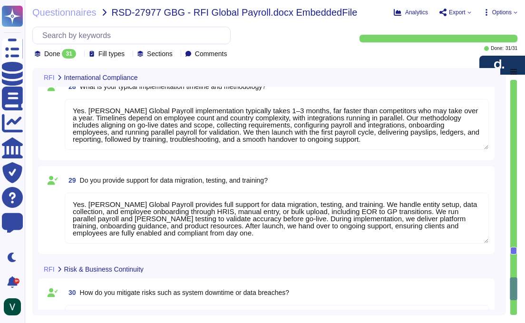
type textarea "Deel’s Global Payroll manages compliance by leveraging in-country experts in 10…"
type textarea "Yes. Deel’s Global Payroll manages local payroll calculations and statutory con…"
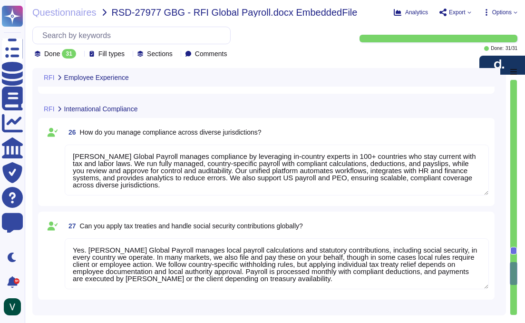
type textarea "Deel provides employees with a self-service portal to manage key tasks independ…"
type textarea "Yes. Deel’s platform is fully mobile-accessible through our iOS and Android app…"
type textarea "Deel’s Global Payroll solution supports employees in multiple languages to ensu…"
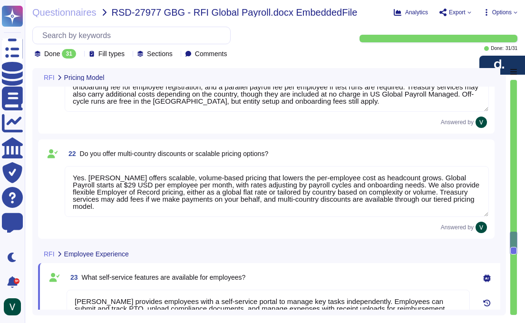
type textarea "Deel’s Global Payroll pricing starts at $29 USD per employee per month when we …"
type textarea "Deel charges setup and implementation fees for Global Payroll. These include an…"
type textarea "Yes. Deel offers scalable, volume-based pricing that lowers the per-employee co…"
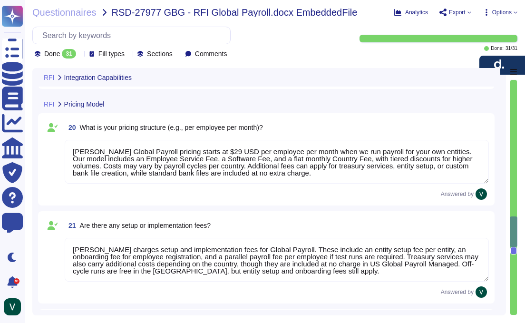
type textarea "Yes. Deel supports both RESTful APIs and secure file transfers (SFTP). Our REST…"
type textarea "Deel integrates with a wide range of third-party systems, including banks, fina…"
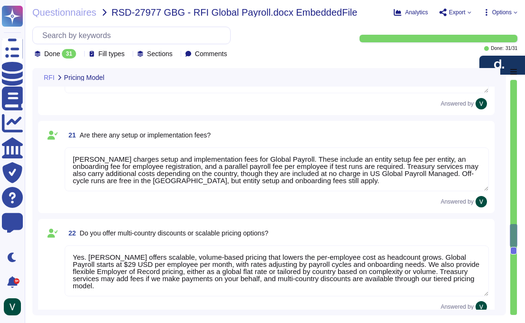
type textarea "Yes. Deel’s platform is fully mobile-accessible through our iOS and Android app…"
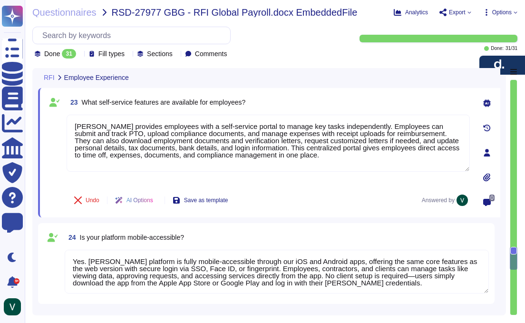
type textarea "Deel’s Global Payroll solution supports employees in multiple languages to ensu…"
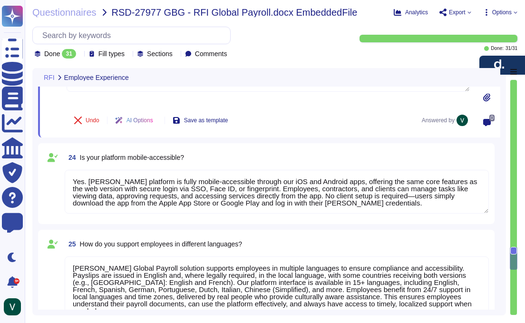
scroll to position [2389, 0]
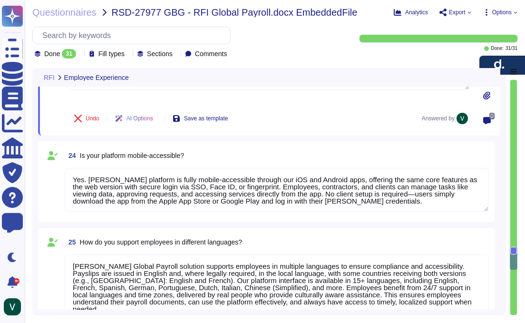
click at [314, 193] on textarea "Yes. Deel’s platform is fully mobile-accessible through our iOS and Android app…" at bounding box center [277, 190] width 424 height 44
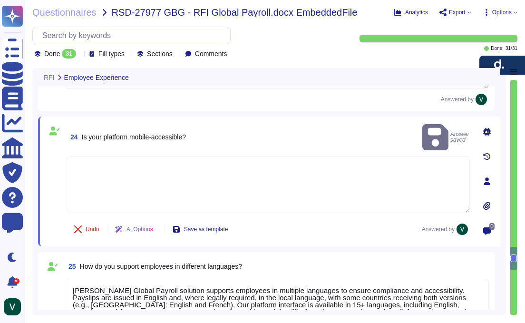
click at [294, 166] on textarea at bounding box center [268, 184] width 403 height 57
paste textarea "Yes. Deel’s platform is fully mobile-accessible through our iOS and Android app…"
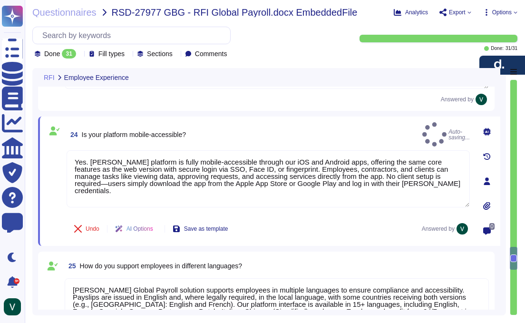
click at [306, 214] on div "24 Is your platform mobile-accessible? Auto-saving... Yes. Deel’s platform is f…" at bounding box center [258, 181] width 424 height 118
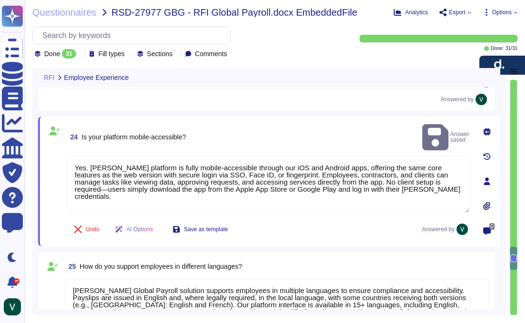
click at [327, 219] on div "Undo AI Options Save as template Answered by" at bounding box center [268, 229] width 403 height 23
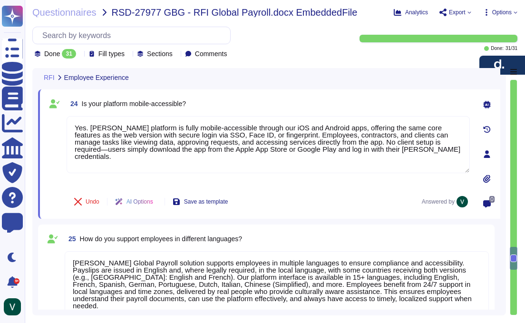
click at [318, 240] on div "25 How do you support employees in different languages?" at bounding box center [277, 238] width 424 height 17
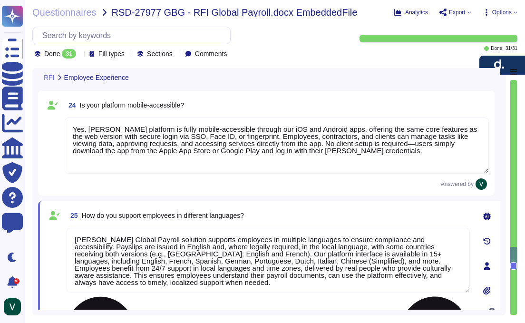
scroll to position [2421, 0]
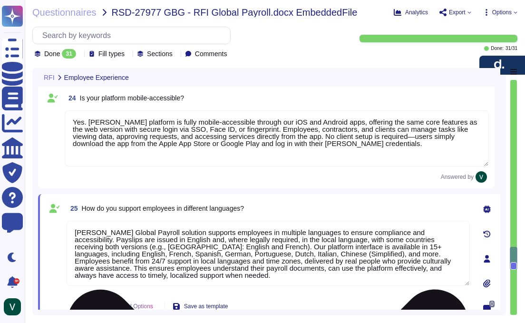
click at [283, 241] on textarea "Deel’s Global Payroll solution supports employees in multiple languages to ensu…" at bounding box center [268, 253] width 403 height 65
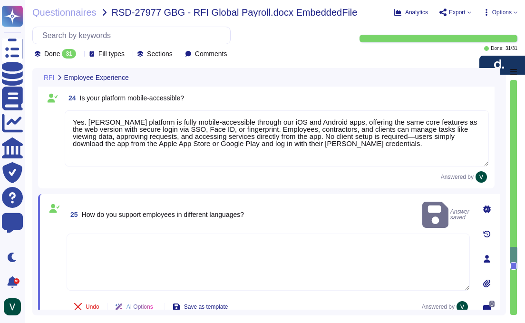
click at [346, 202] on div "25 How do you support employees in different languages? Answer saved" at bounding box center [268, 215] width 403 height 30
click at [302, 257] on textarea at bounding box center [268, 261] width 403 height 57
paste textarea "Deel’s Global Payroll solution supports employees in multiple languages to ensu…"
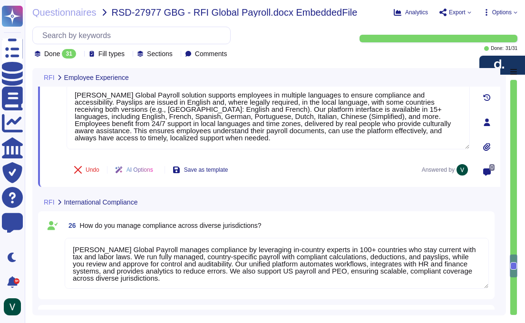
scroll to position [2560, 0]
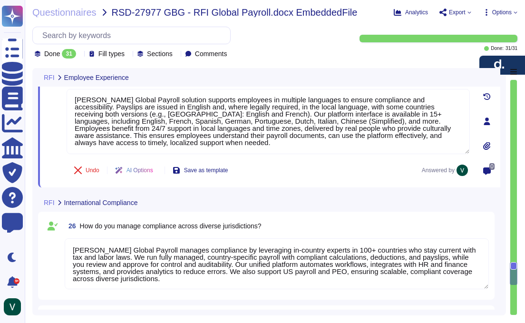
click at [322, 258] on textarea "Deel’s Global Payroll manages compliance by leveraging in-country experts in 10…" at bounding box center [277, 263] width 424 height 51
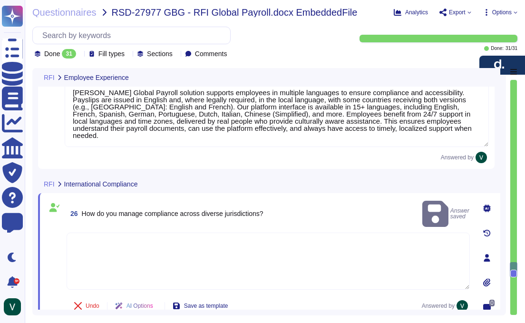
click at [332, 239] on textarea at bounding box center [268, 260] width 403 height 57
paste textarea "Deel’s Global Payroll manages compliance by leveraging in-country experts in 10…"
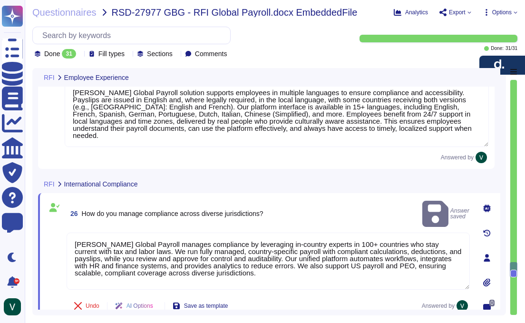
click at [347, 203] on div "26 How do you manage compliance across diverse jurisdictions? Answer saved" at bounding box center [268, 214] width 403 height 30
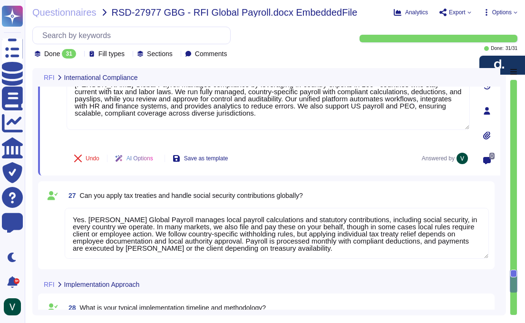
click at [328, 234] on textarea "Yes. Deel’s Global Payroll manages local payroll calculations and statutory con…" at bounding box center [277, 233] width 424 height 51
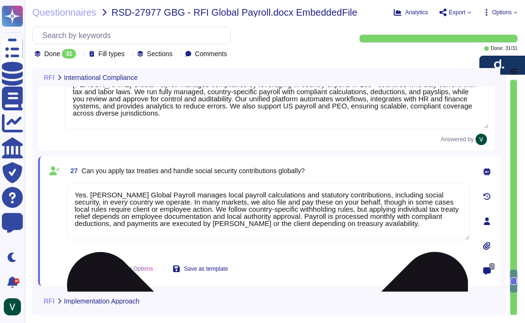
scroll to position [2705, 0]
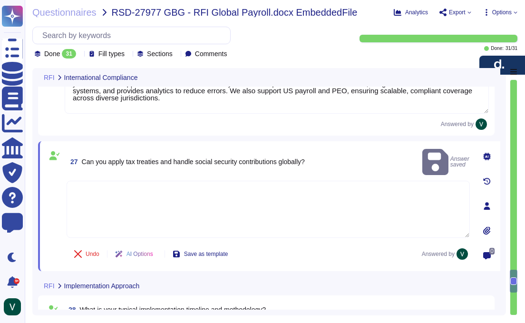
click at [364, 194] on textarea at bounding box center [268, 209] width 403 height 57
paste textarea "Yes. Deel’s Global Payroll manages local payroll calculations and statutory con…"
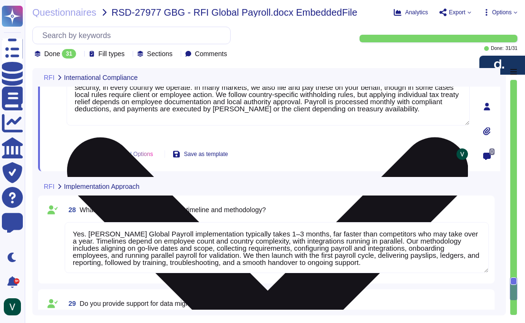
scroll to position [2856, 0]
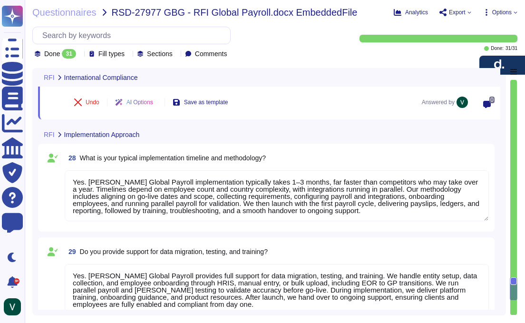
click at [360, 225] on div "28 What is your typical implementation timeline and methodology? Yes. Deel’s Gl…" at bounding box center [266, 187] width 445 height 77
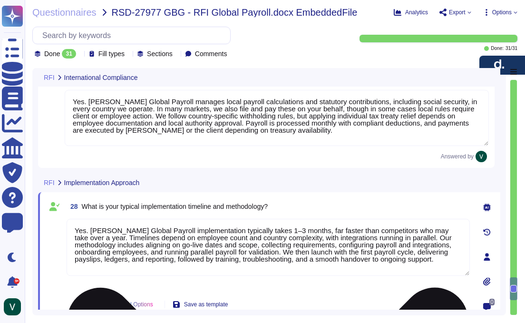
scroll to position [2816, 0]
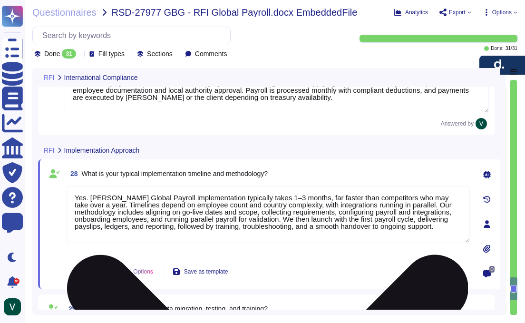
click at [361, 211] on textarea "Yes. Deel’s Global Payroll implementation typically takes 1–3 months, far faste…" at bounding box center [268, 214] width 403 height 57
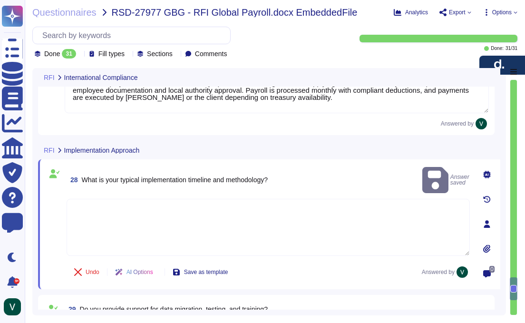
click at [384, 201] on textarea at bounding box center [268, 227] width 403 height 57
click at [347, 205] on textarea at bounding box center [268, 227] width 403 height 57
paste textarea "Yes. Deel’s Global Payroll implementation typically takes 1–3 months, far faste…"
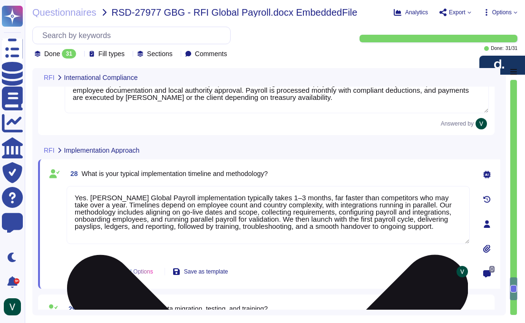
scroll to position [1, 0]
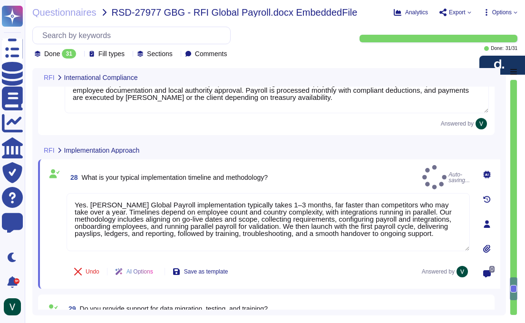
click at [349, 165] on div "28 What is your typical implementation timeline and methodology? Auto-saving..." at bounding box center [268, 177] width 403 height 24
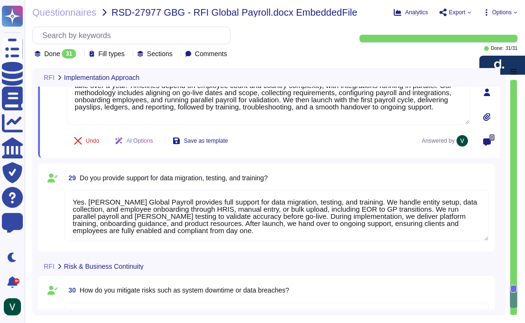
scroll to position [2940, 0]
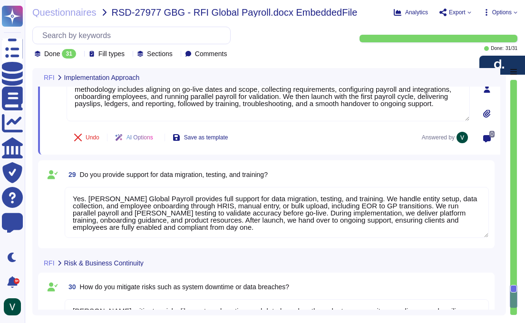
click at [321, 200] on textarea "Yes. Deel’s Global Payroll provides full support for data migration, testing, a…" at bounding box center [277, 212] width 424 height 51
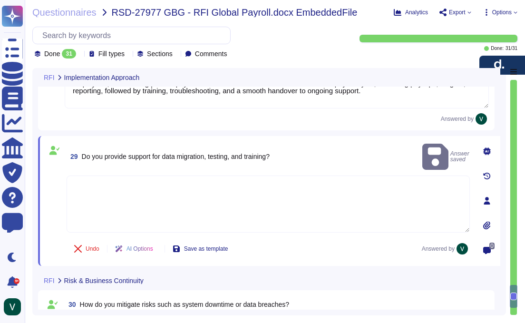
click at [280, 192] on textarea at bounding box center [268, 203] width 403 height 57
click at [282, 189] on textarea at bounding box center [268, 203] width 403 height 57
paste textarea "Yes. Deel’s Global Payroll provides full support for data migration, testing, a…"
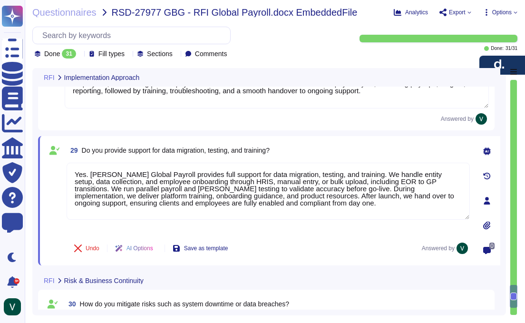
click at [360, 240] on div "Undo AI Options Save as template Answered by" at bounding box center [268, 248] width 403 height 23
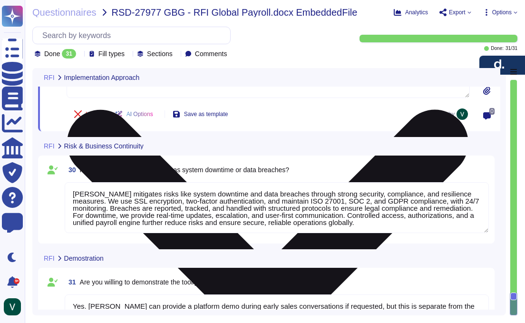
scroll to position [1, 0]
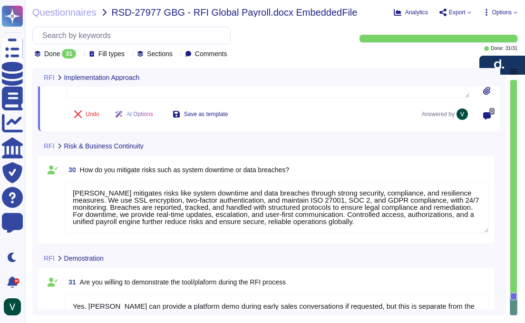
click at [357, 215] on textarea "Deel mitigates risks like system downtime and data breaches through strong secu…" at bounding box center [277, 207] width 424 height 51
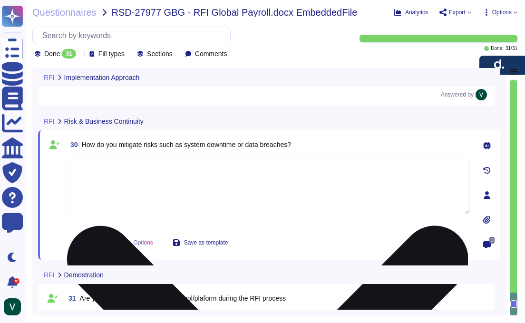
scroll to position [0, 0]
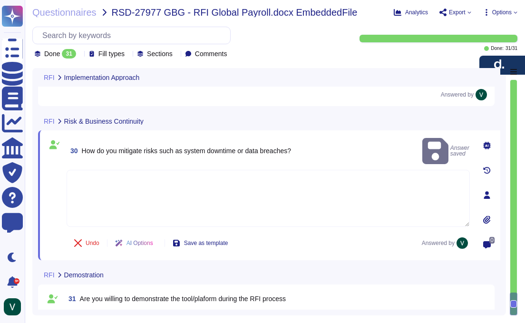
click at [328, 170] on textarea at bounding box center [268, 198] width 403 height 57
paste textarea "Deel mitigates risks like system downtime and data breaches through strong secu…"
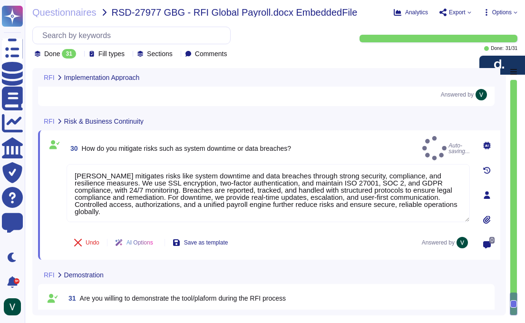
click at [325, 229] on div "30 How do you mitigate risks such as system downtime or data breaches? Auto-sav…" at bounding box center [258, 195] width 424 height 118
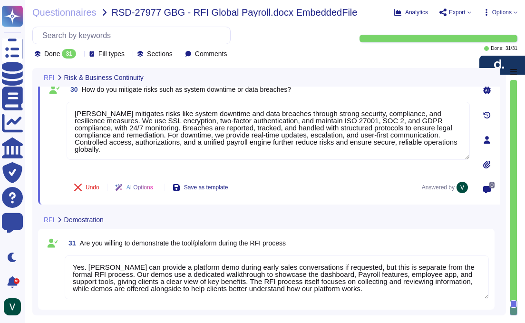
click at [307, 261] on textarea "Yes. Deel can provide a platform demo during early sales conversations if reque…" at bounding box center [277, 277] width 424 height 44
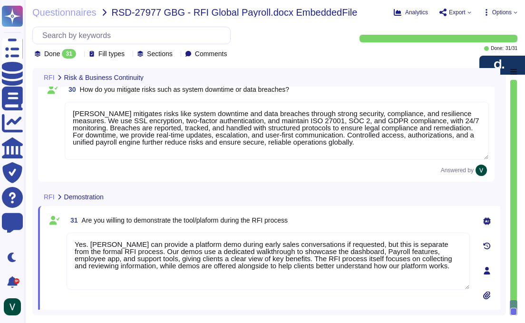
click at [365, 216] on div "31 Are you willing to demonstrate the tool/plaform during the RFI process" at bounding box center [268, 219] width 403 height 17
click at [363, 214] on div "31 Are you willing to demonstrate the tool/plaform during the RFI process" at bounding box center [268, 219] width 403 height 17
click at [462, 242] on textarea "Yes. Deel can provide a platform demo during early sales conversations if reque…" at bounding box center [268, 260] width 403 height 57
drag, startPoint x: 464, startPoint y: 237, endPoint x: 455, endPoint y: 240, distance: 9.5
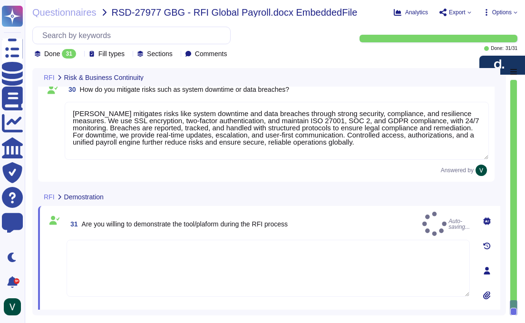
click at [391, 252] on textarea at bounding box center [268, 268] width 403 height 57
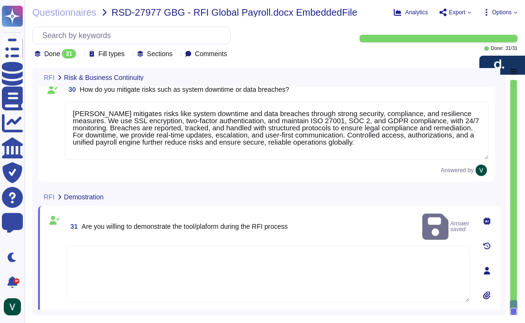
click at [321, 251] on textarea at bounding box center [268, 273] width 403 height 57
paste textarea "Yes. Deel can provide a platform demo during early sales conversations if reque…"
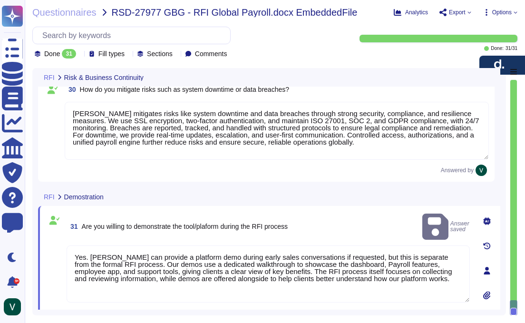
click at [390, 222] on div "31 Are you willing to demonstrate the tool/plaform during the RFI process Answe…" at bounding box center [268, 226] width 403 height 30
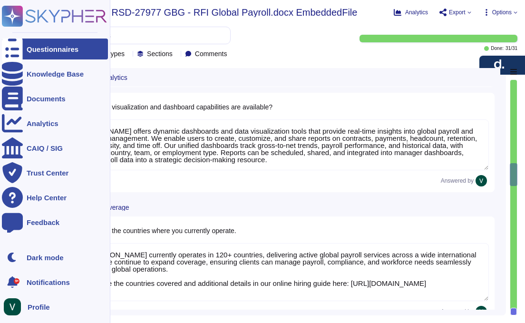
scroll to position [1241, 0]
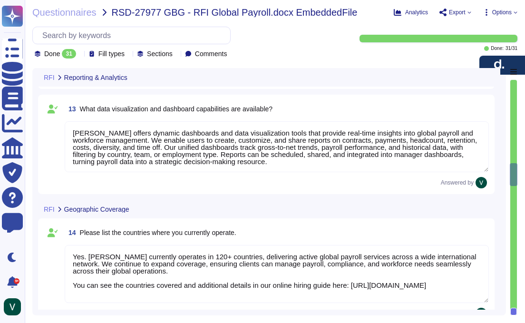
click at [80, 58] on div "Done 31" at bounding box center [57, 54] width 45 height 10
click at [99, 99] on div "Done 31" at bounding box center [82, 101] width 77 height 10
click at [120, 57] on div at bounding box center [120, 53] width 0 height 7
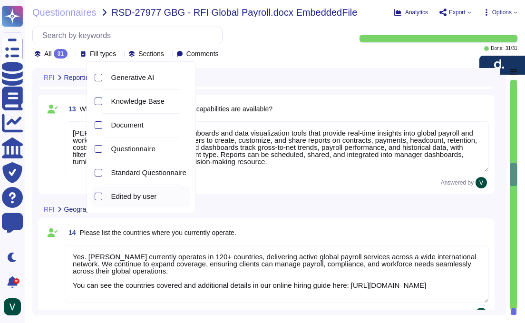
click at [166, 197] on div "Edited by user" at bounding box center [148, 196] width 75 height 9
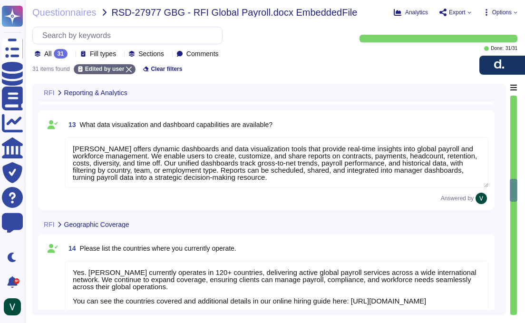
click at [268, 68] on div "31 items found Edited by user Clear filters" at bounding box center [274, 66] width 485 height 16
click at [190, 54] on div "All 31 Fill types Sections Comments" at bounding box center [129, 54] width 188 height 10
click at [168, 55] on icon at bounding box center [168, 55] width 0 height 0
click at [71, 55] on icon at bounding box center [71, 55] width 0 height 0
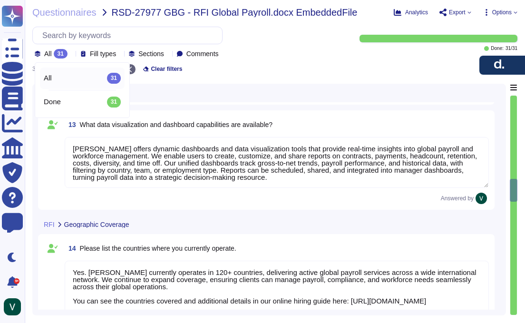
drag, startPoint x: 320, startPoint y: 65, endPoint x: 295, endPoint y: 65, distance: 25.7
click at [314, 64] on div "31 items found Edited by user Clear filters" at bounding box center [274, 66] width 485 height 16
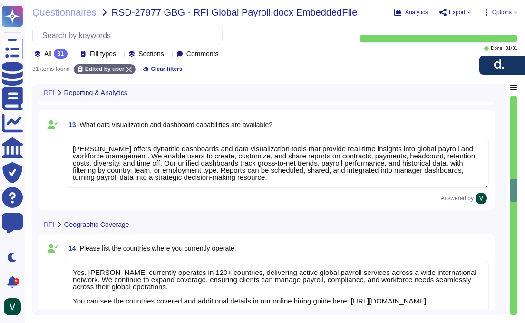
click at [219, 52] on span "Comments" at bounding box center [202, 53] width 32 height 7
drag, startPoint x: 317, startPoint y: 56, endPoint x: 307, endPoint y: 58, distance: 9.7
click at [316, 57] on div "All 31 Fill types Sections Comments" at bounding box center [190, 43] width 316 height 32
click at [517, 88] on div "Questionnaires RSD-27977 GBG - RFI Global Payroll.docx EmbeddedFile Analytics E…" at bounding box center [275, 161] width 500 height 323
drag, startPoint x: 433, startPoint y: 55, endPoint x: 453, endPoint y: 43, distance: 23.6
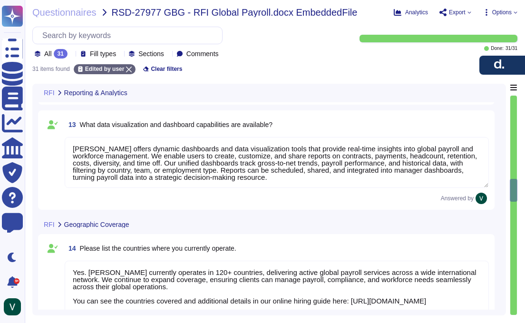
click at [436, 54] on div "All 31 Fill types Sections Comments Done: 31 / 31" at bounding box center [274, 43] width 485 height 32
click at [485, 9] on icon at bounding box center [486, 13] width 8 height 8
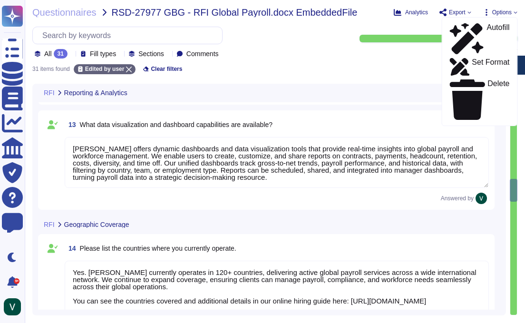
click at [429, 64] on div "31 items found Edited by user Clear filters" at bounding box center [274, 66] width 485 height 16
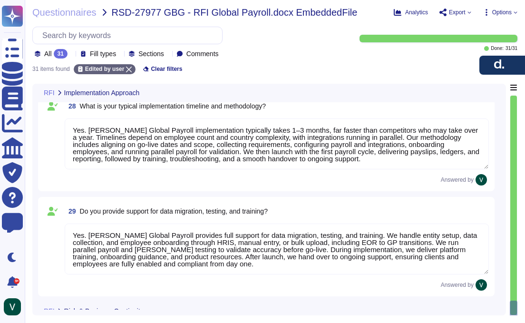
scroll to position [3094, 0]
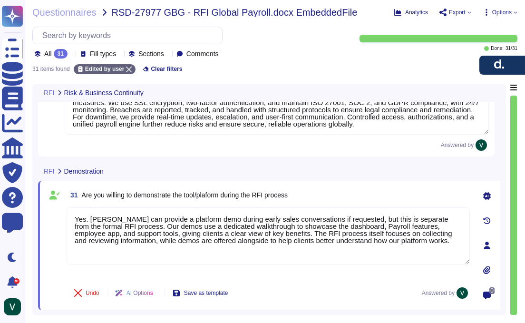
click at [341, 168] on div "RFI Demostration" at bounding box center [202, 171] width 329 height 19
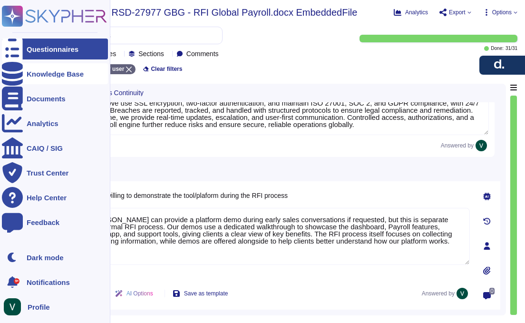
click at [61, 77] on div "Knowledge Base" at bounding box center [55, 73] width 57 height 7
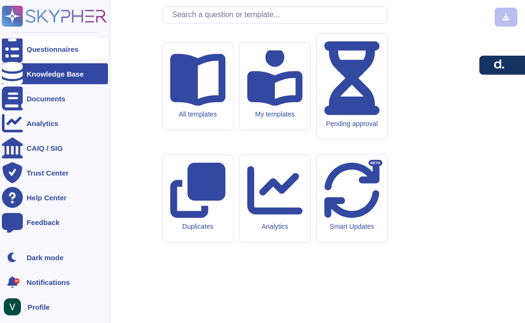
drag, startPoint x: 64, startPoint y: 51, endPoint x: 58, endPoint y: 49, distance: 6.5
click at [64, 51] on div "Questionnaires" at bounding box center [53, 49] width 52 height 7
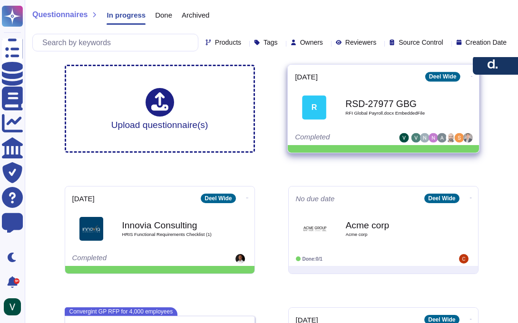
click at [373, 103] on b "RSD-27977 GBG" at bounding box center [393, 103] width 96 height 9
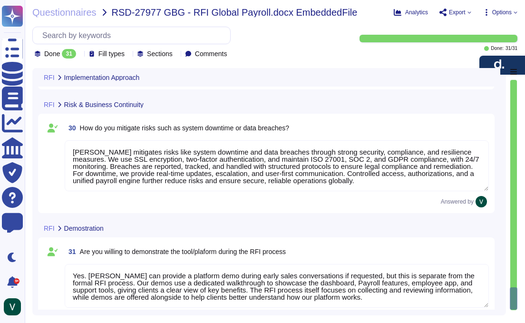
scroll to position [3037, 0]
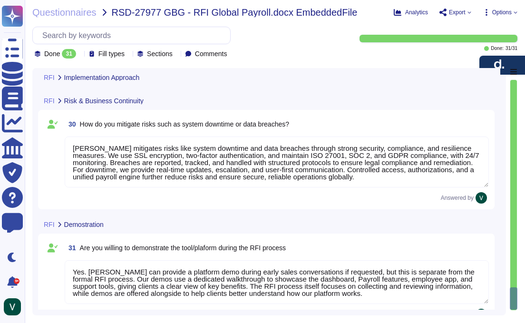
click at [467, 13] on icon at bounding box center [469, 12] width 4 height 4
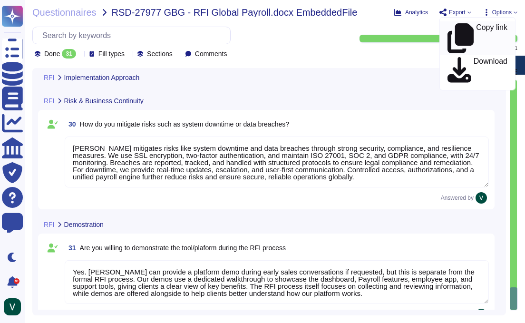
click at [476, 28] on p "Copy link" at bounding box center [491, 38] width 31 height 29
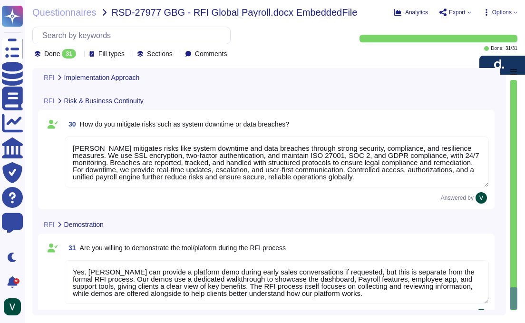
click at [463, 12] on span "Export" at bounding box center [457, 13] width 17 height 6
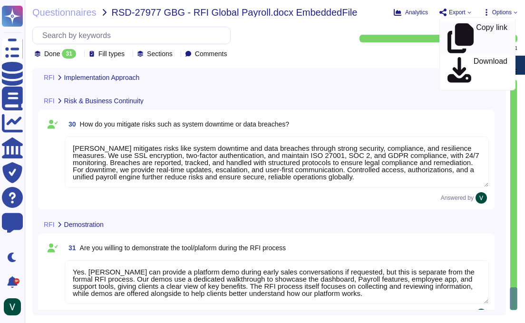
click at [476, 29] on p "Copy link" at bounding box center [491, 38] width 31 height 29
